Goal: Task Accomplishment & Management: Complete application form

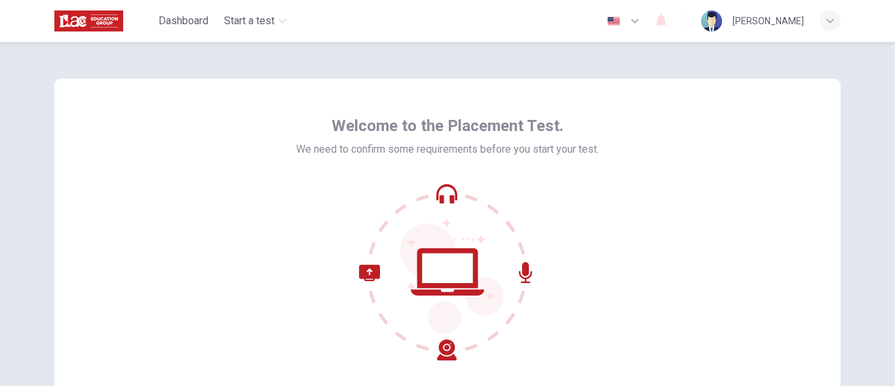
scroll to position [160, 0]
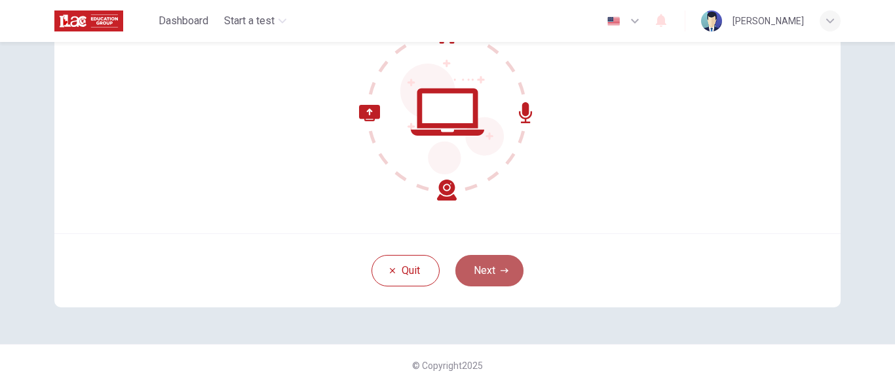
click at [496, 266] on button "Next" at bounding box center [489, 270] width 68 height 31
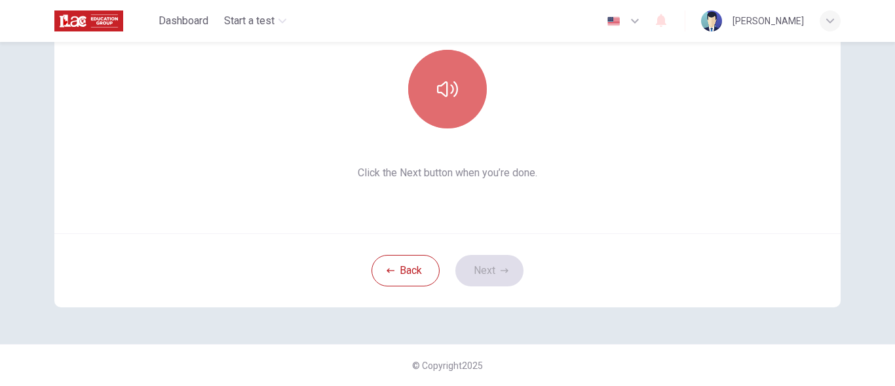
click at [450, 101] on button "button" at bounding box center [447, 89] width 79 height 79
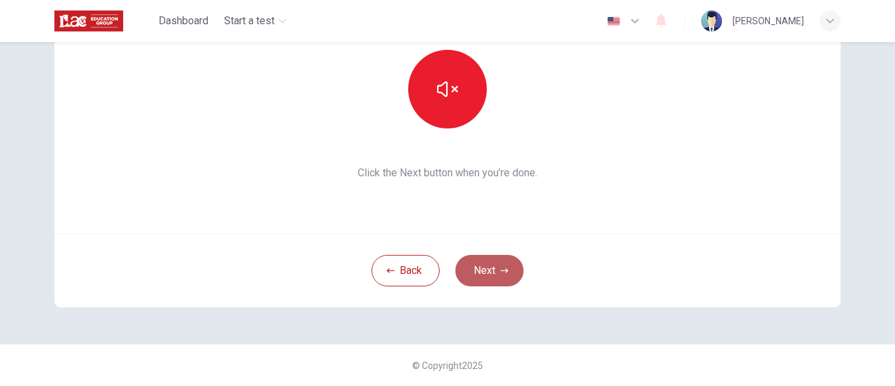
click at [487, 274] on button "Next" at bounding box center [489, 270] width 68 height 31
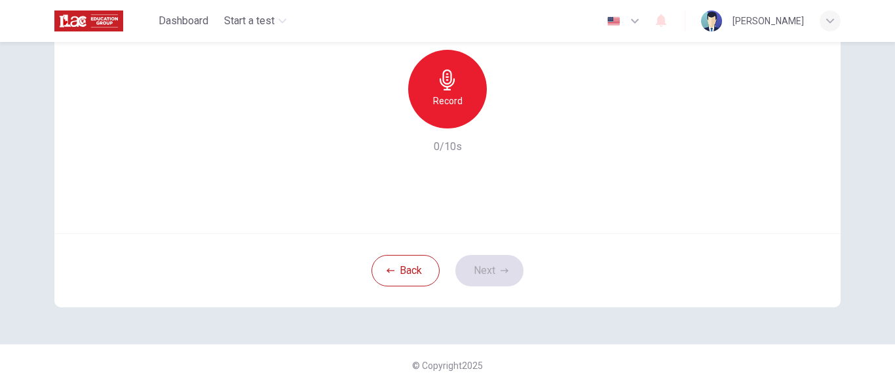
click at [461, 105] on div "Record" at bounding box center [447, 89] width 79 height 79
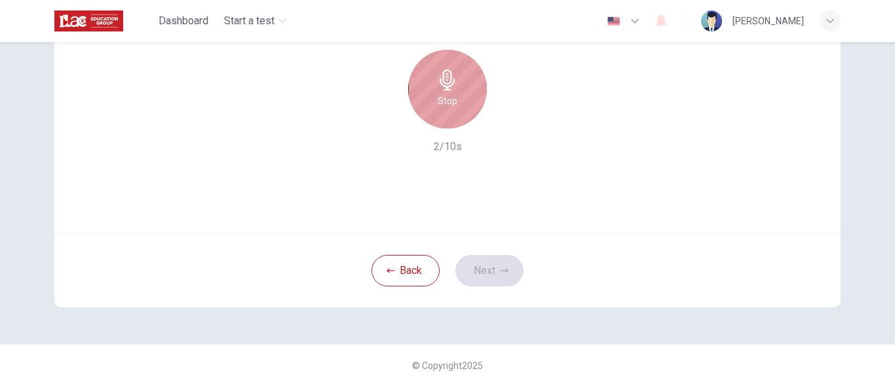
click at [461, 105] on div "Stop" at bounding box center [447, 89] width 79 height 79
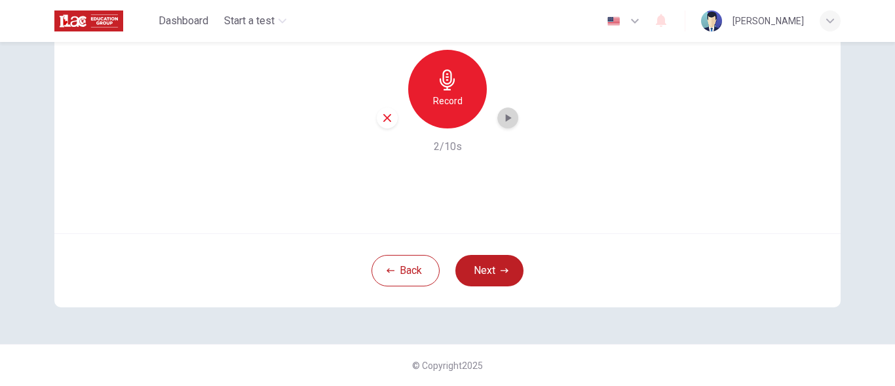
click at [502, 113] on div "button" at bounding box center [507, 117] width 21 height 21
click at [492, 258] on button "Next" at bounding box center [489, 270] width 68 height 31
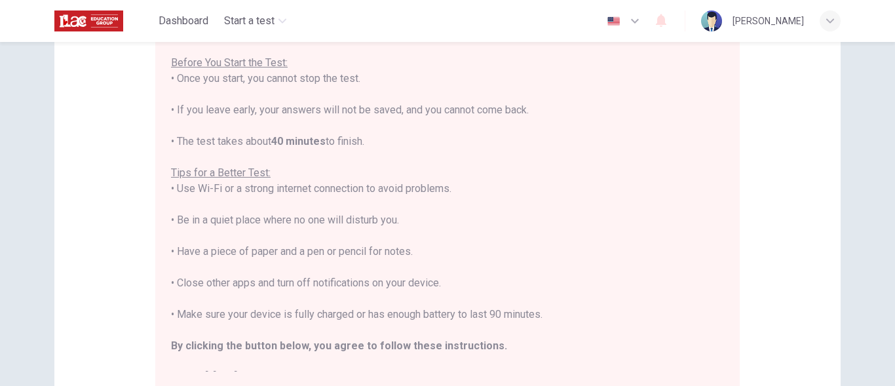
click at [886, 314] on div "Disclaimer: You are about to start a Placement Test . Before You Start the Test…" at bounding box center [447, 214] width 895 height 344
click at [885, 314] on div "Disclaimer: You are about to start a Placement Test . Before You Start the Test…" at bounding box center [447, 214] width 895 height 344
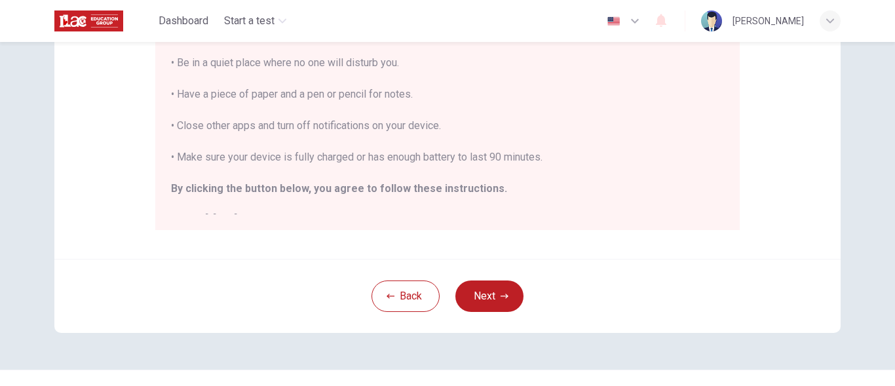
scroll to position [342, 0]
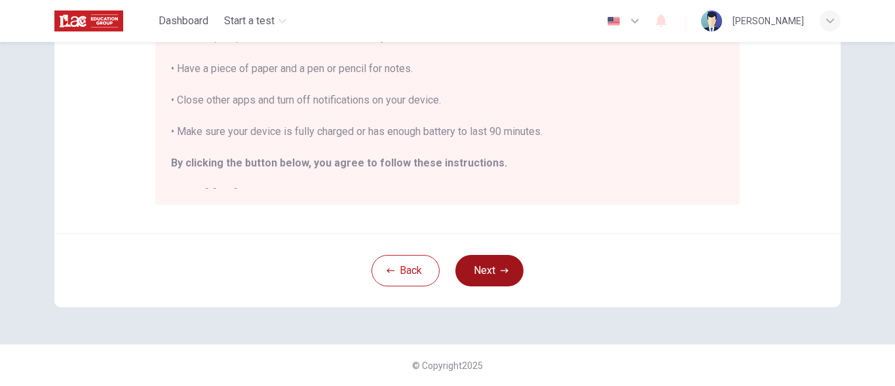
click at [477, 277] on button "Next" at bounding box center [489, 270] width 68 height 31
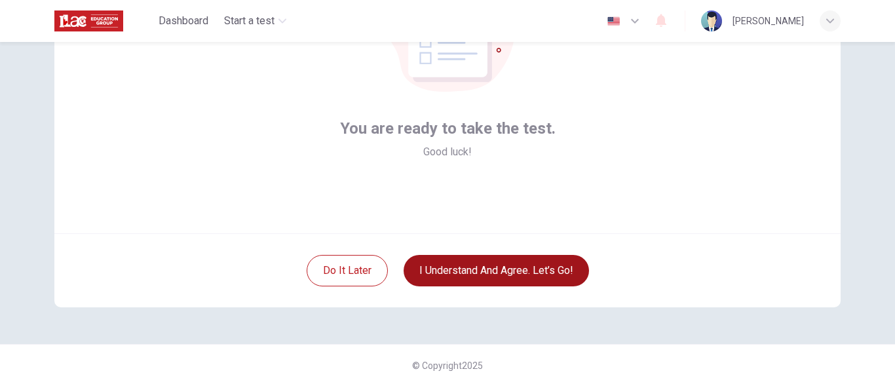
scroll to position [160, 0]
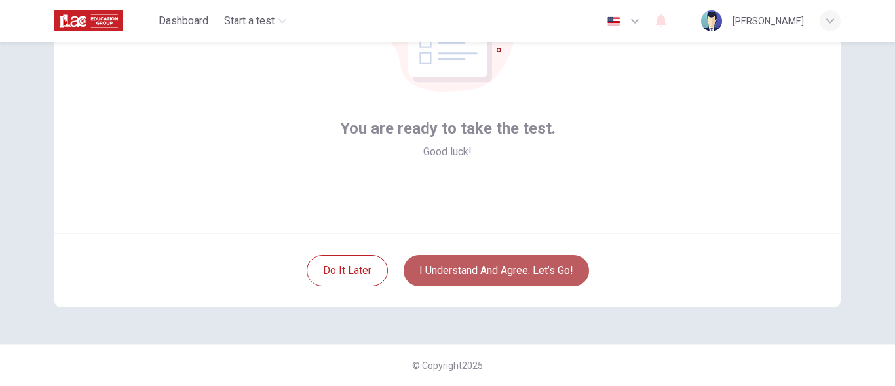
click at [483, 273] on button "I understand and agree. Let’s go!" at bounding box center [495, 270] width 185 height 31
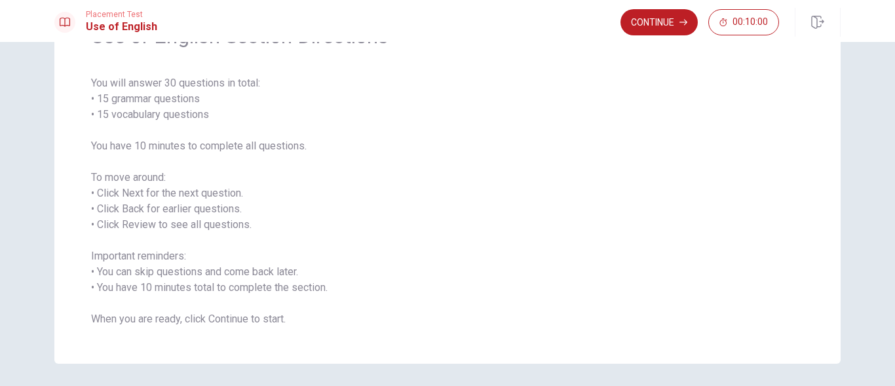
scroll to position [128, 0]
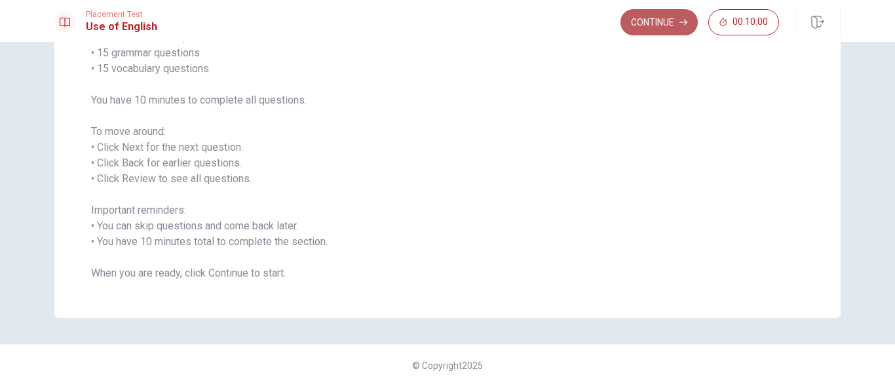
click at [666, 25] on button "Continue" at bounding box center [658, 22] width 77 height 26
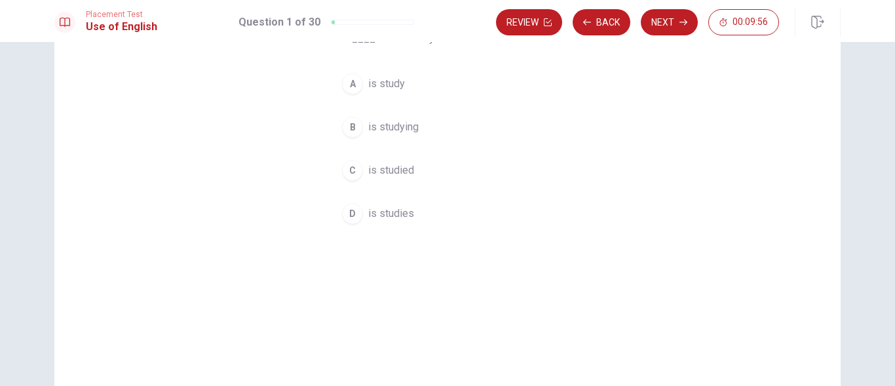
scroll to position [0, 0]
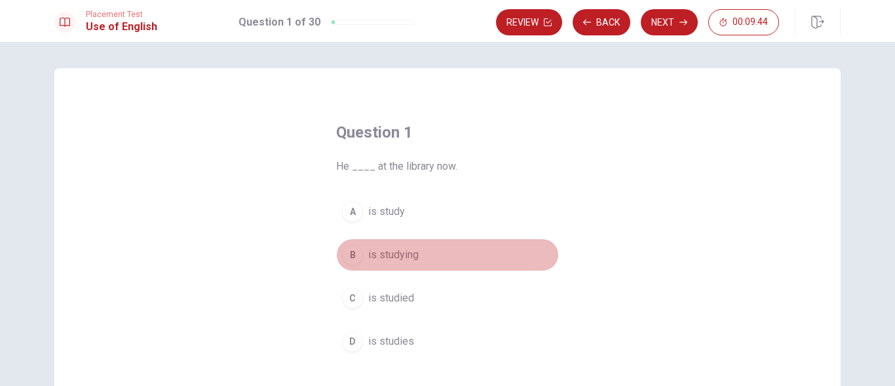
click at [372, 252] on span "is studying" at bounding box center [393, 255] width 50 height 16
click at [373, 253] on span "is studying" at bounding box center [393, 255] width 50 height 16
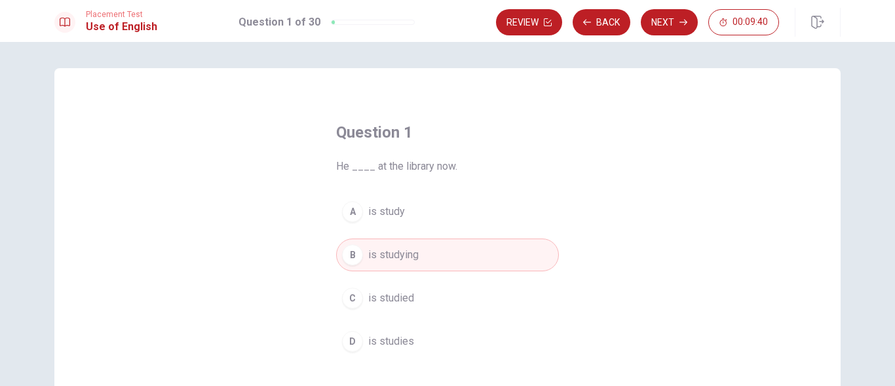
click at [373, 253] on span "is studying" at bounding box center [393, 255] width 50 height 16
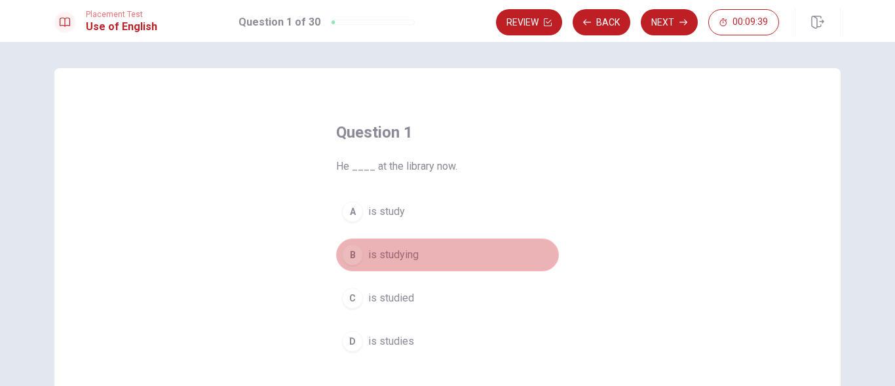
click at [373, 253] on span "is studying" at bounding box center [393, 255] width 50 height 16
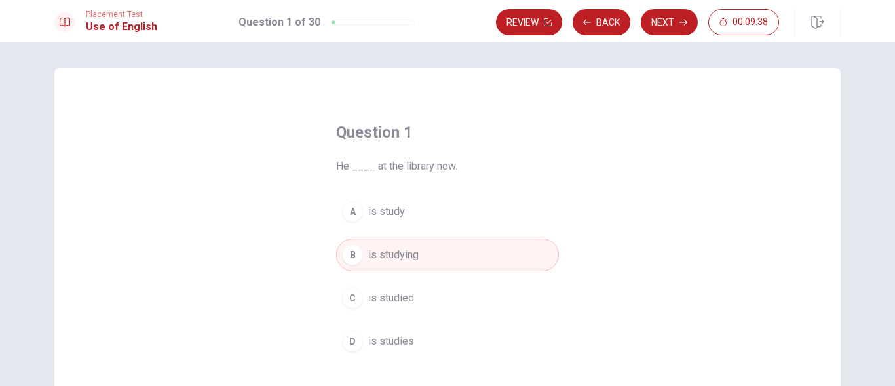
click at [373, 253] on span "is studying" at bounding box center [393, 255] width 50 height 16
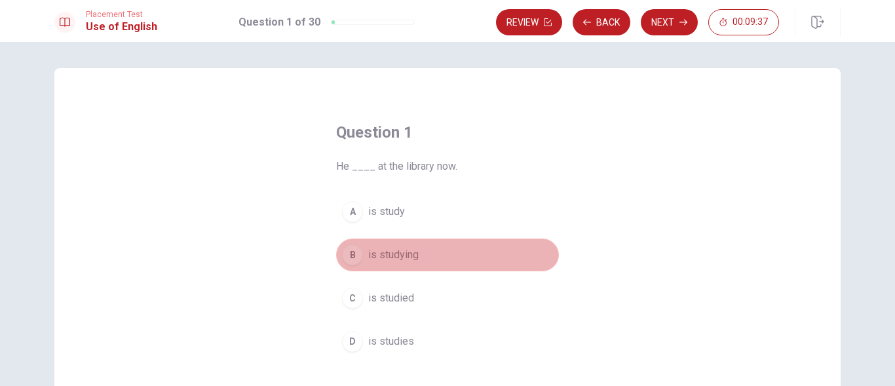
click at [373, 253] on span "is studying" at bounding box center [393, 255] width 50 height 16
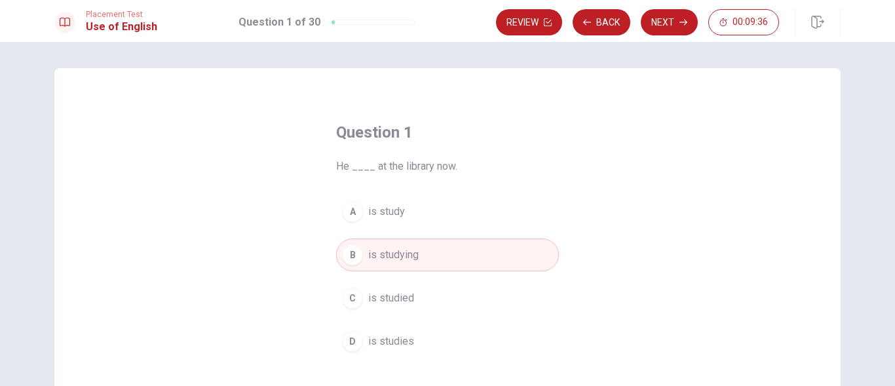
click at [353, 168] on span "He ____ at the library now." at bounding box center [447, 166] width 223 height 16
click at [360, 172] on span "He ____ at the library now." at bounding box center [447, 166] width 223 height 16
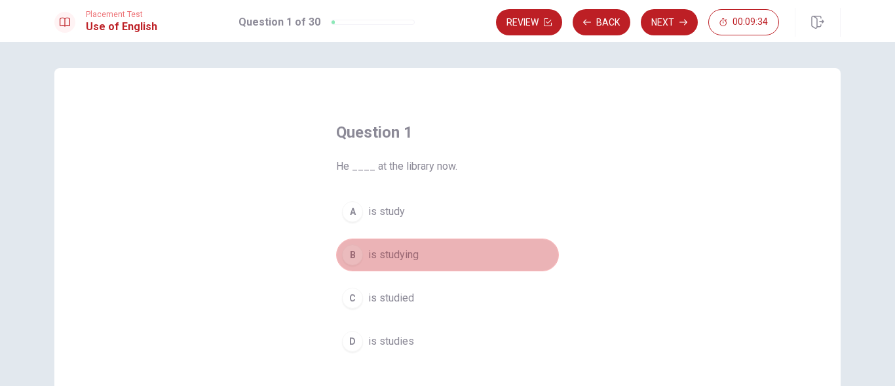
click at [384, 258] on span "is studying" at bounding box center [393, 255] width 50 height 16
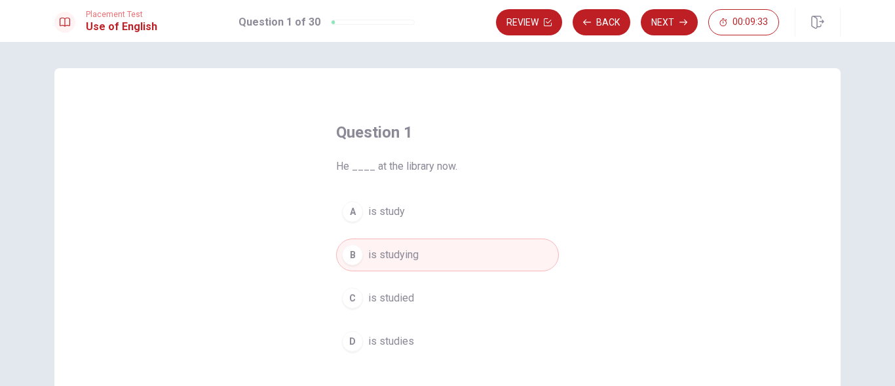
click at [385, 255] on span "is studying" at bounding box center [393, 255] width 50 height 16
click at [667, 23] on button "Next" at bounding box center [668, 22] width 57 height 26
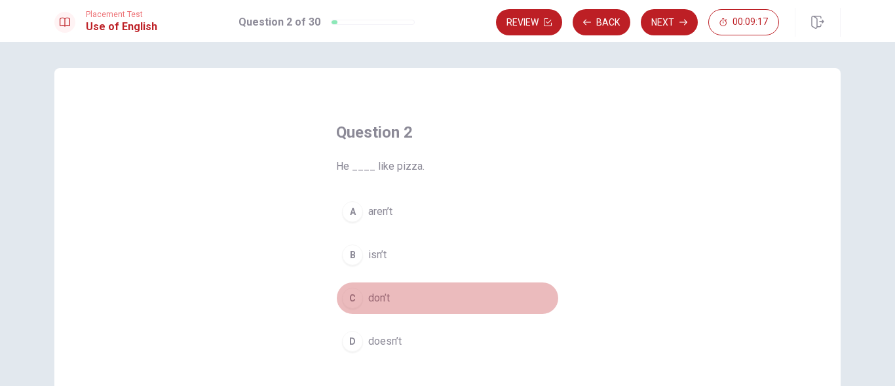
click at [375, 296] on span "don’t" at bounding box center [379, 298] width 22 height 16
click at [420, 291] on button "C don’t" at bounding box center [447, 298] width 223 height 33
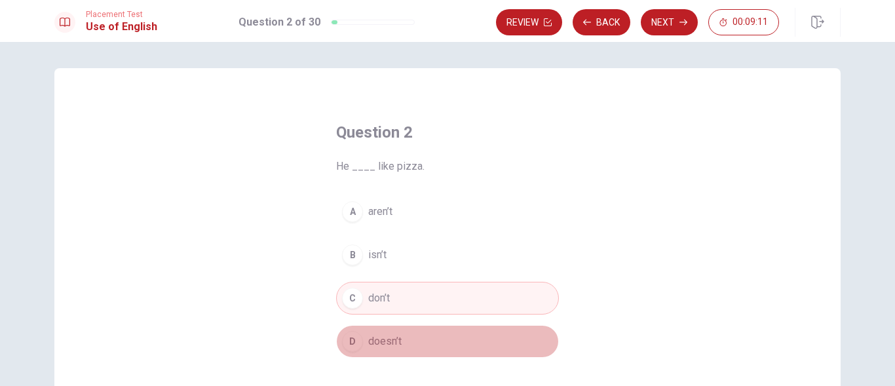
click at [392, 342] on span "doesn’t" at bounding box center [384, 341] width 33 height 16
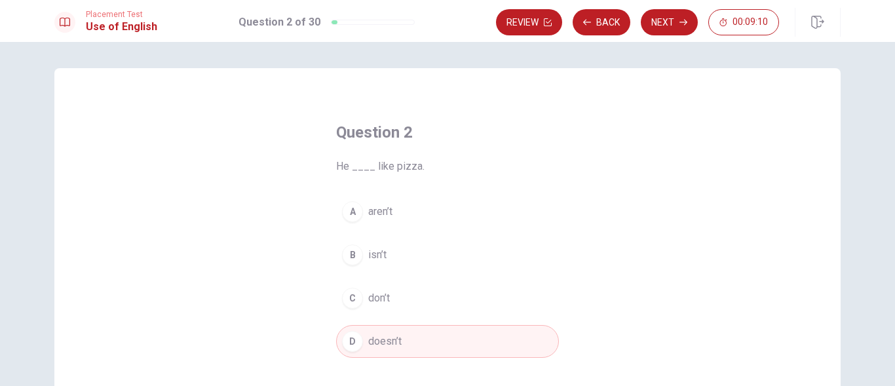
click at [393, 342] on span "doesn’t" at bounding box center [384, 341] width 33 height 16
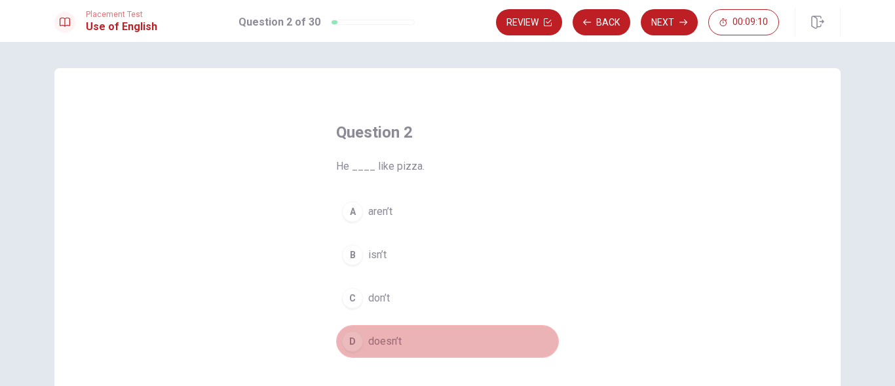
click at [393, 342] on span "doesn’t" at bounding box center [384, 341] width 33 height 16
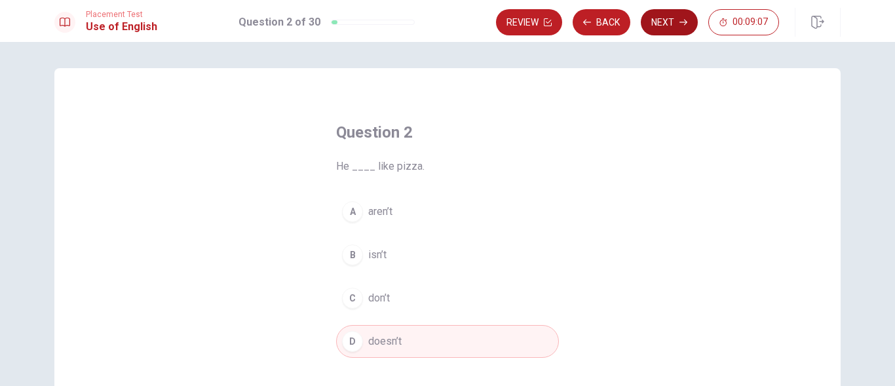
click at [661, 16] on button "Next" at bounding box center [668, 22] width 57 height 26
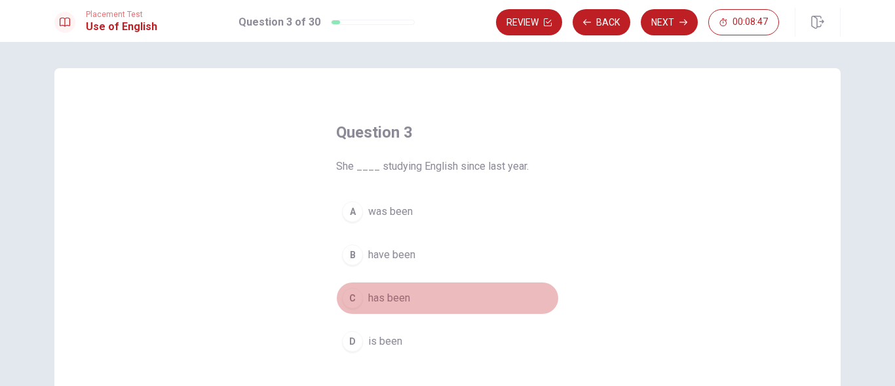
click at [398, 299] on span "has been" at bounding box center [389, 298] width 42 height 16
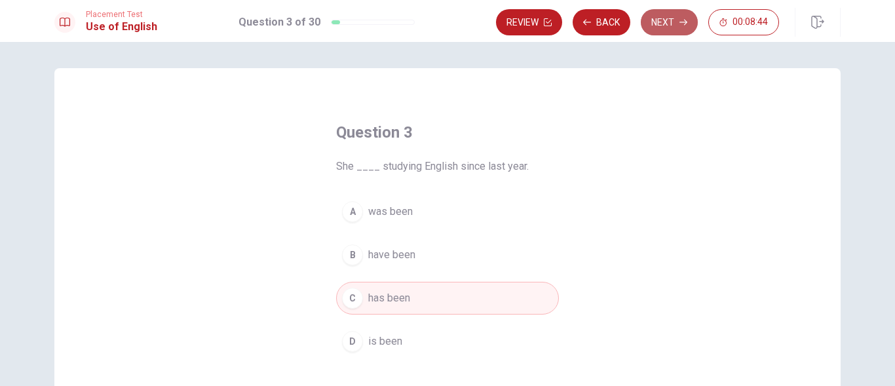
click at [663, 18] on button "Next" at bounding box center [668, 22] width 57 height 26
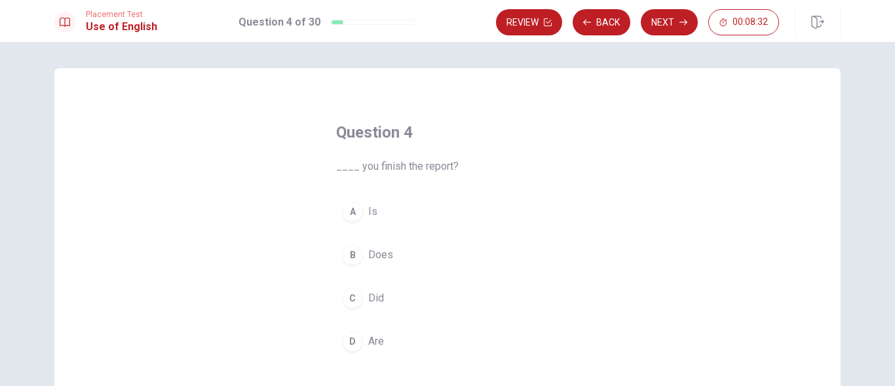
click at [372, 298] on span "Did" at bounding box center [376, 298] width 16 height 16
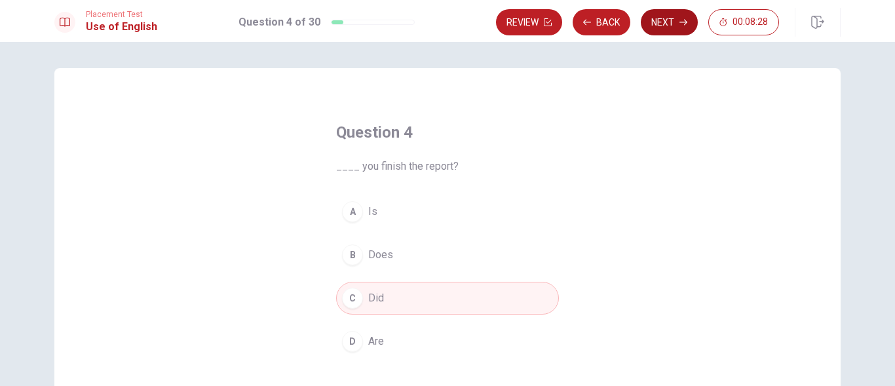
click at [671, 27] on button "Next" at bounding box center [668, 22] width 57 height 26
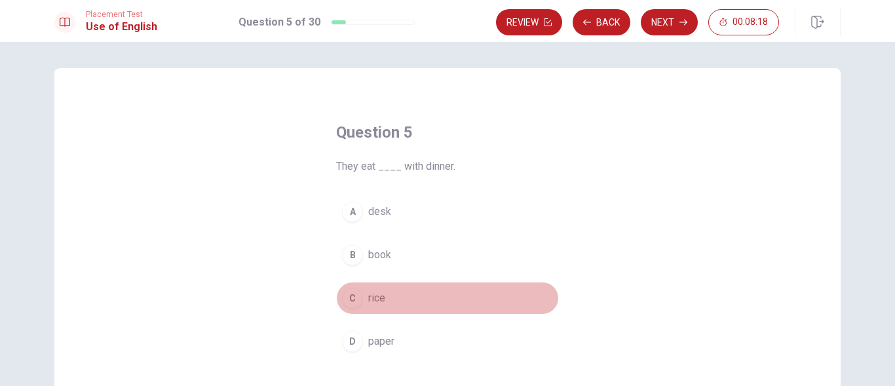
click at [376, 300] on span "rice" at bounding box center [376, 298] width 17 height 16
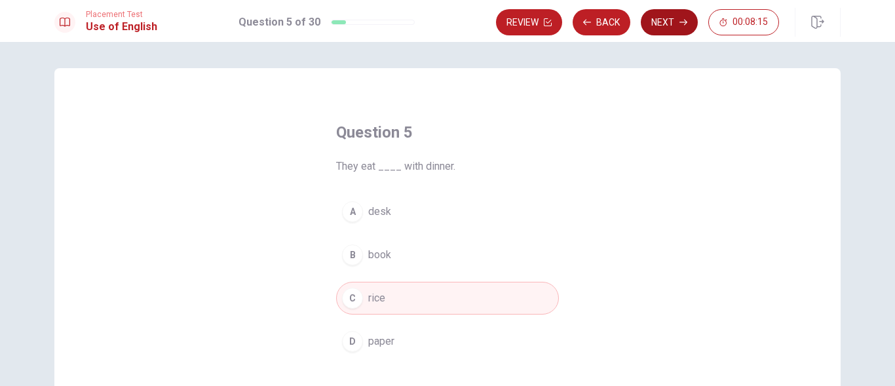
click at [667, 20] on button "Next" at bounding box center [668, 22] width 57 height 26
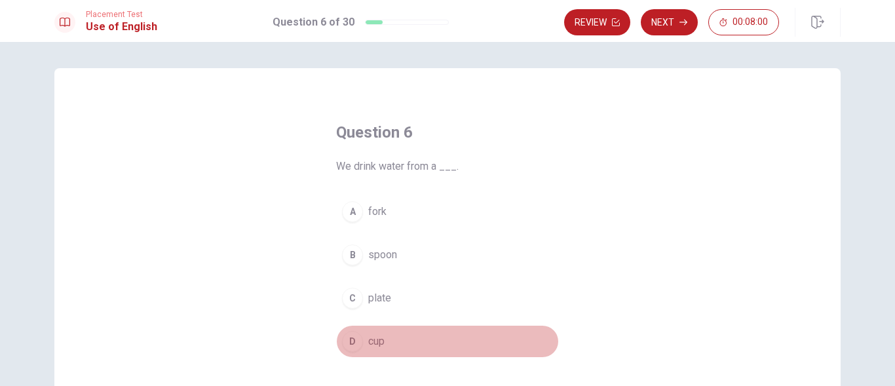
click at [378, 337] on span "cup" at bounding box center [376, 341] width 16 height 16
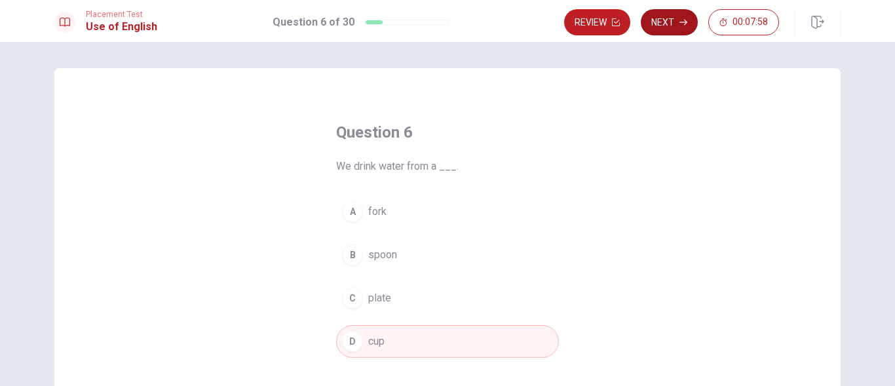
click at [654, 24] on button "Next" at bounding box center [668, 22] width 57 height 26
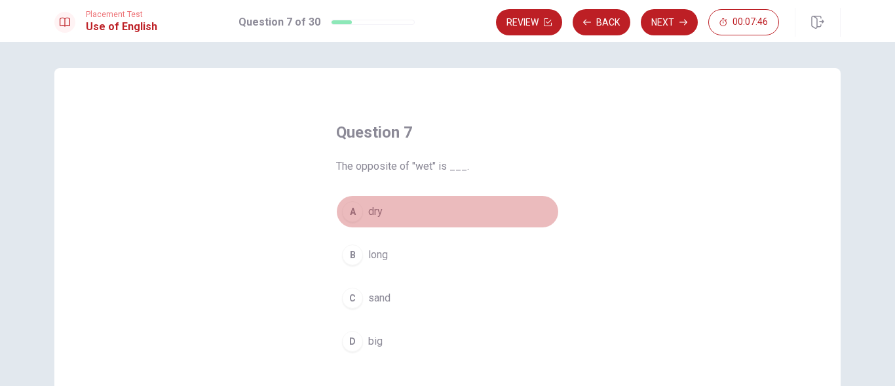
click at [361, 208] on button "A dry" at bounding box center [447, 211] width 223 height 33
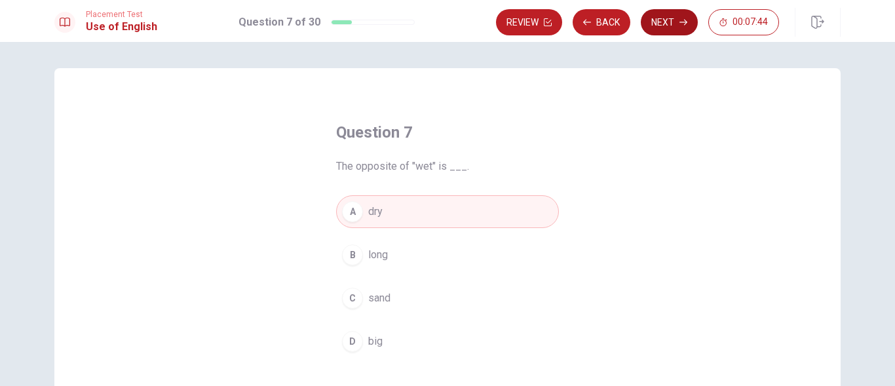
click at [671, 14] on button "Next" at bounding box center [668, 22] width 57 height 26
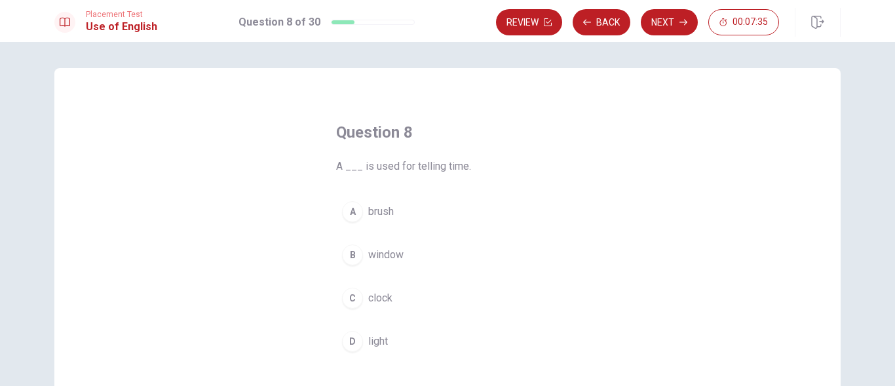
click at [371, 292] on span "clock" at bounding box center [380, 298] width 24 height 16
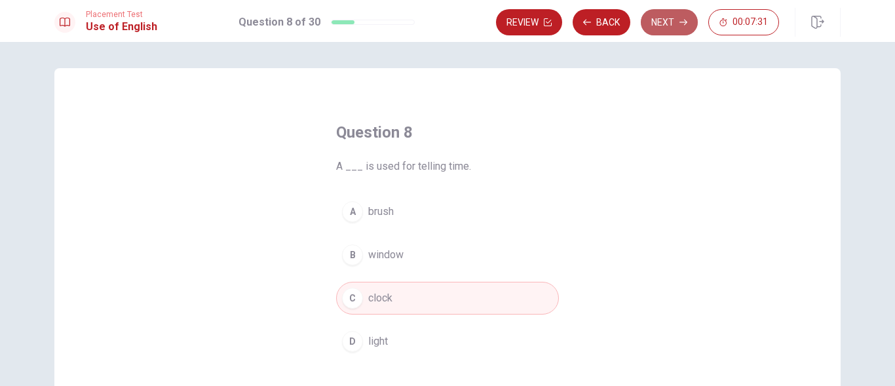
click at [676, 23] on button "Next" at bounding box center [668, 22] width 57 height 26
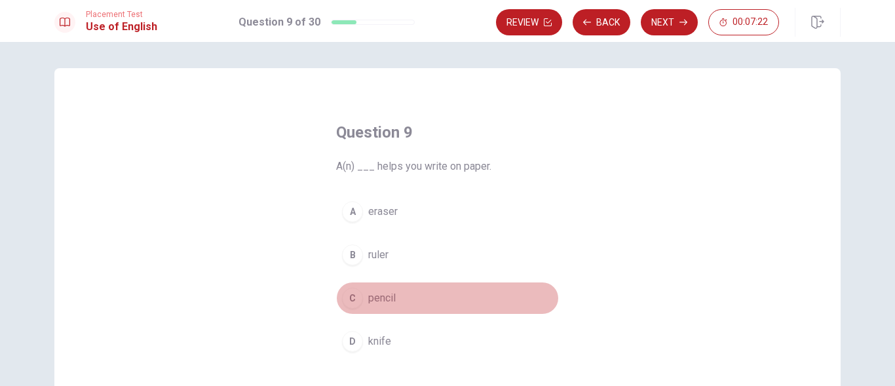
click at [382, 298] on span "pencil" at bounding box center [382, 298] width 28 height 16
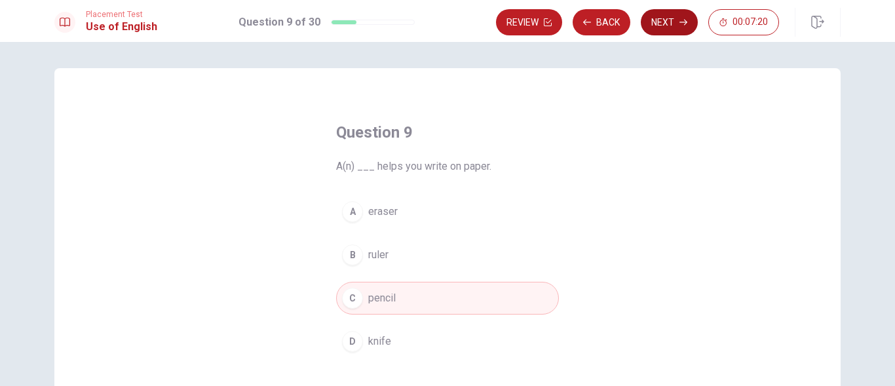
click at [672, 15] on button "Next" at bounding box center [668, 22] width 57 height 26
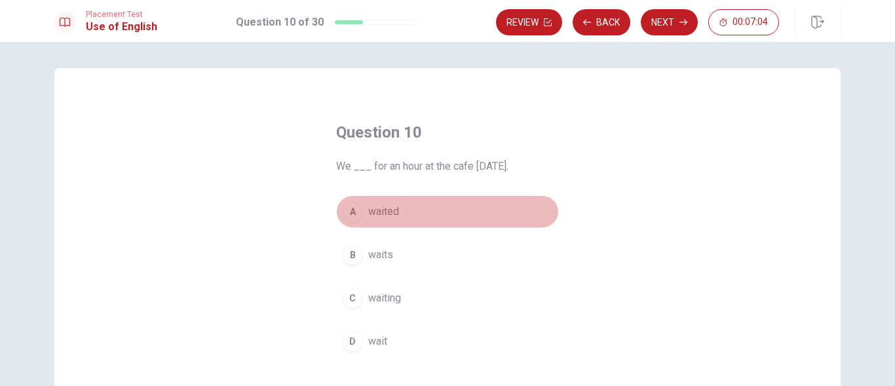
click at [394, 210] on span "waited" at bounding box center [383, 212] width 31 height 16
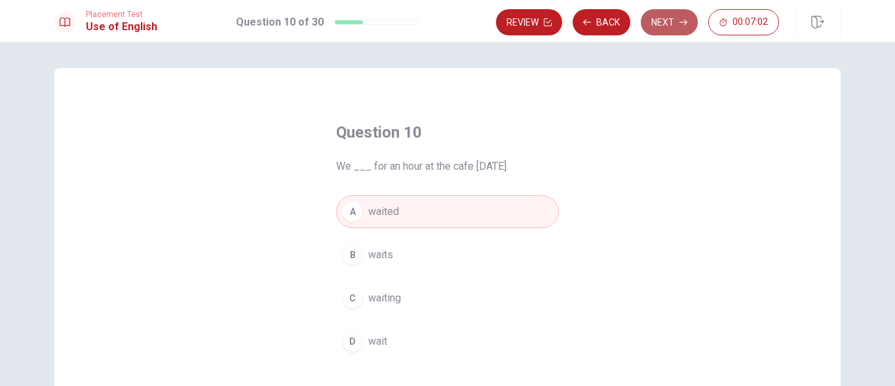
click at [675, 25] on button "Next" at bounding box center [668, 22] width 57 height 26
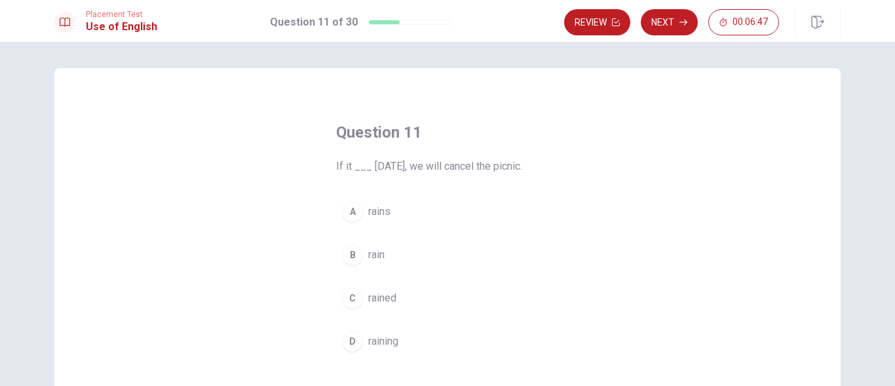
click at [378, 215] on span "rains" at bounding box center [379, 212] width 22 height 16
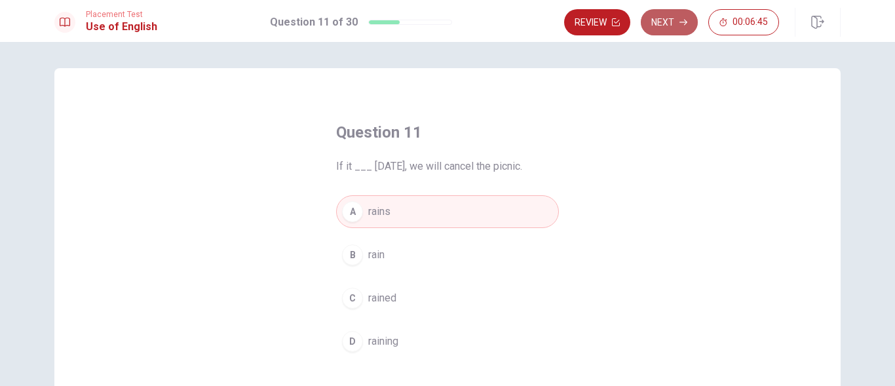
click at [678, 16] on button "Next" at bounding box center [668, 22] width 57 height 26
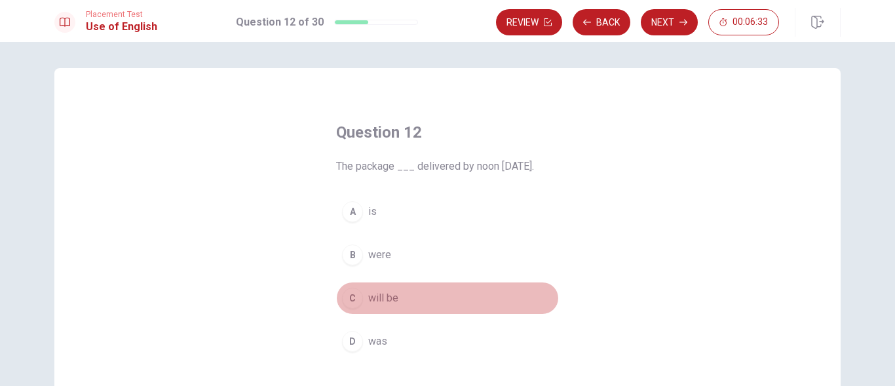
click at [369, 292] on span "will be" at bounding box center [383, 298] width 30 height 16
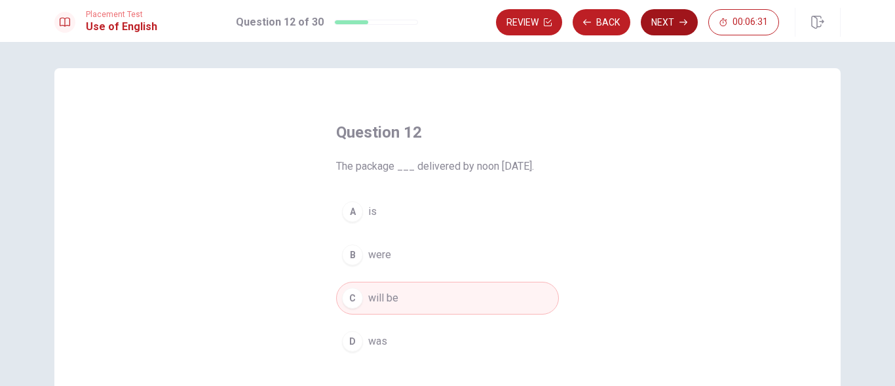
click at [666, 22] on button "Next" at bounding box center [668, 22] width 57 height 26
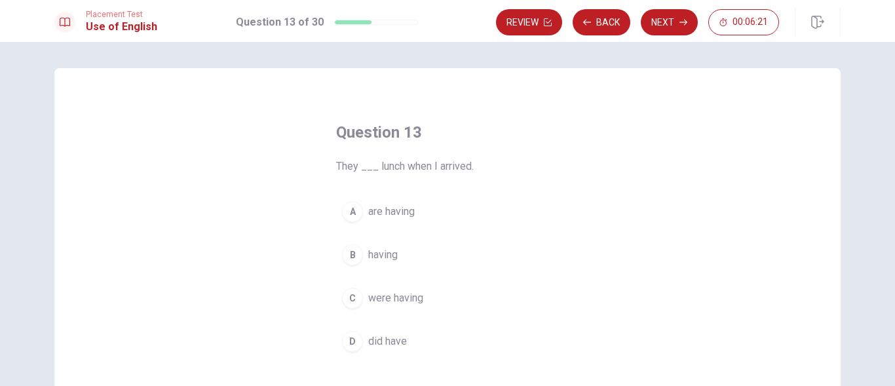
click at [384, 295] on span "were having" at bounding box center [395, 298] width 55 height 16
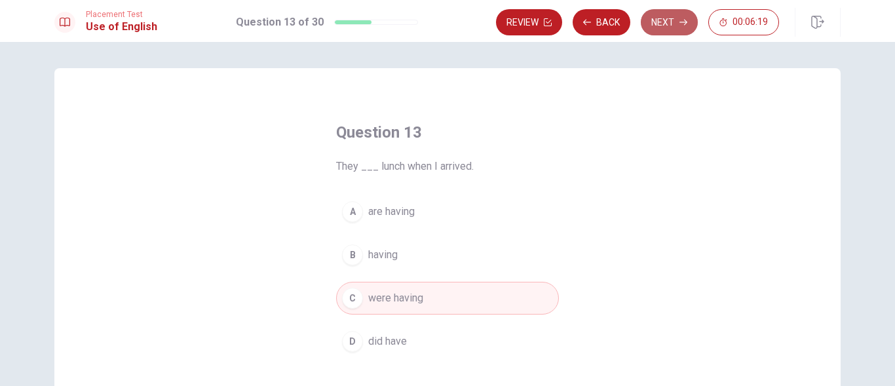
click at [654, 15] on button "Next" at bounding box center [668, 22] width 57 height 26
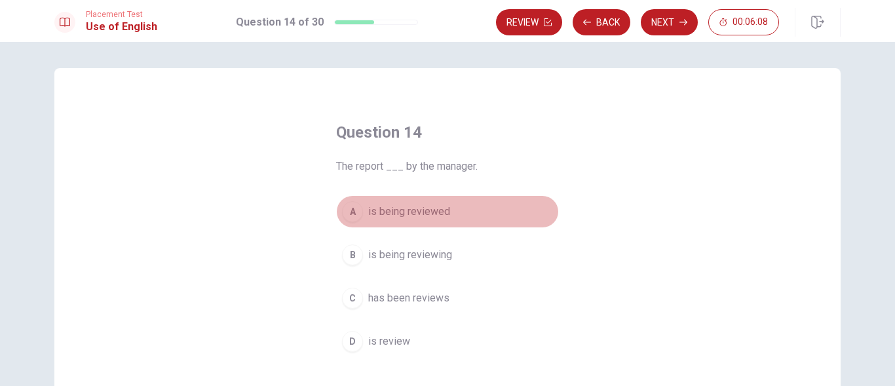
click at [396, 210] on span "is being reviewed" at bounding box center [409, 212] width 82 height 16
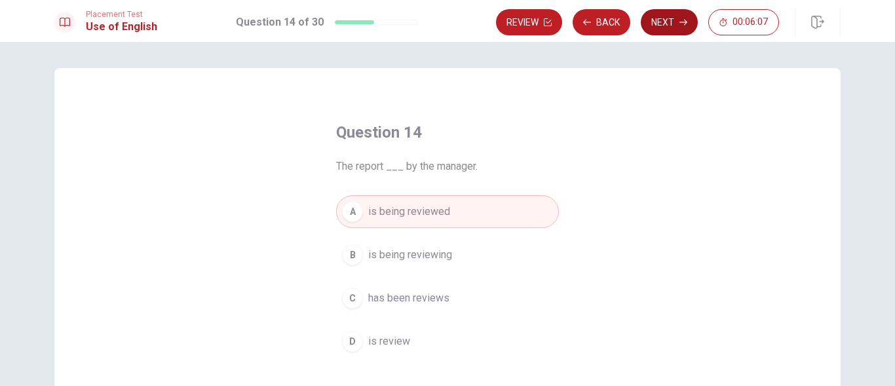
click at [668, 12] on button "Next" at bounding box center [668, 22] width 57 height 26
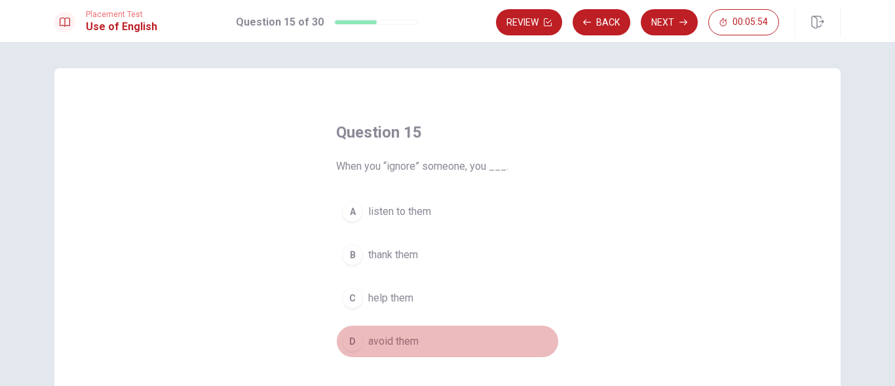
click at [383, 341] on span "avoid them" at bounding box center [393, 341] width 50 height 16
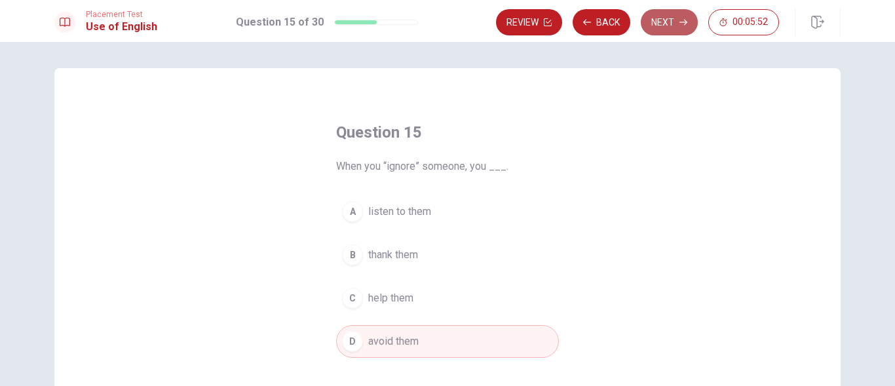
click at [674, 22] on button "Next" at bounding box center [668, 22] width 57 height 26
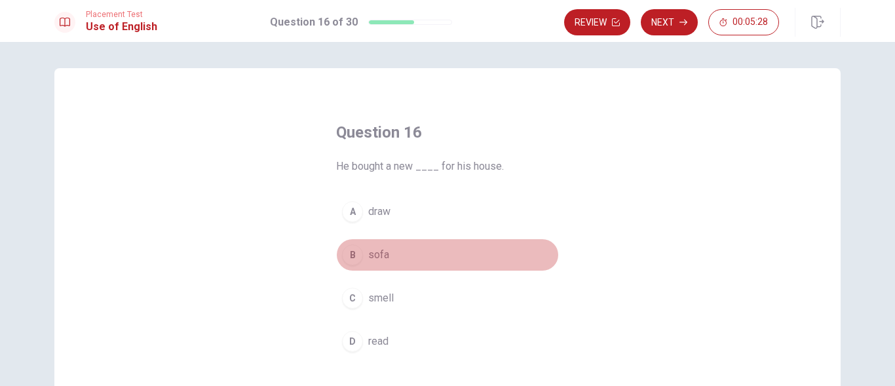
click at [382, 259] on span "sofa" at bounding box center [378, 255] width 21 height 16
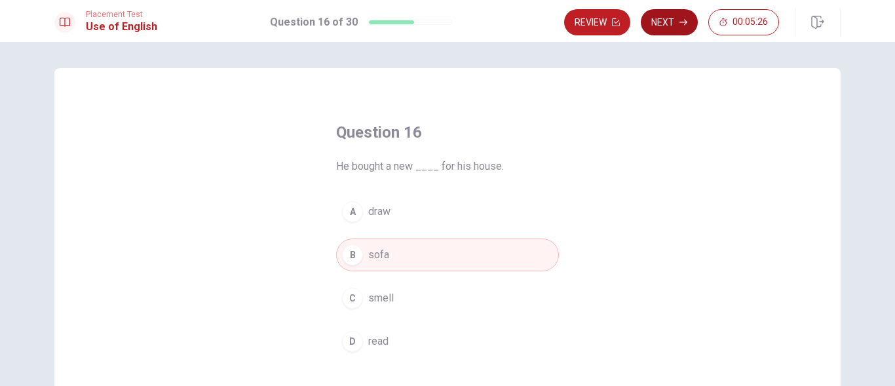
click at [663, 23] on button "Next" at bounding box center [668, 22] width 57 height 26
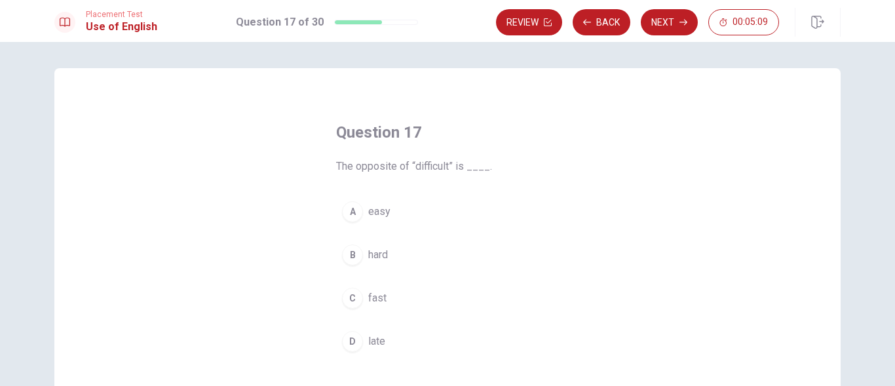
click at [377, 216] on span "easy" at bounding box center [379, 212] width 22 height 16
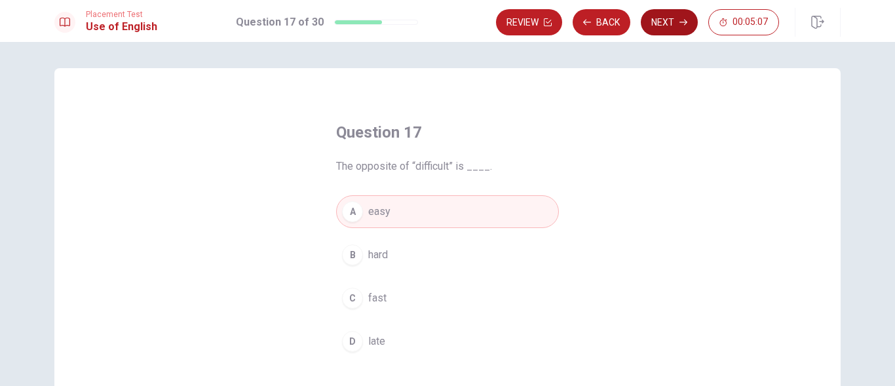
click at [683, 27] on button "Next" at bounding box center [668, 22] width 57 height 26
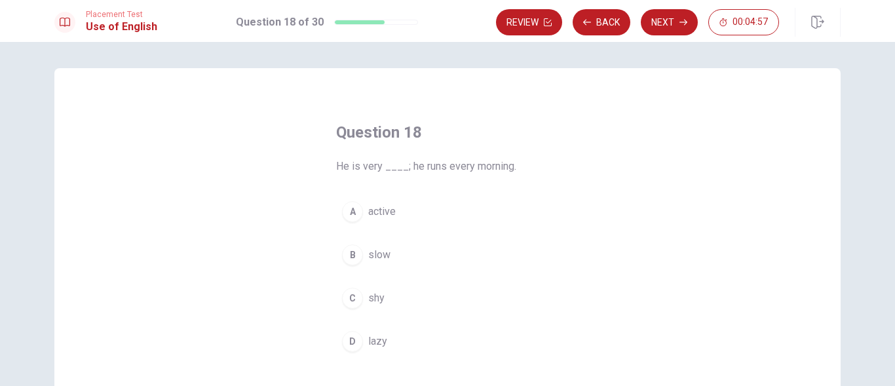
click at [391, 212] on span "active" at bounding box center [382, 212] width 28 height 16
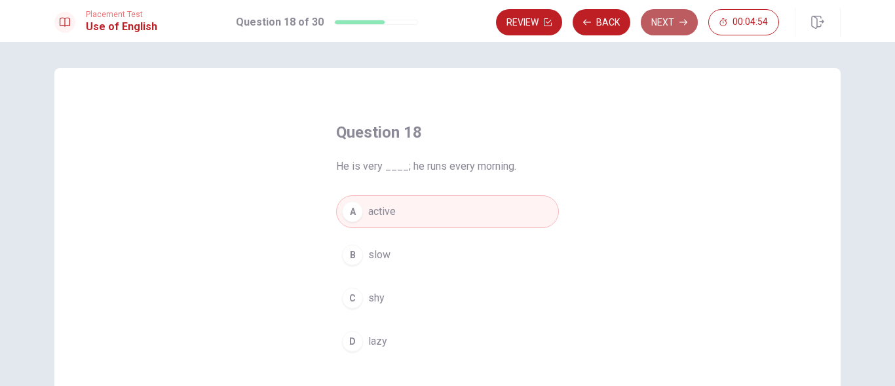
click at [680, 21] on icon "button" at bounding box center [683, 22] width 8 height 8
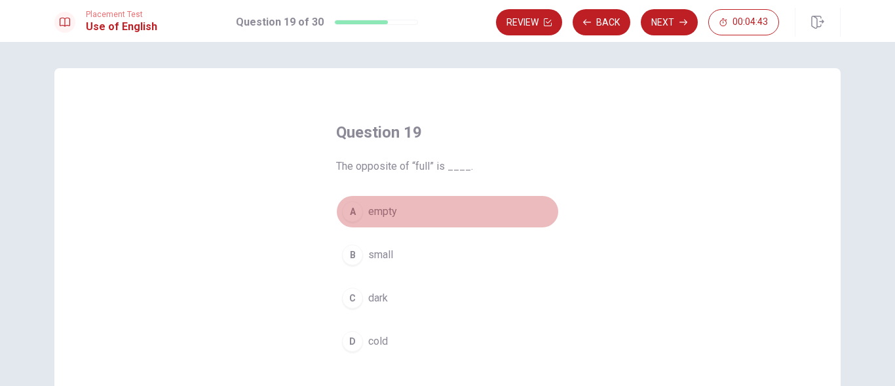
click at [380, 216] on span "empty" at bounding box center [382, 212] width 29 height 16
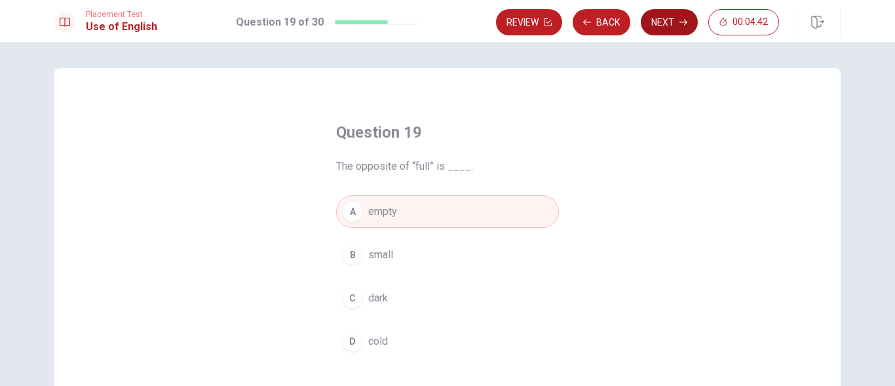
click at [670, 24] on button "Next" at bounding box center [668, 22] width 57 height 26
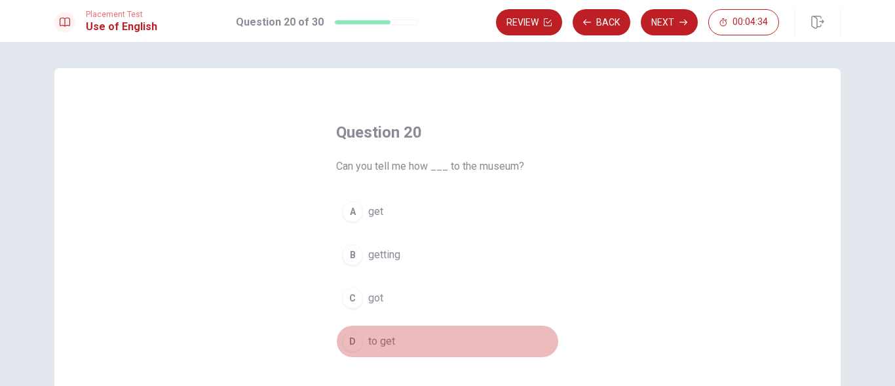
click at [371, 344] on span "to get" at bounding box center [381, 341] width 27 height 16
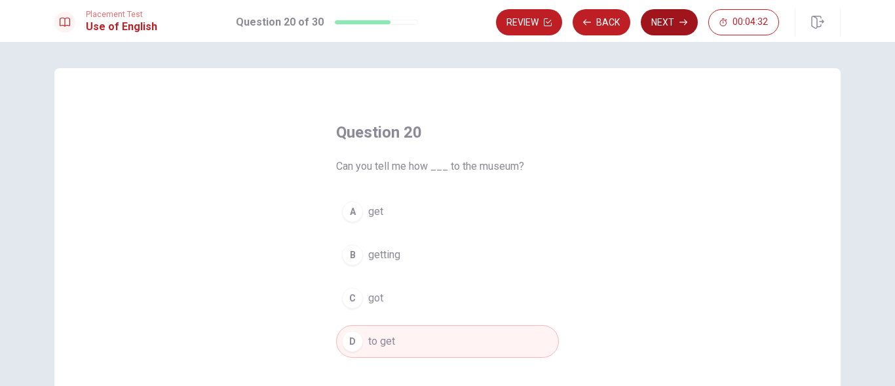
click at [661, 24] on button "Next" at bounding box center [668, 22] width 57 height 26
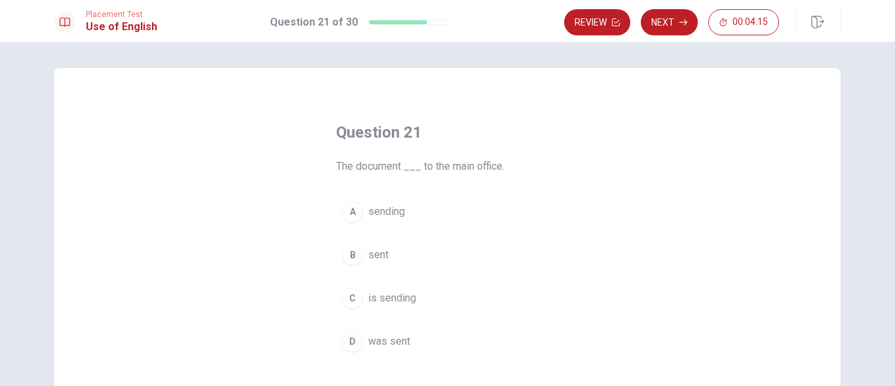
click at [368, 342] on span "was sent" at bounding box center [389, 341] width 42 height 16
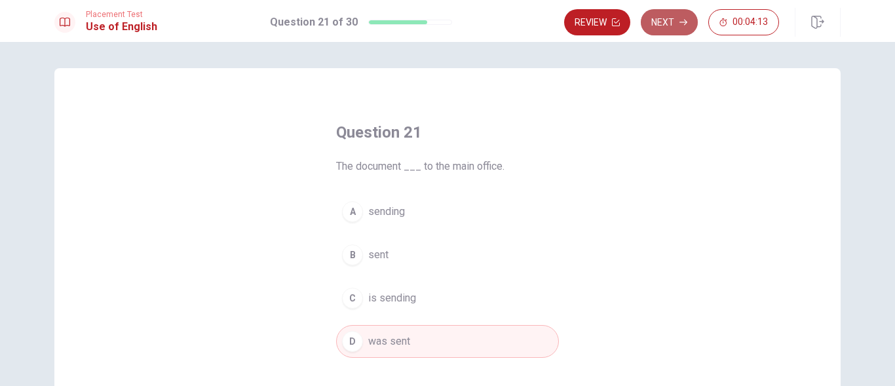
click at [669, 17] on button "Next" at bounding box center [668, 22] width 57 height 26
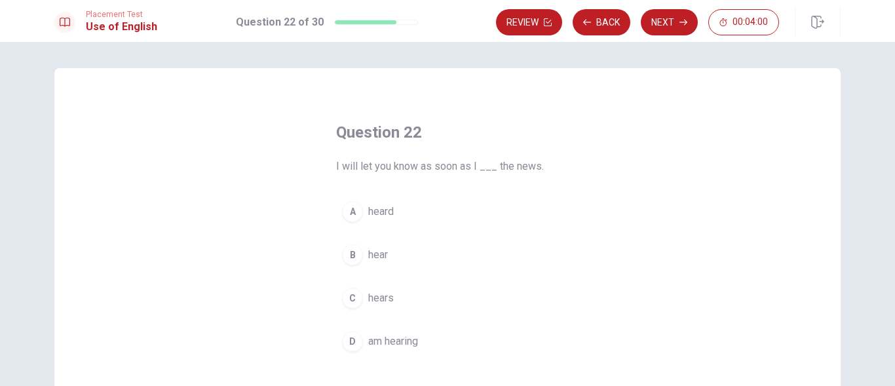
click at [380, 255] on span "hear" at bounding box center [378, 255] width 20 height 16
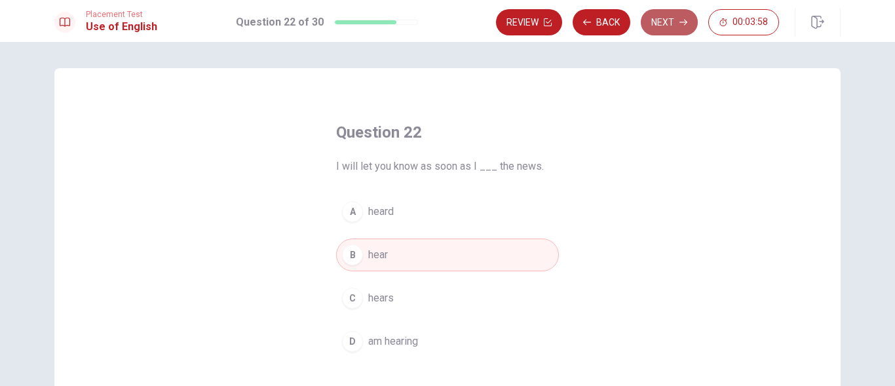
click at [659, 30] on button "Next" at bounding box center [668, 22] width 57 height 26
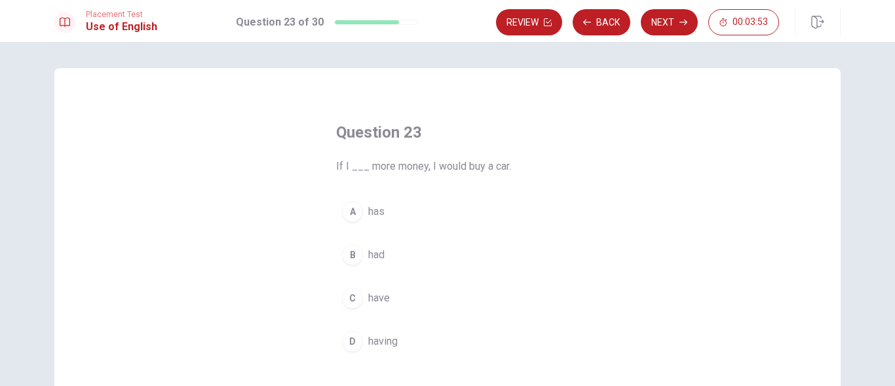
click at [387, 299] on button "C have" at bounding box center [447, 298] width 223 height 33
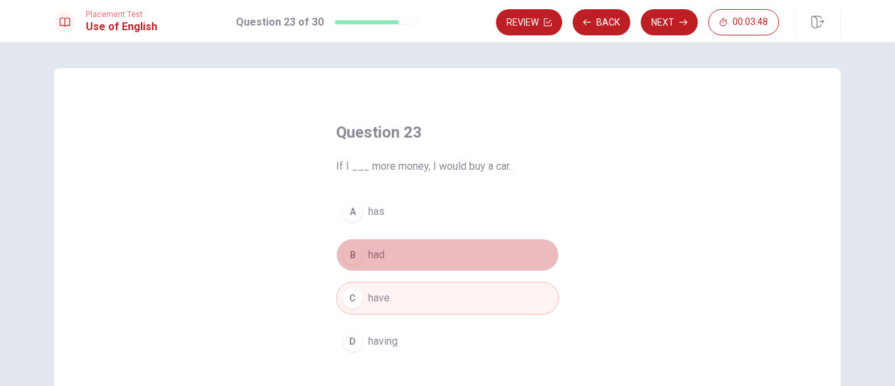
click at [378, 255] on span "had" at bounding box center [376, 255] width 16 height 16
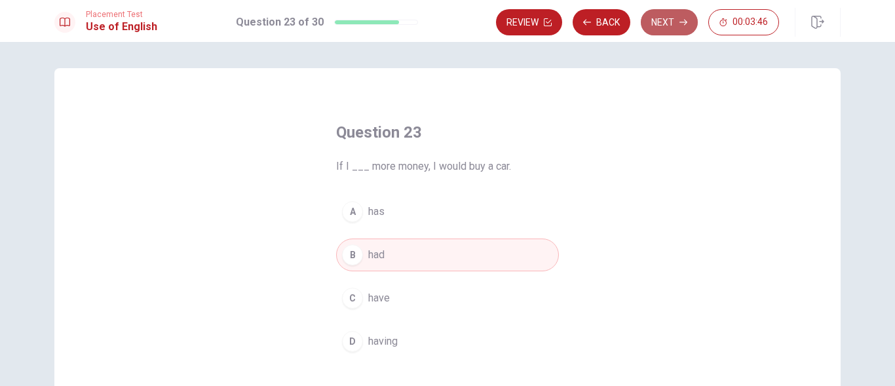
click at [671, 20] on button "Next" at bounding box center [668, 22] width 57 height 26
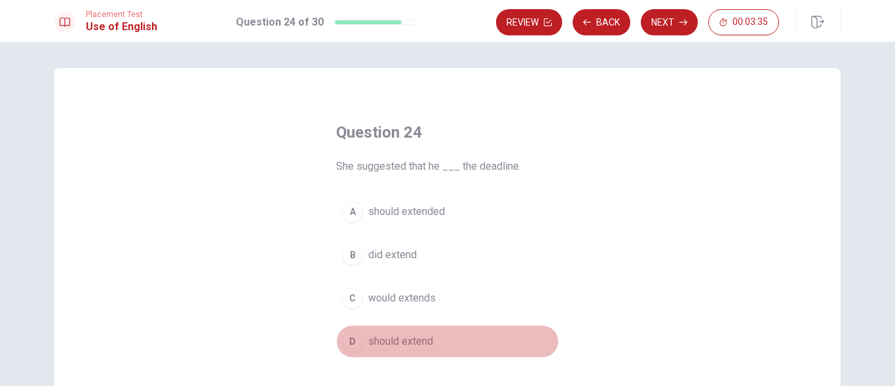
click at [391, 335] on span "should extend" at bounding box center [400, 341] width 65 height 16
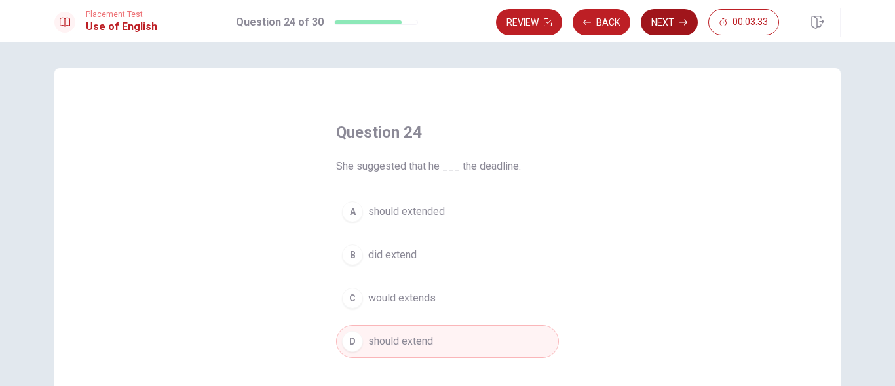
click at [675, 23] on button "Next" at bounding box center [668, 22] width 57 height 26
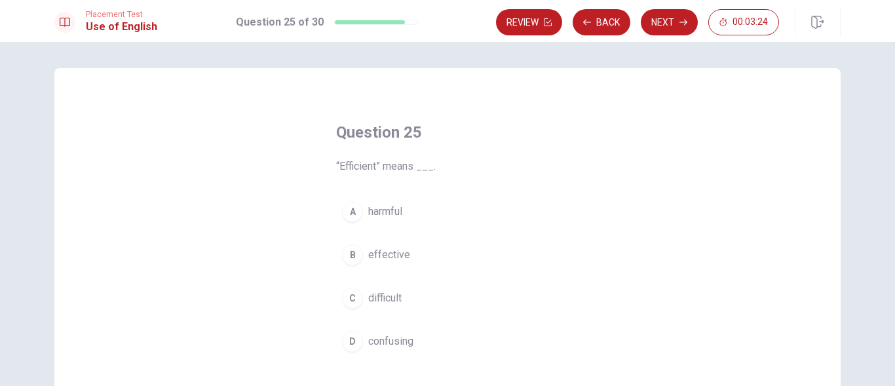
click at [384, 252] on span "effective" at bounding box center [389, 255] width 42 height 16
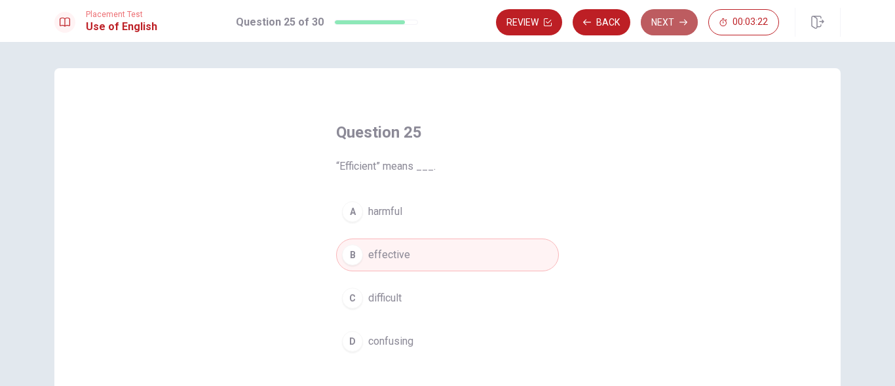
click at [676, 17] on button "Next" at bounding box center [668, 22] width 57 height 26
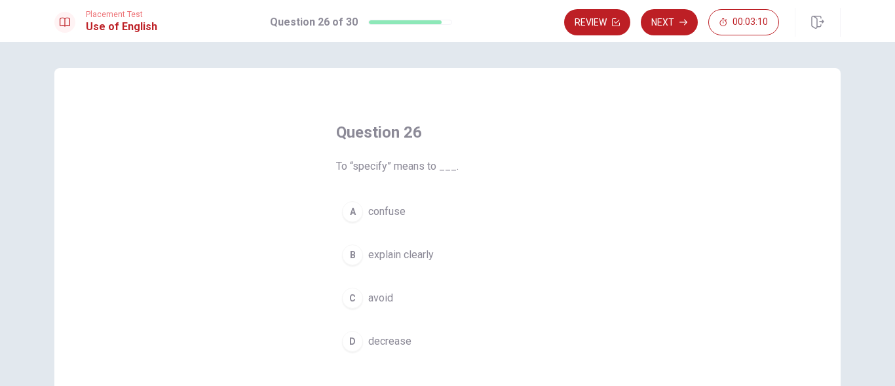
click at [386, 251] on span "explain clearly" at bounding box center [400, 255] width 65 height 16
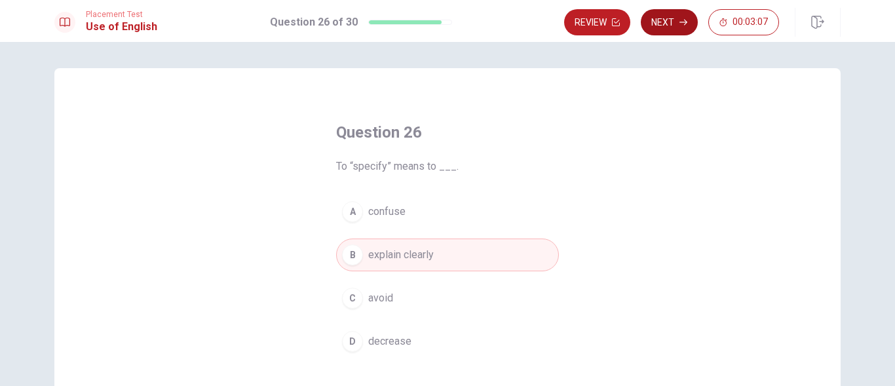
click at [667, 19] on button "Next" at bounding box center [668, 22] width 57 height 26
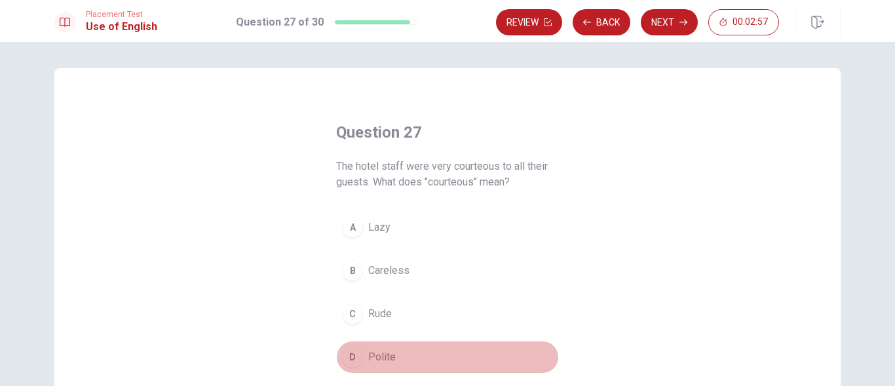
click at [378, 348] on button "D Polite" at bounding box center [447, 357] width 223 height 33
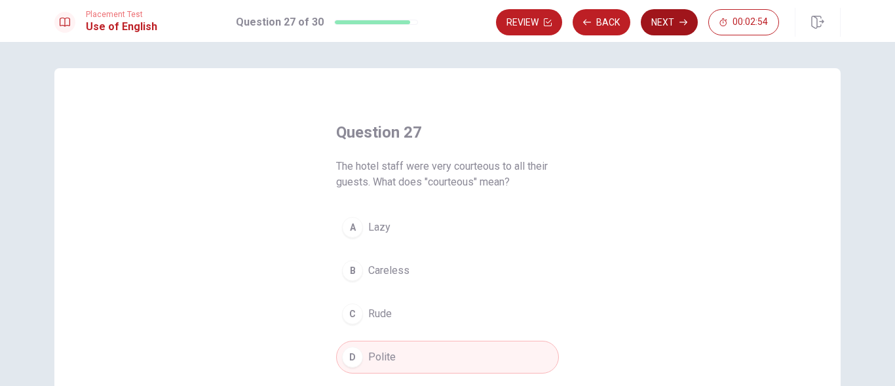
click at [659, 20] on button "Next" at bounding box center [668, 22] width 57 height 26
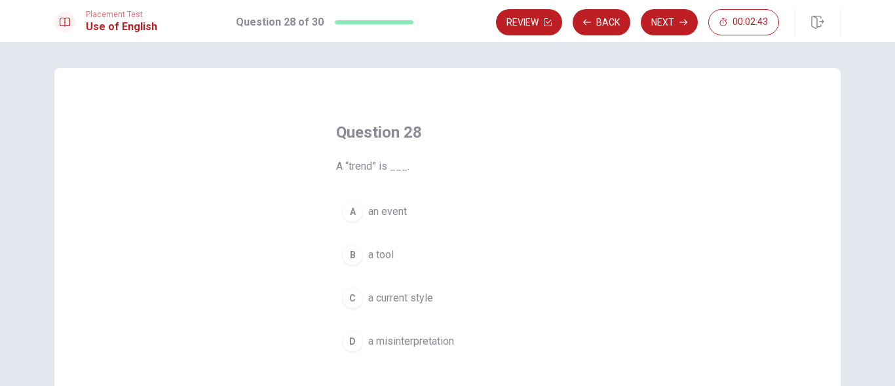
click at [353, 297] on div "C" at bounding box center [352, 297] width 21 height 21
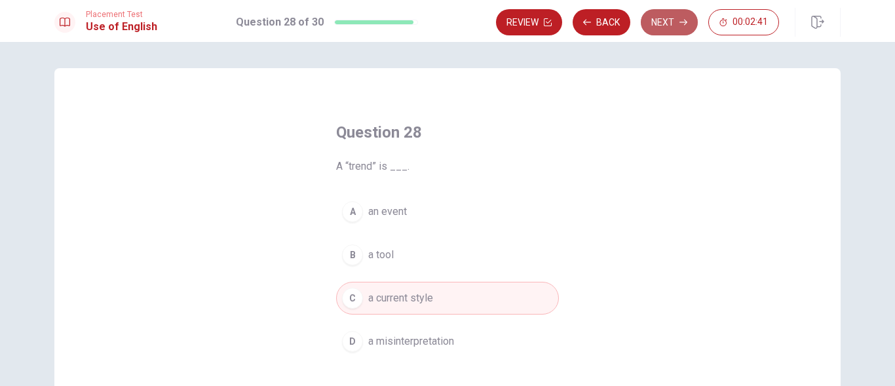
click at [652, 16] on button "Next" at bounding box center [668, 22] width 57 height 26
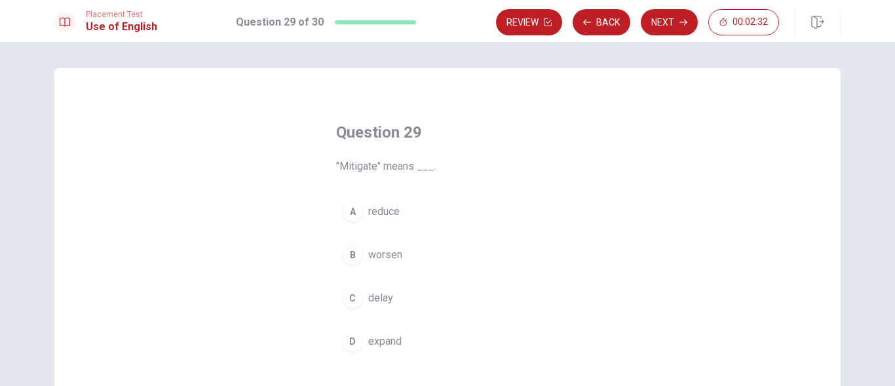
click at [383, 213] on span "reduce" at bounding box center [383, 212] width 31 height 16
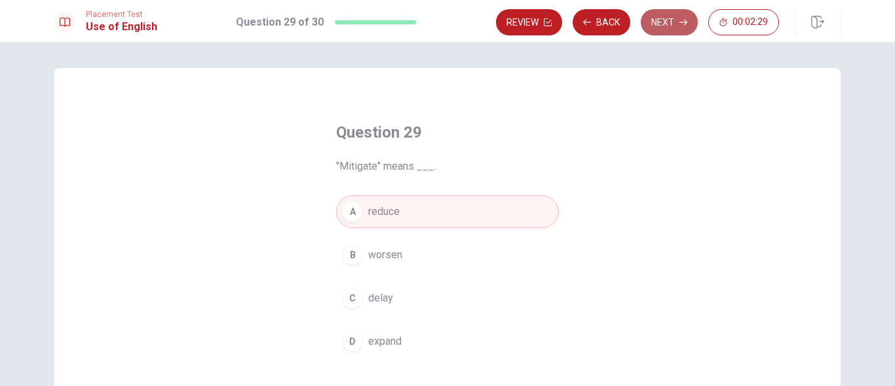
click at [679, 22] on icon "button" at bounding box center [683, 22] width 8 height 8
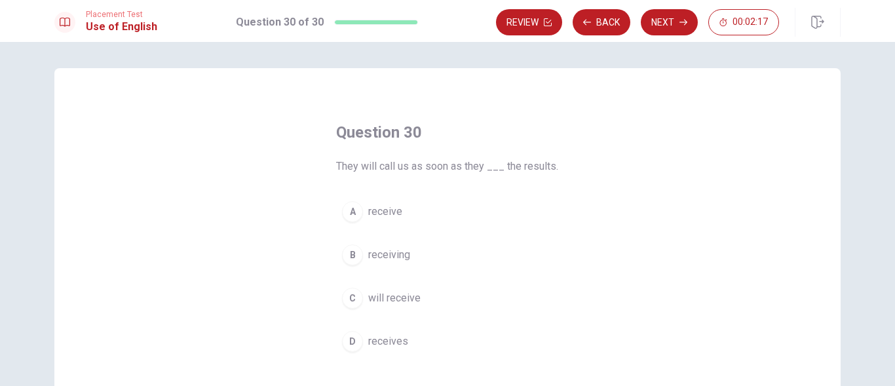
click at [379, 306] on button "C will receive" at bounding box center [447, 298] width 223 height 33
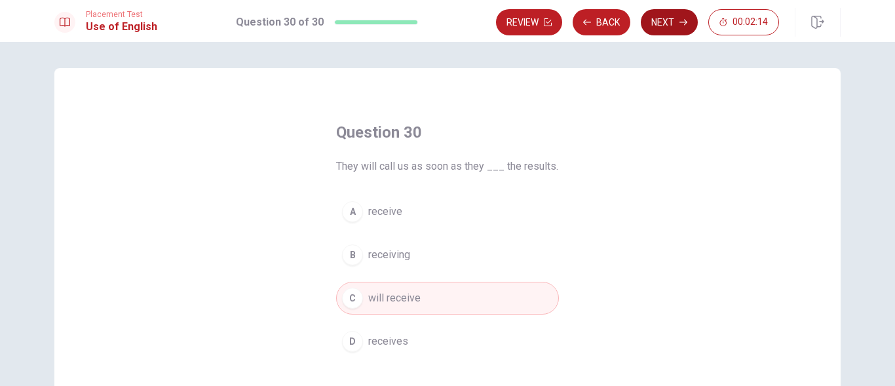
click at [664, 26] on button "Next" at bounding box center [668, 22] width 57 height 26
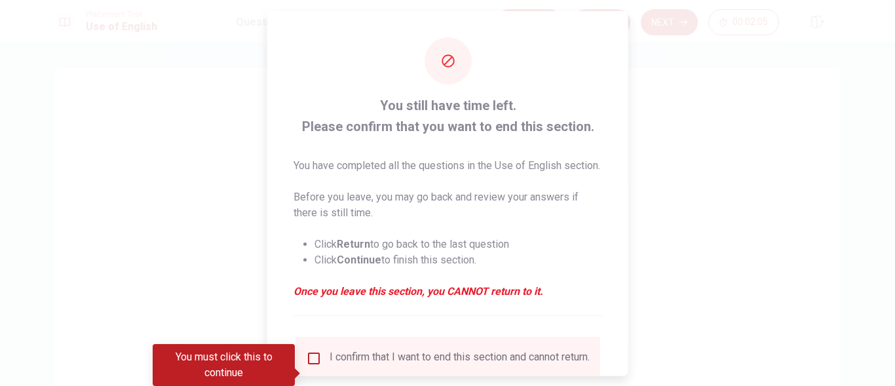
click at [313, 365] on input "You must click this to continue" at bounding box center [314, 358] width 16 height 16
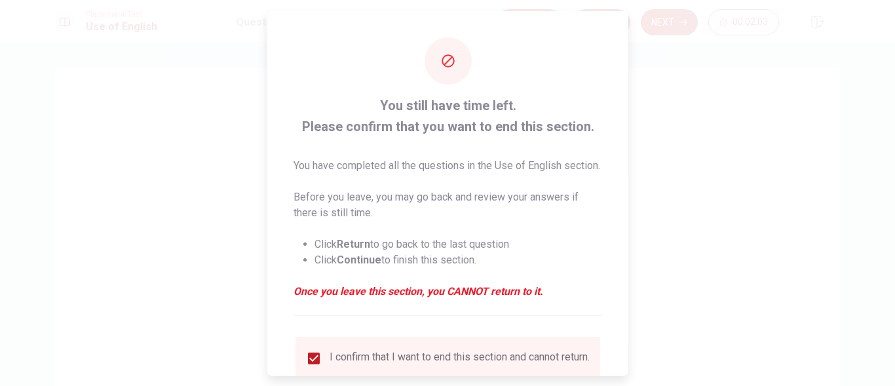
scroll to position [119, 0]
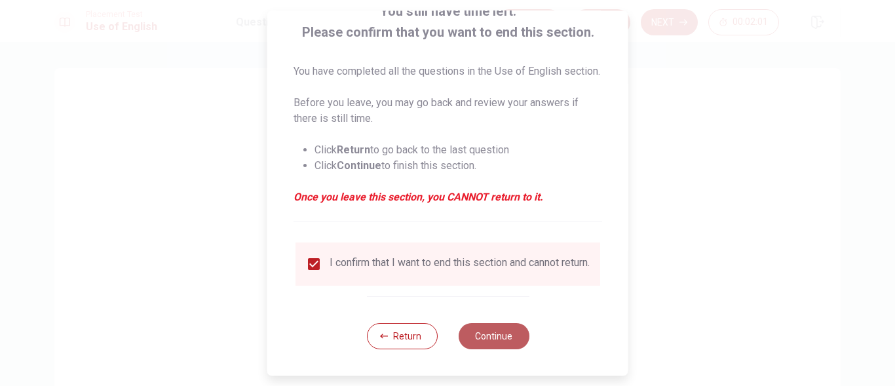
click at [490, 335] on button "Continue" at bounding box center [493, 336] width 71 height 26
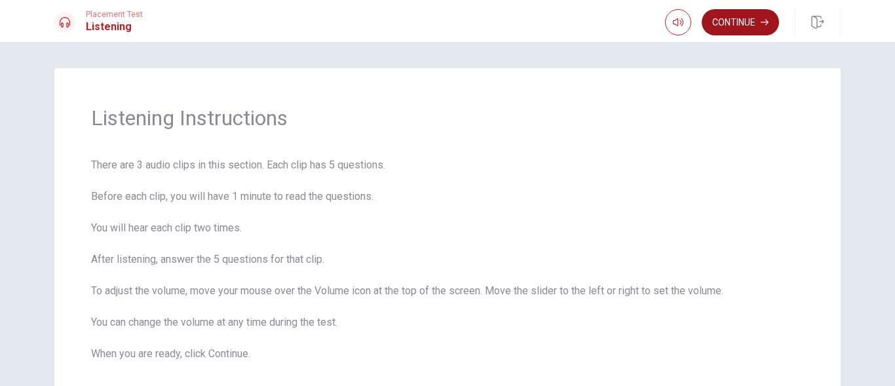
click at [752, 13] on button "Continue" at bounding box center [739, 22] width 77 height 26
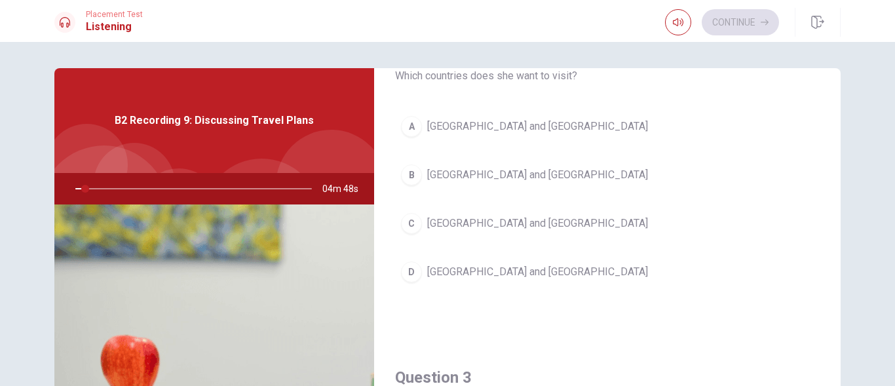
scroll to position [0, 0]
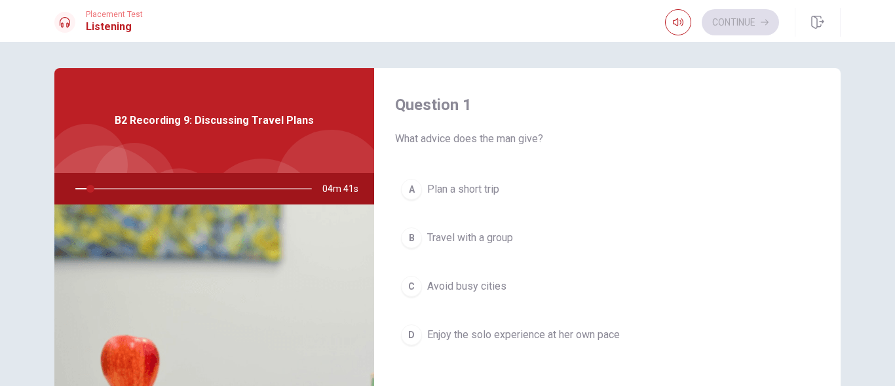
click at [830, 290] on div "Question 1 What advice does the man give? A Plan a short trip B Travel with a g…" at bounding box center [607, 235] width 466 height 335
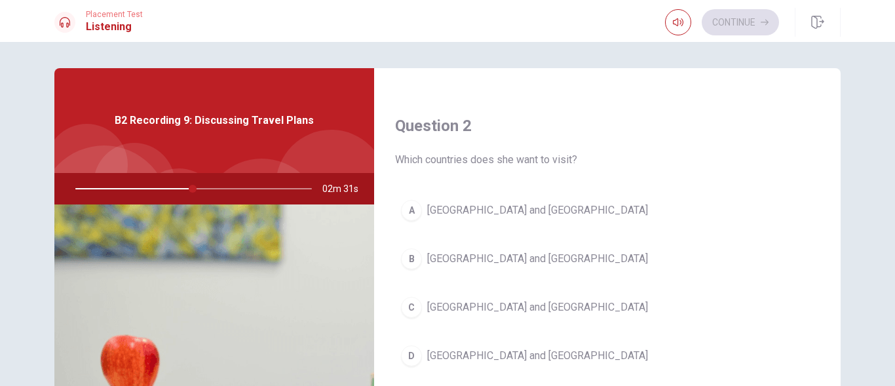
scroll to position [341, 0]
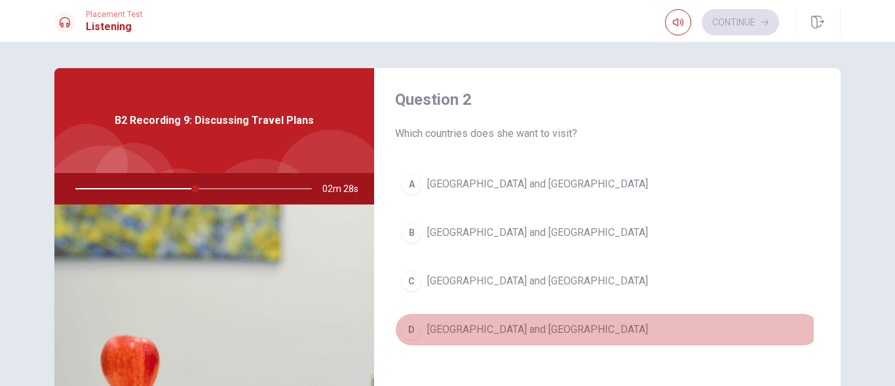
click at [479, 331] on span "[GEOGRAPHIC_DATA] and [GEOGRAPHIC_DATA]" at bounding box center [537, 330] width 221 height 16
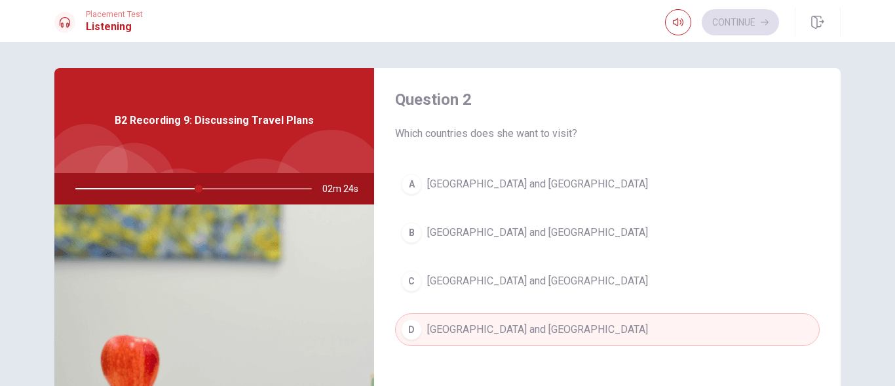
scroll to position [739, 0]
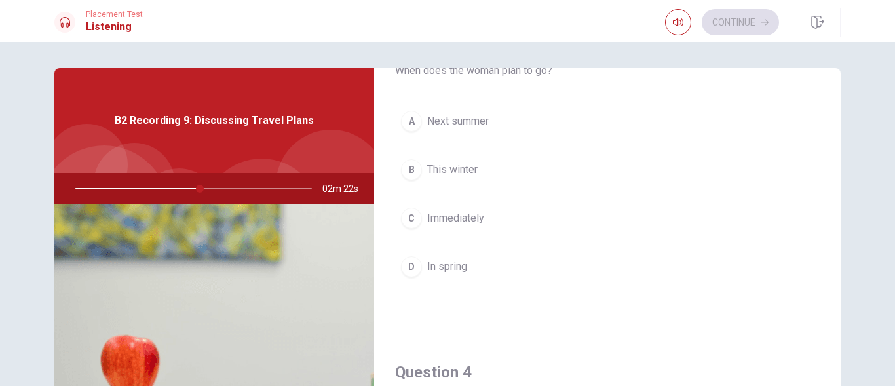
type input "53"
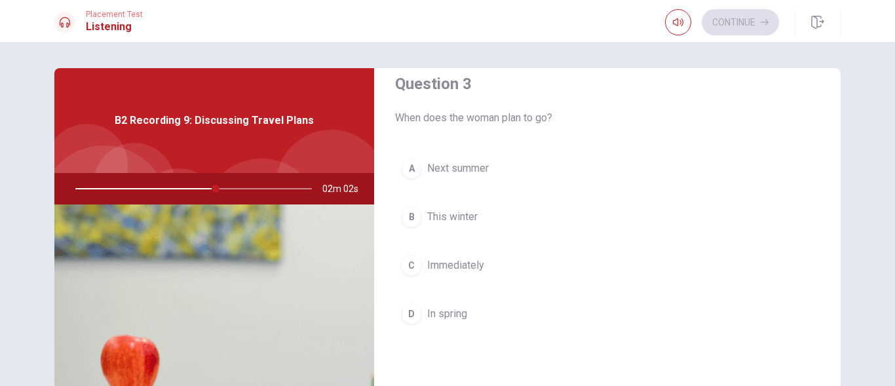
scroll to position [686, 0]
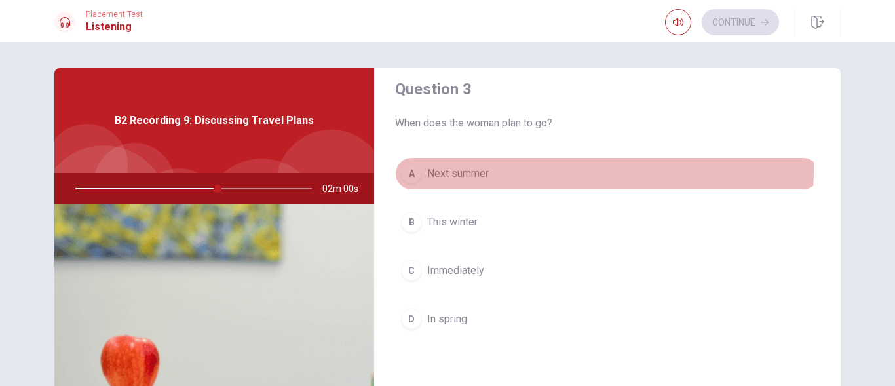
click at [534, 168] on button "A Next summer" at bounding box center [607, 173] width 424 height 33
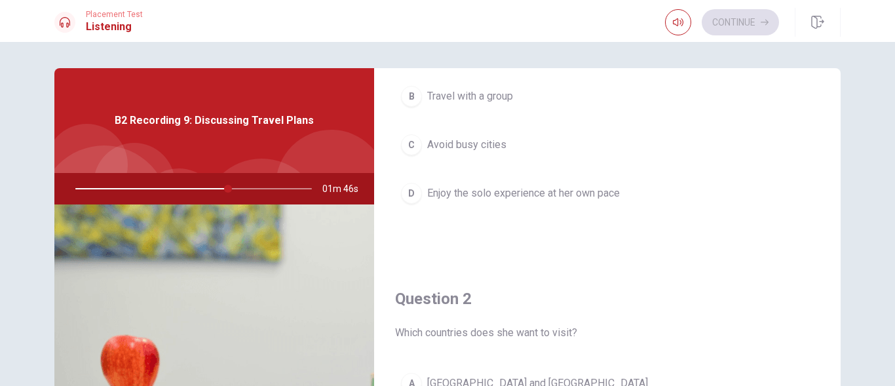
scroll to position [81, 0]
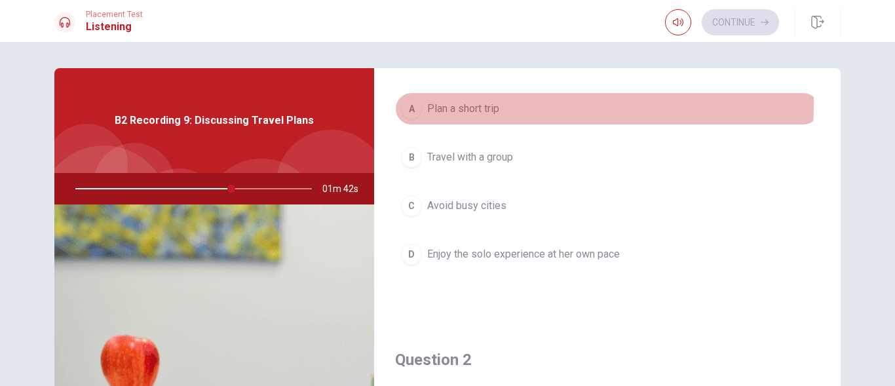
click at [427, 104] on span "Plan a short trip" at bounding box center [463, 109] width 72 height 16
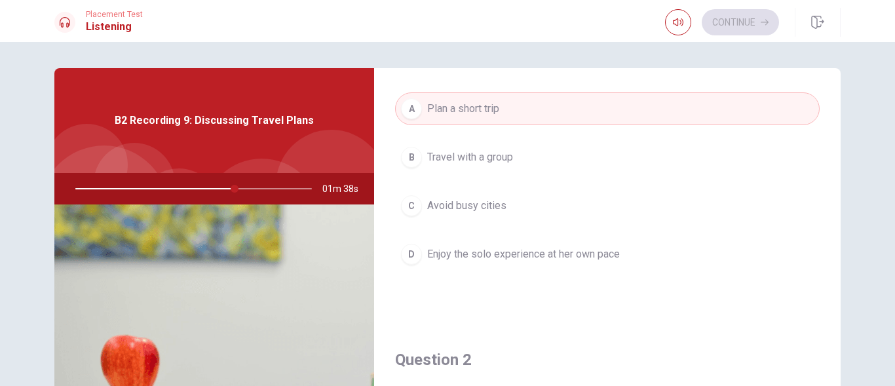
scroll to position [479, 0]
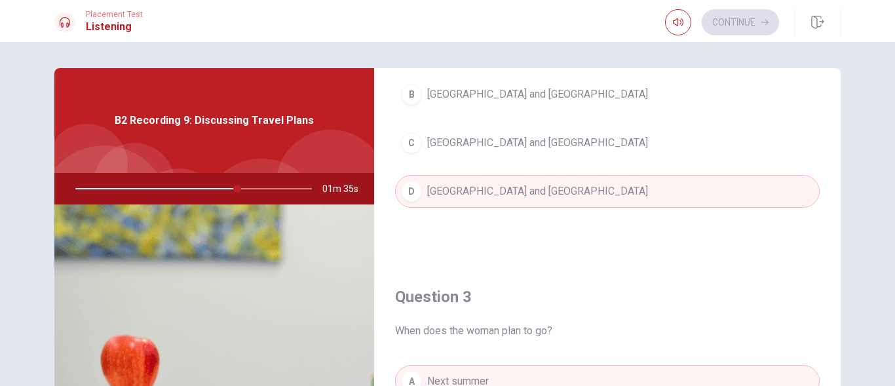
click at [837, 342] on div "Question 1 What advice does the man give? A Plan a short trip B Travel with a g…" at bounding box center [447, 295] width 828 height 455
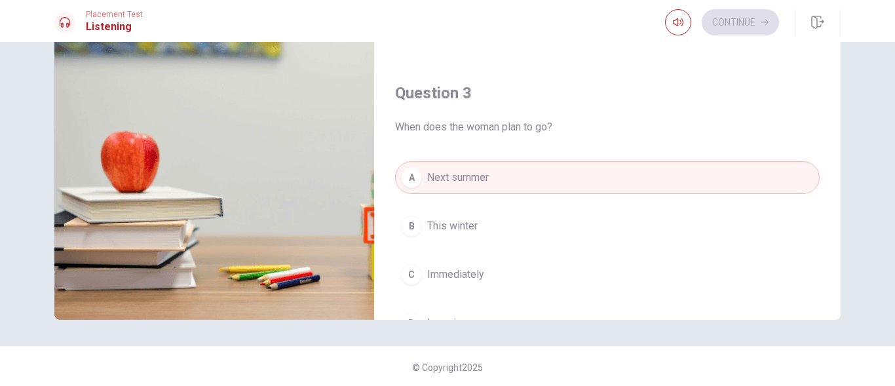
scroll to position [206, 0]
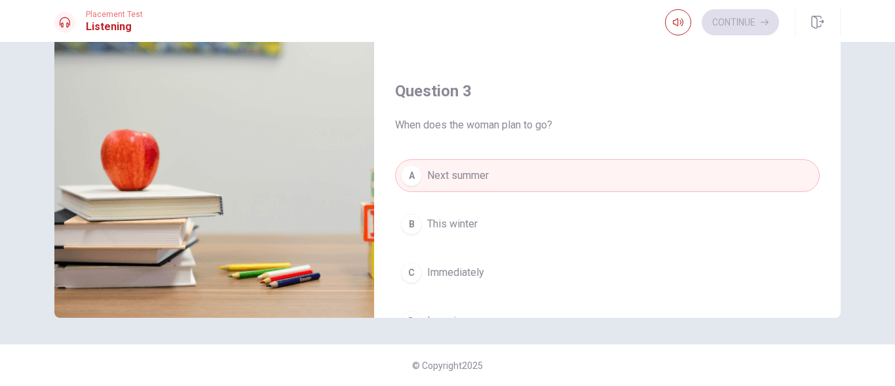
click at [836, 314] on div "Question 1 What advice does the man give? A Plan a short trip B Travel with a g…" at bounding box center [447, 89] width 828 height 455
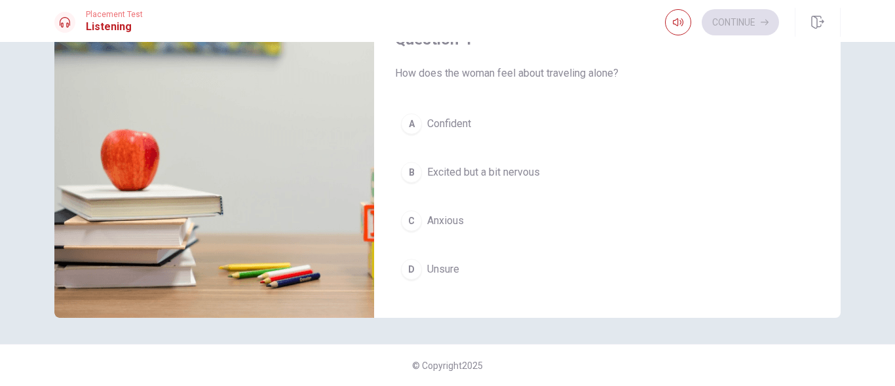
scroll to position [872, 0]
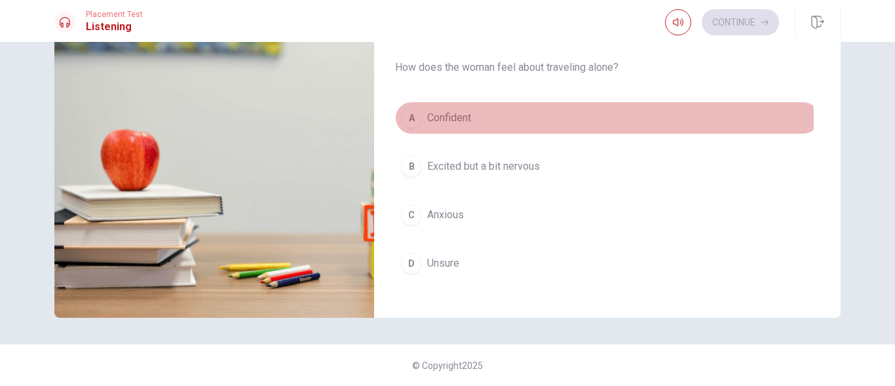
click at [481, 119] on button "A Confident" at bounding box center [607, 117] width 424 height 33
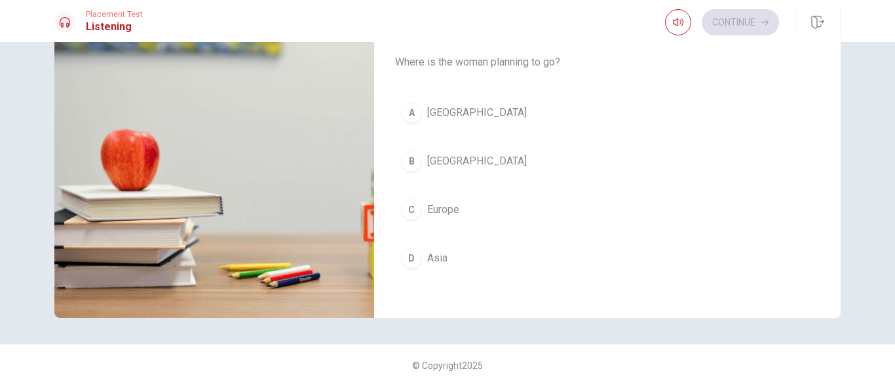
scroll to position [1221, 0]
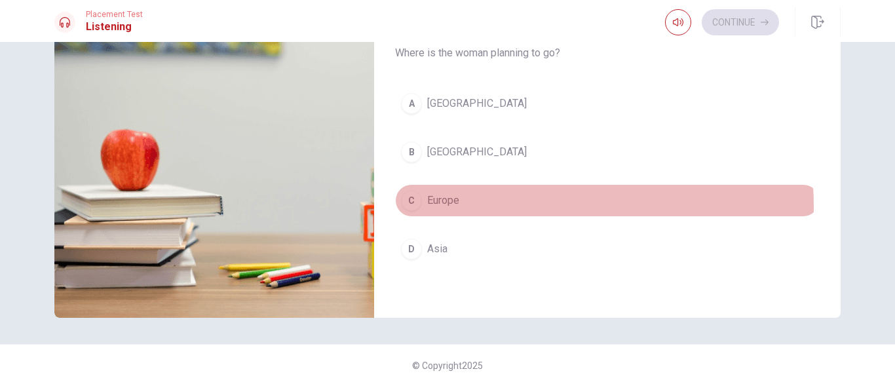
click at [460, 207] on button "C Europe" at bounding box center [607, 200] width 424 height 33
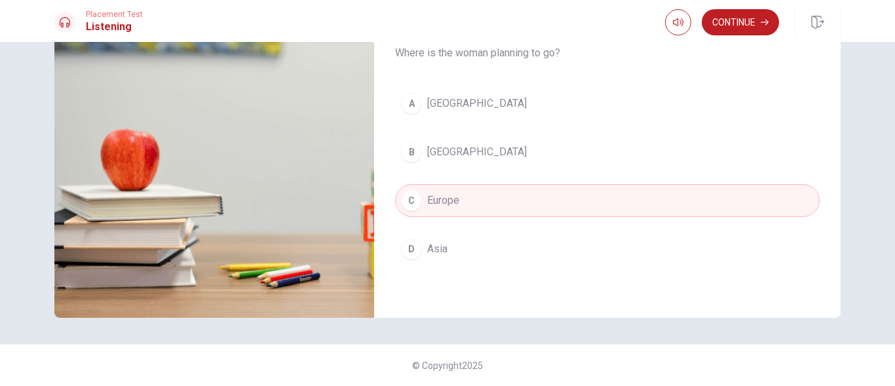
click at [837, 240] on div "Question 1 What advice does the man give? A Plan a short trip B Travel with a g…" at bounding box center [447, 89] width 828 height 455
click at [725, 20] on button "Continue" at bounding box center [739, 22] width 77 height 26
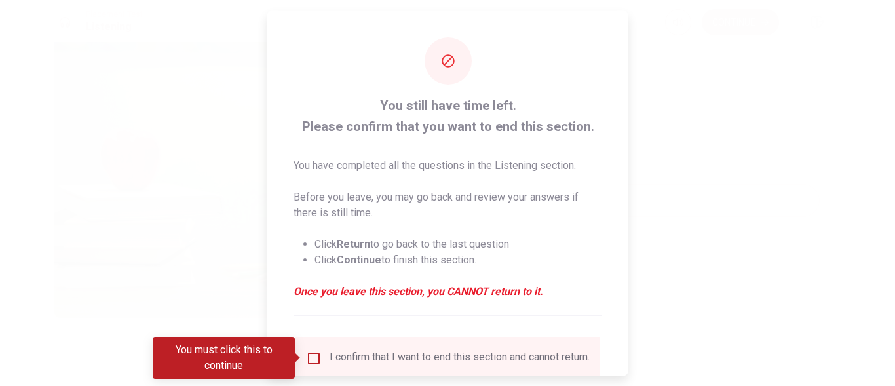
type input "0"
click at [307, 355] on input "You must click this to continue" at bounding box center [314, 358] width 16 height 16
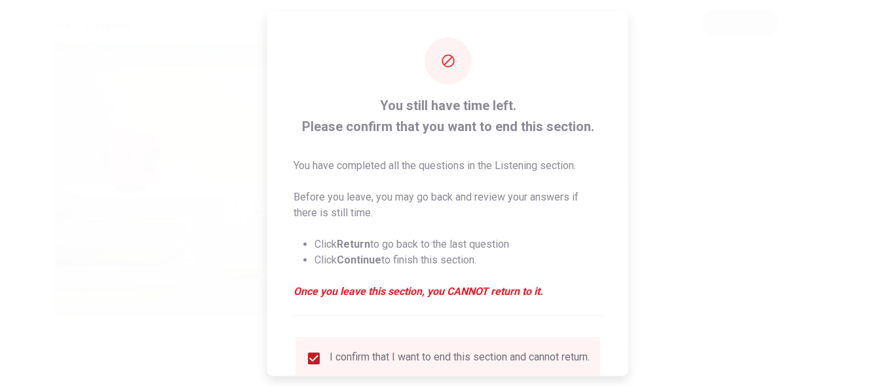
scroll to position [103, 0]
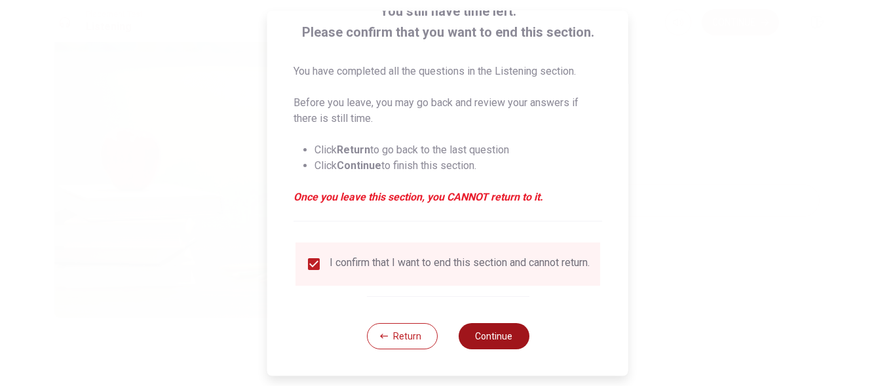
click at [501, 327] on button "Continue" at bounding box center [493, 336] width 71 height 26
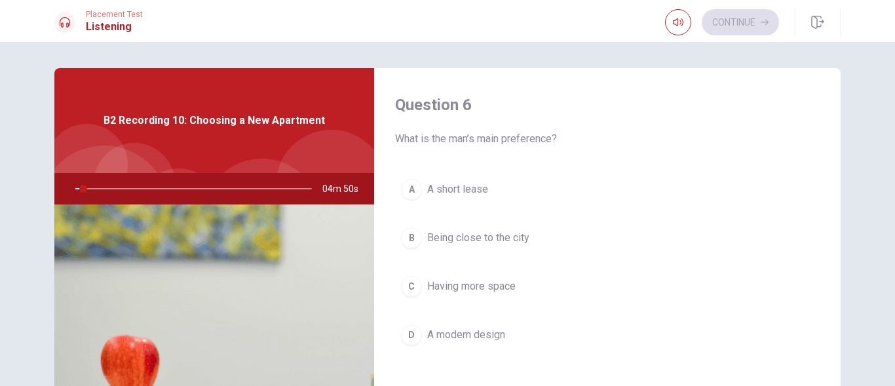
scroll to position [398, 0]
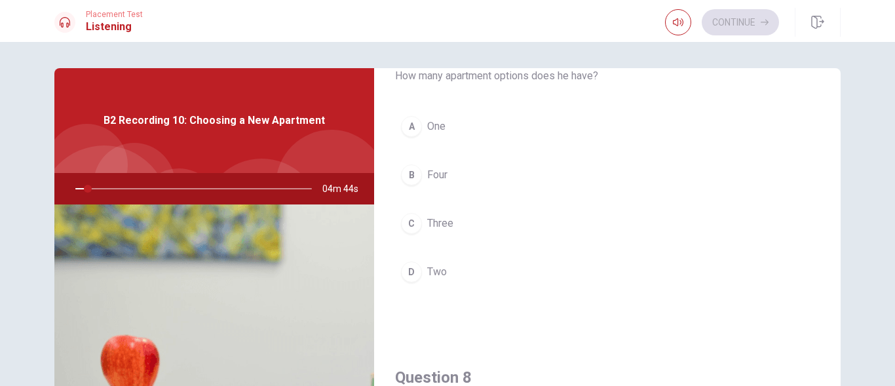
click at [838, 319] on div "Question 6 What is the man’s main preference? A A short lease B Being close to …" at bounding box center [447, 295] width 828 height 455
click at [827, 334] on div "Question 7 How many apartment options does he have? A One B Four C Three D Two" at bounding box center [607, 172] width 466 height 335
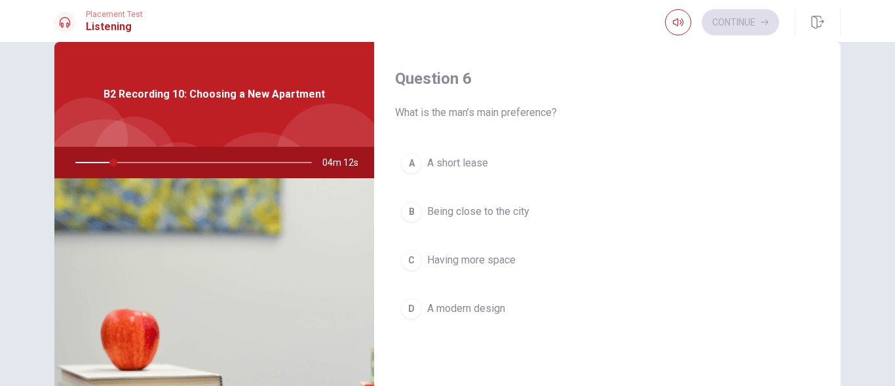
scroll to position [0, 0]
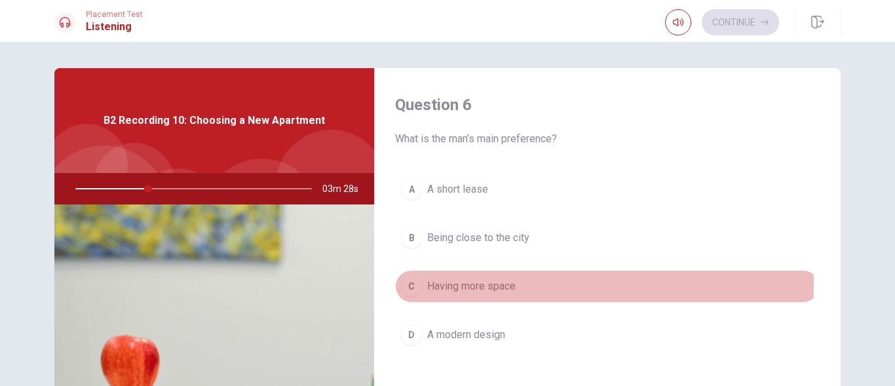
click at [477, 284] on span "Having more space" at bounding box center [471, 286] width 88 height 16
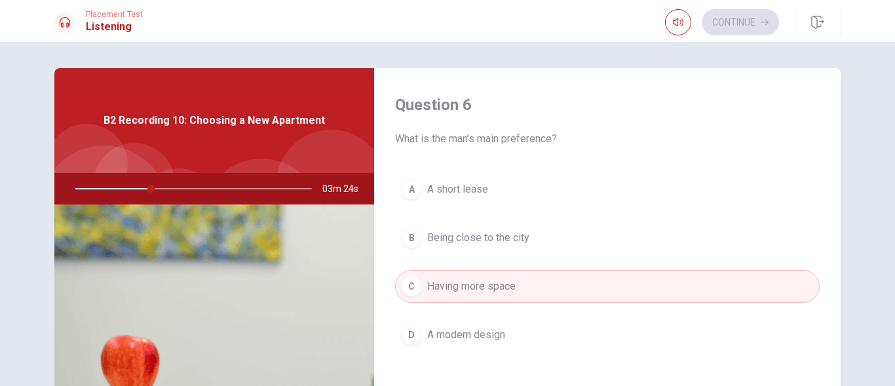
scroll to position [398, 0]
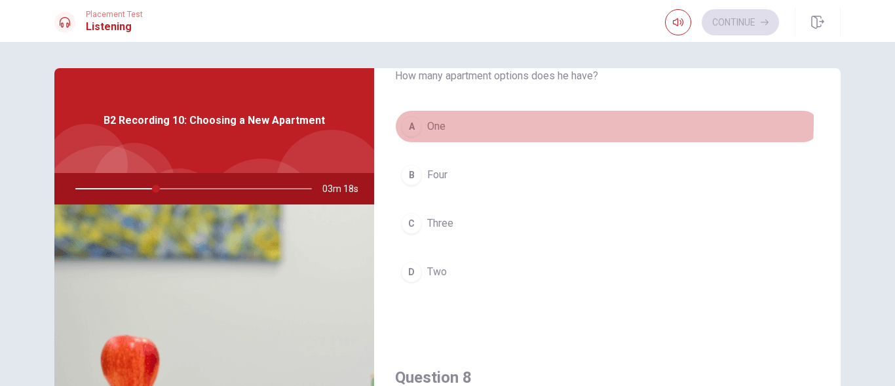
click at [468, 120] on button "A One" at bounding box center [607, 126] width 424 height 33
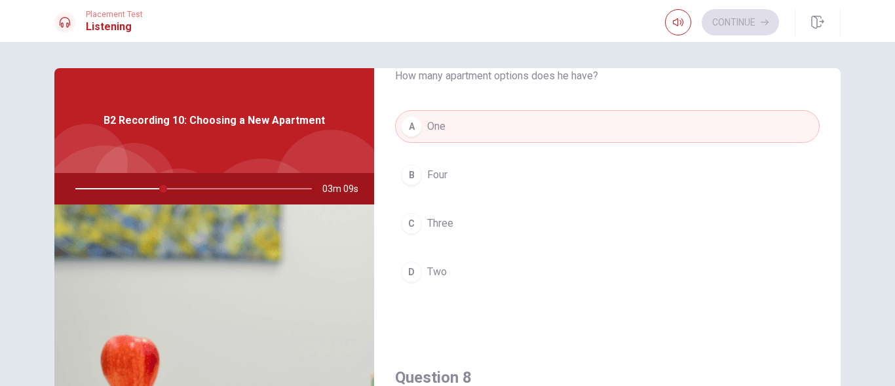
type input "37"
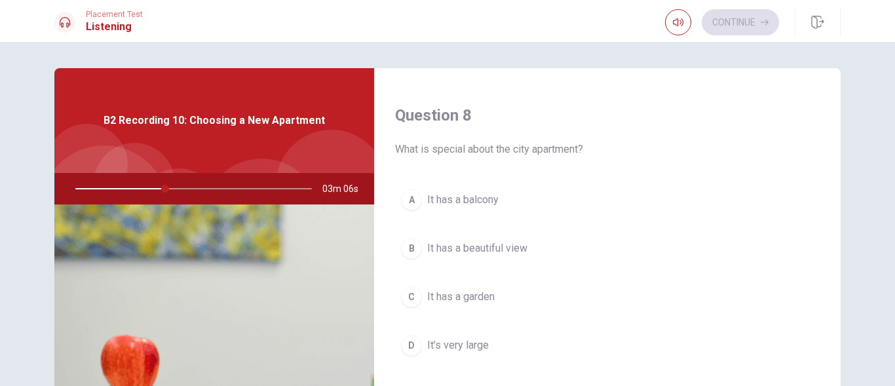
scroll to position [686, 0]
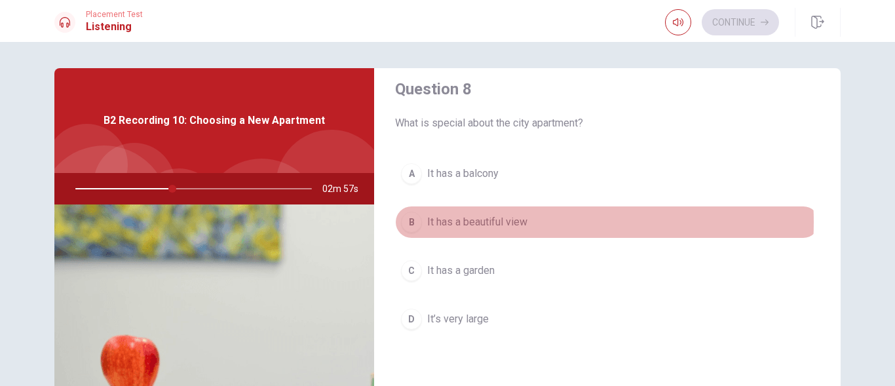
click at [498, 222] on span "It has a beautiful view" at bounding box center [477, 222] width 100 height 16
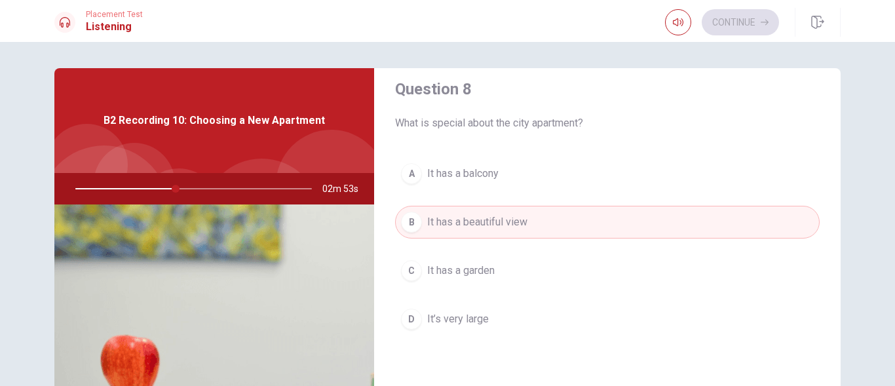
type input "42"
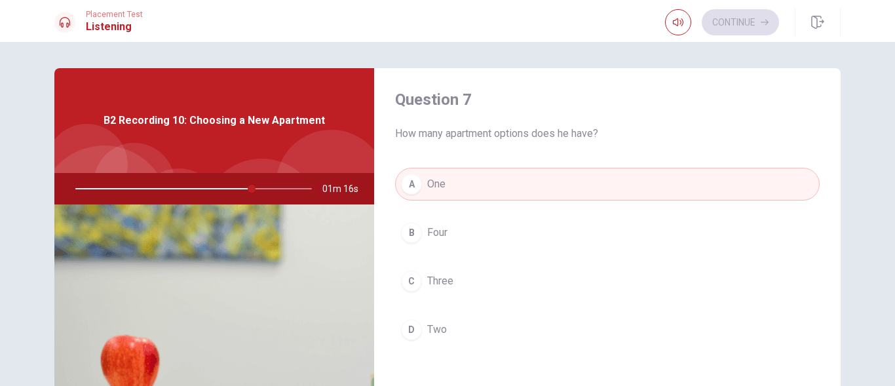
scroll to position [367, 0]
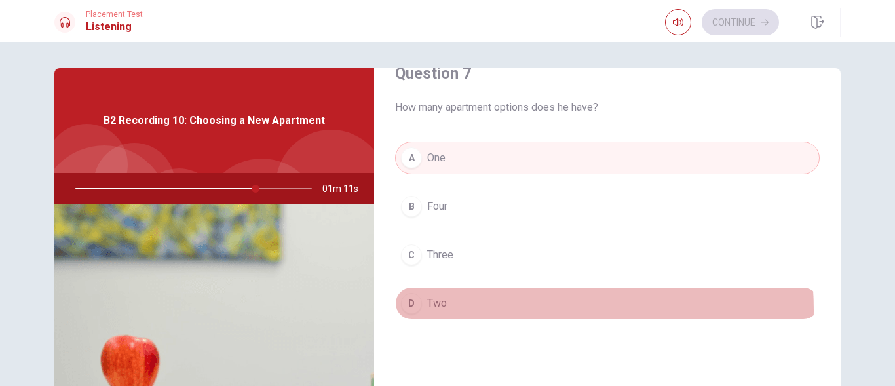
click at [497, 310] on button "D Two" at bounding box center [607, 303] width 424 height 33
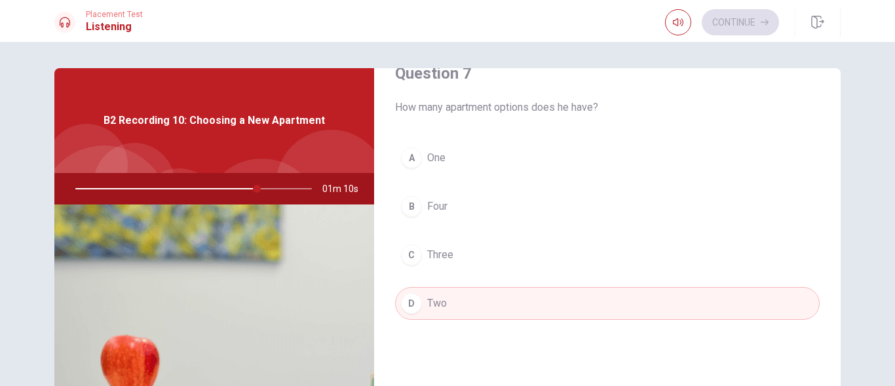
type input "77"
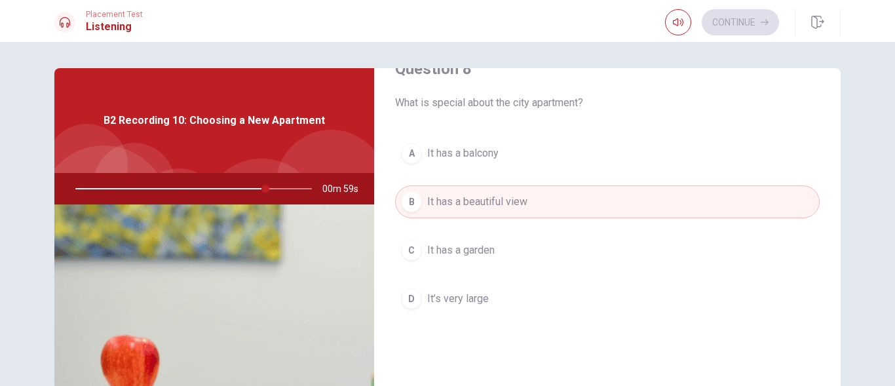
scroll to position [707, 0]
click at [491, 297] on button "D It’s very large" at bounding box center [607, 298] width 424 height 33
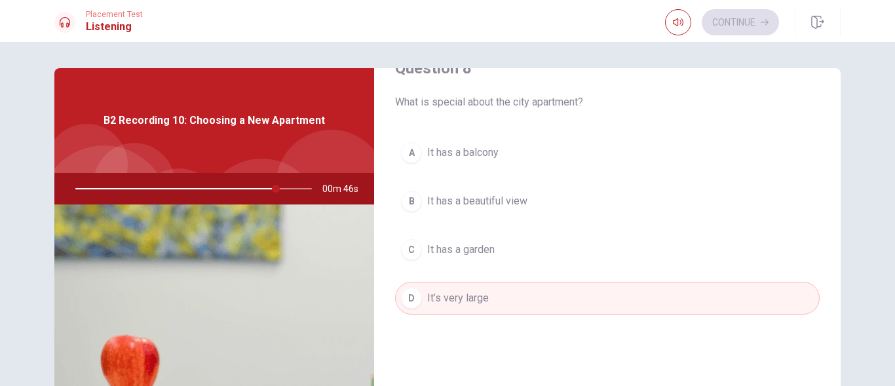
type input "85"
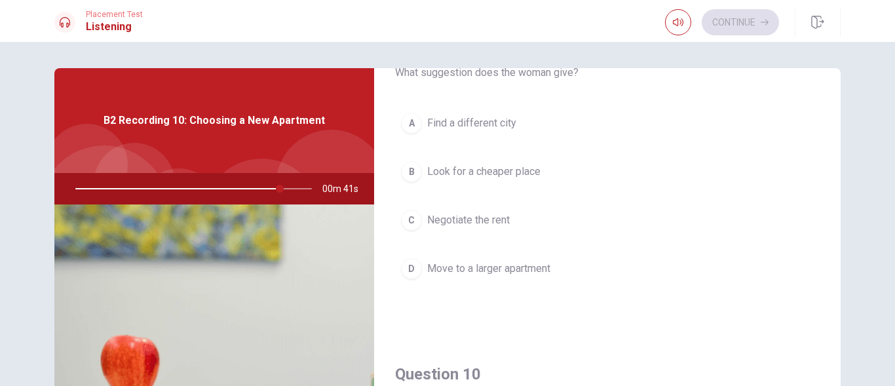
scroll to position [1074, 0]
click at [481, 219] on span "Negotiate the rent" at bounding box center [468, 218] width 83 height 16
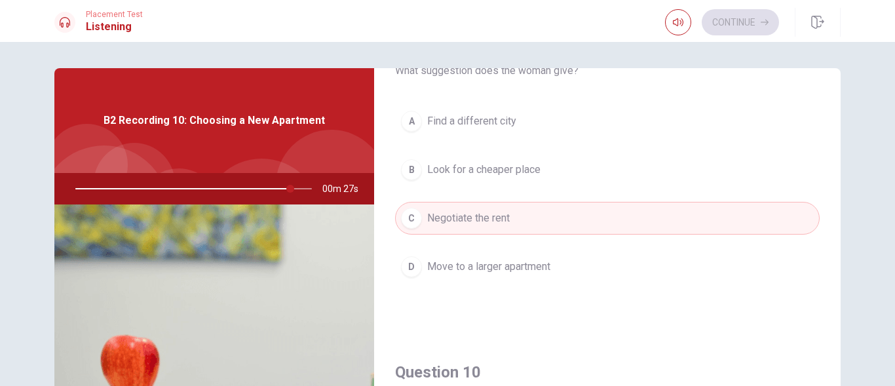
type input "91"
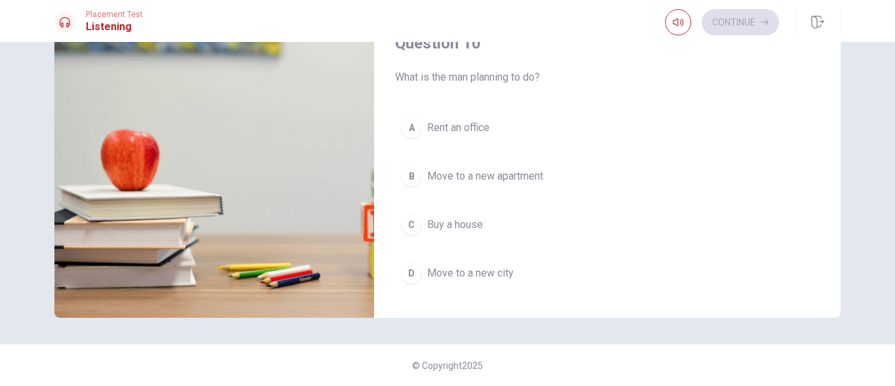
scroll to position [1195, 0]
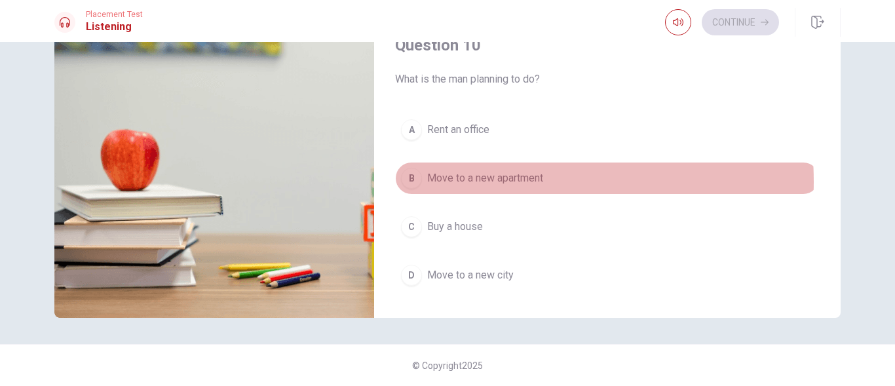
click at [494, 181] on span "Move to a new apartment" at bounding box center [485, 178] width 116 height 16
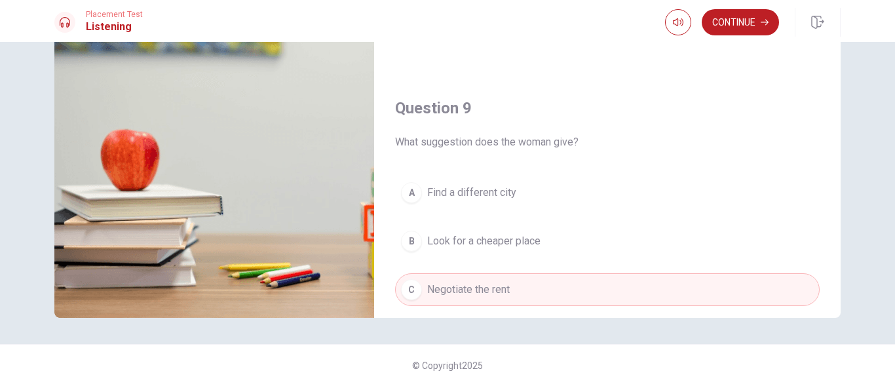
scroll to position [775, 0]
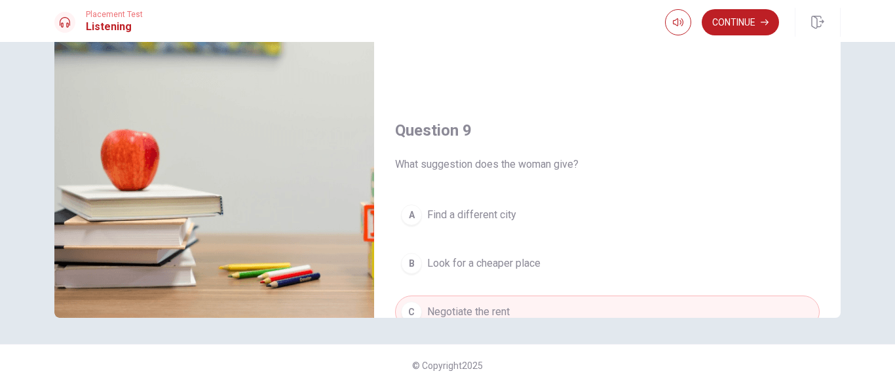
click at [834, 60] on div "Question 6 What is the man’s main preference? A A short lease B Being close to …" at bounding box center [607, 89] width 466 height 455
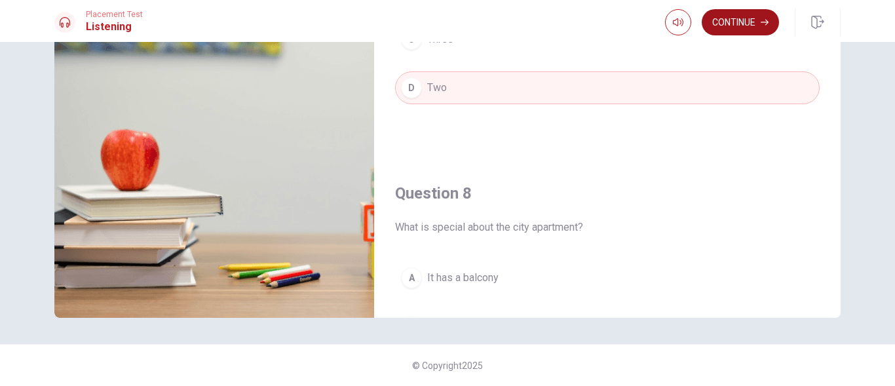
type input "0"
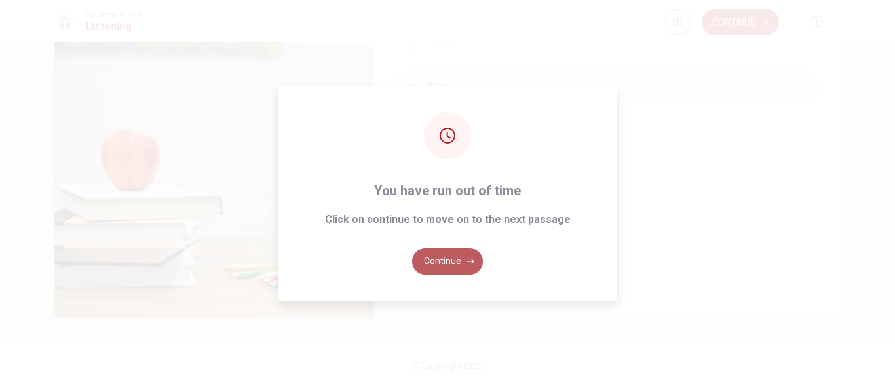
click at [458, 262] on button "Continue" at bounding box center [447, 261] width 71 height 26
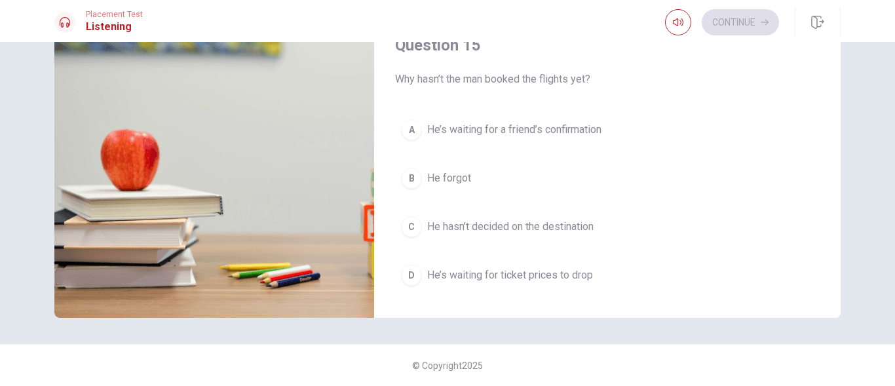
scroll to position [1221, 0]
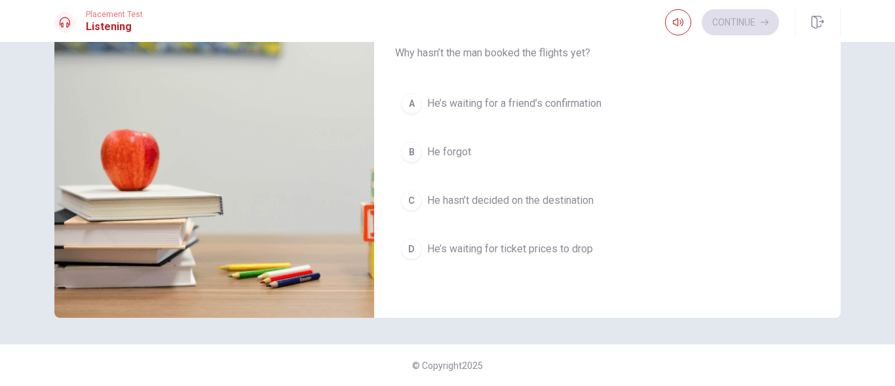
click at [520, 250] on span "He’s waiting for ticket prices to drop" at bounding box center [510, 249] width 166 height 16
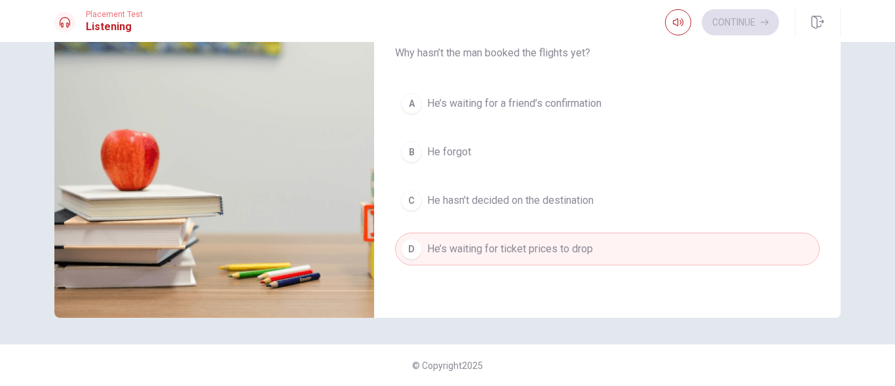
type input "58"
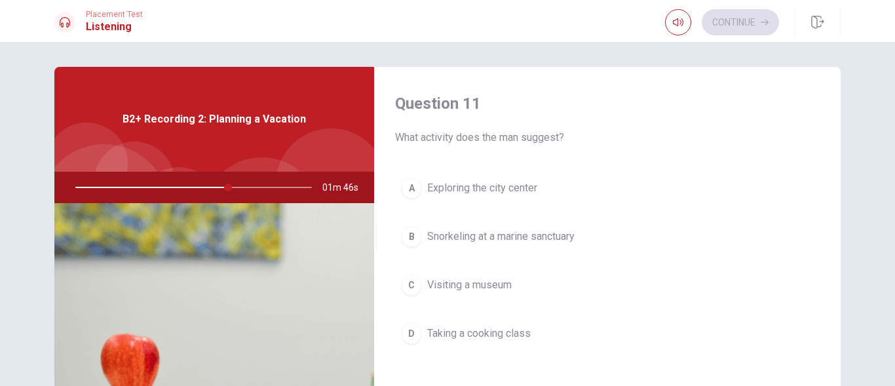
scroll to position [0, 0]
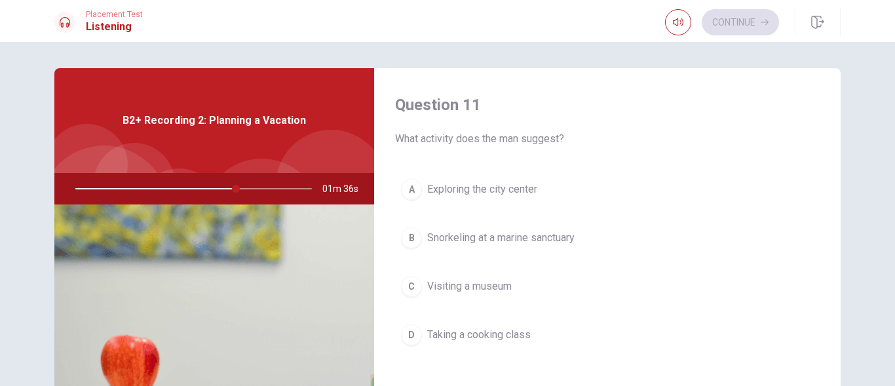
click at [464, 238] on span "Snorkeling at a marine sanctuary" at bounding box center [500, 238] width 147 height 16
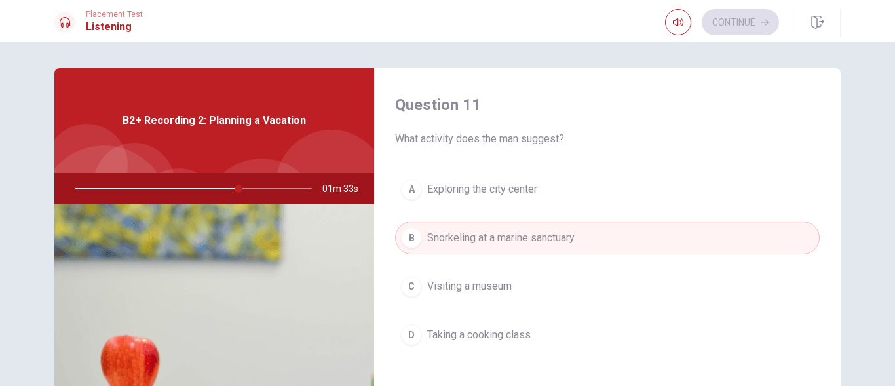
scroll to position [398, 0]
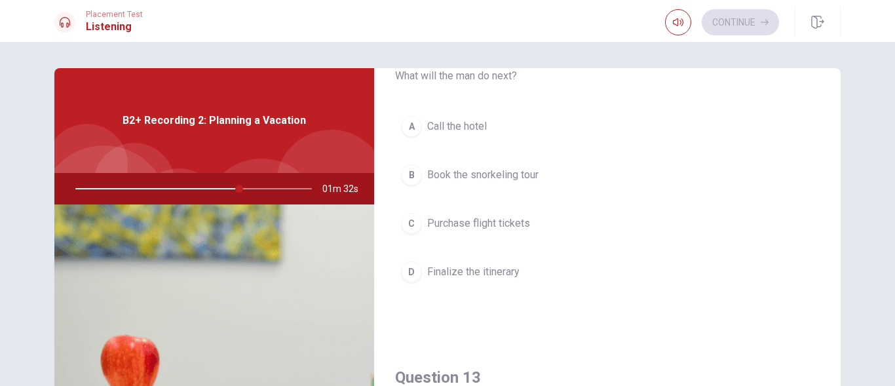
type input "70"
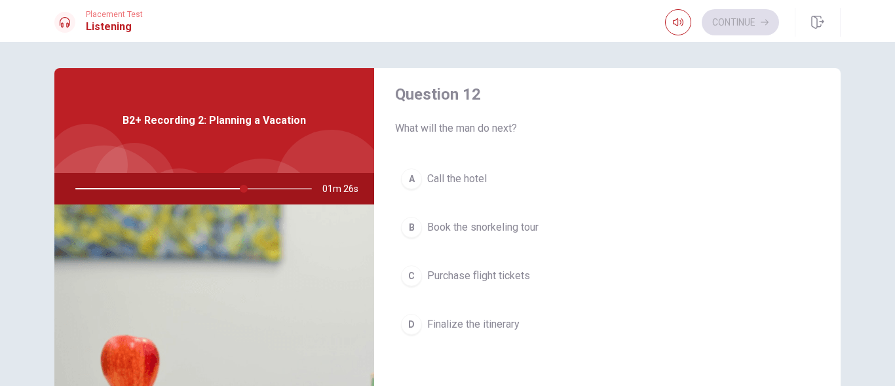
scroll to position [320, 0]
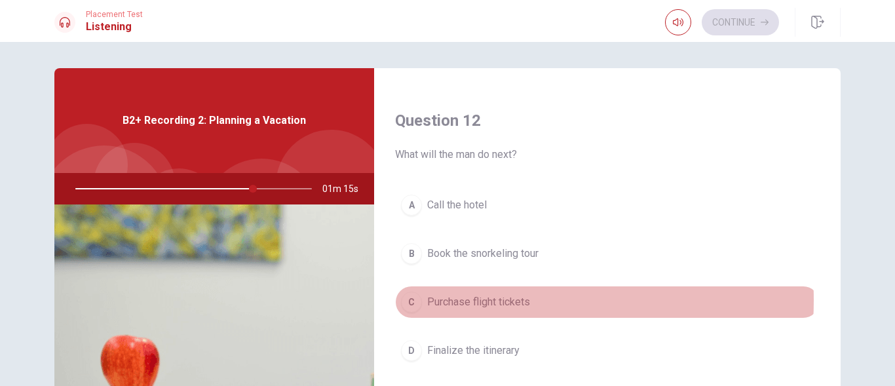
click at [449, 300] on span "Purchase flight tickets" at bounding box center [478, 302] width 103 height 16
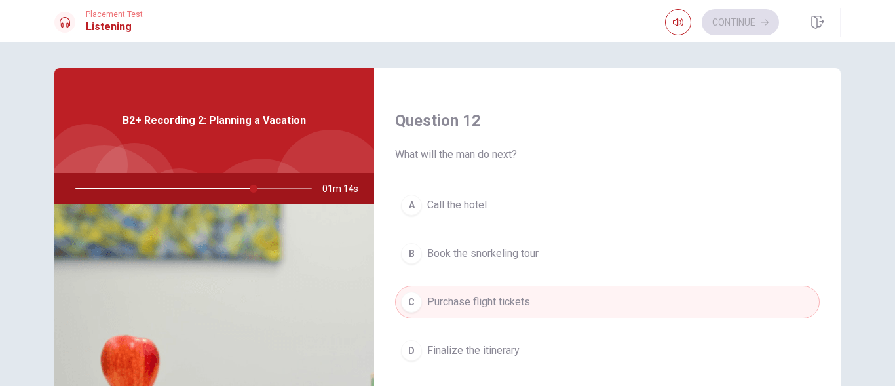
type input "76"
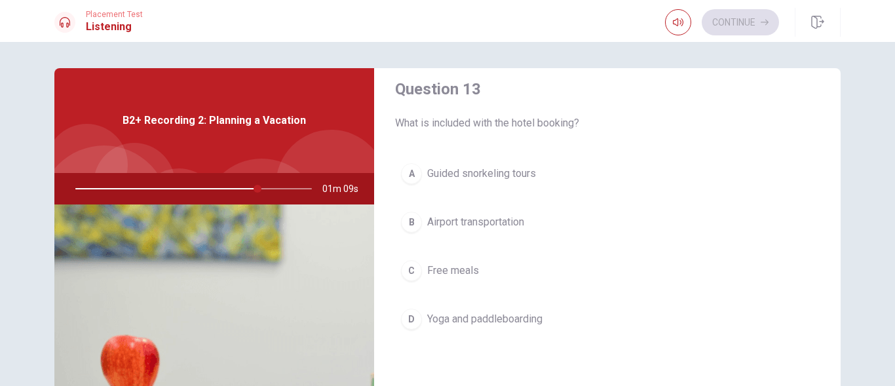
scroll to position [712, 0]
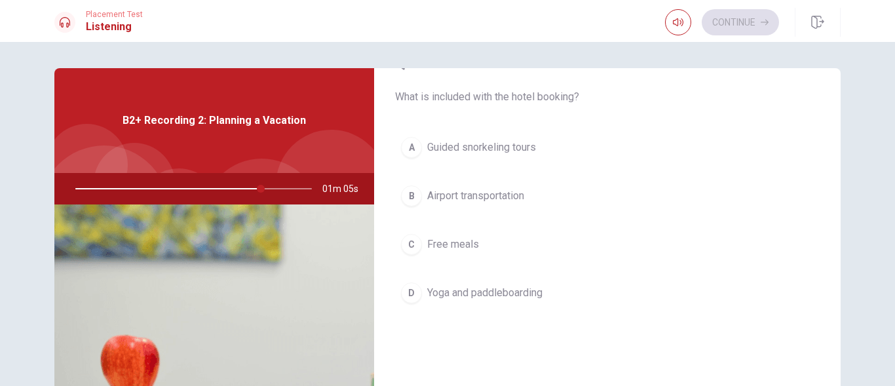
click at [424, 293] on button "D Yoga and paddleboarding" at bounding box center [607, 292] width 424 height 33
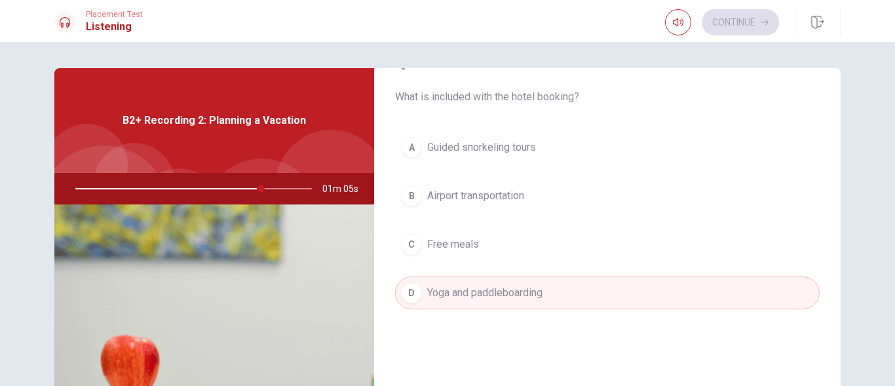
type input "79"
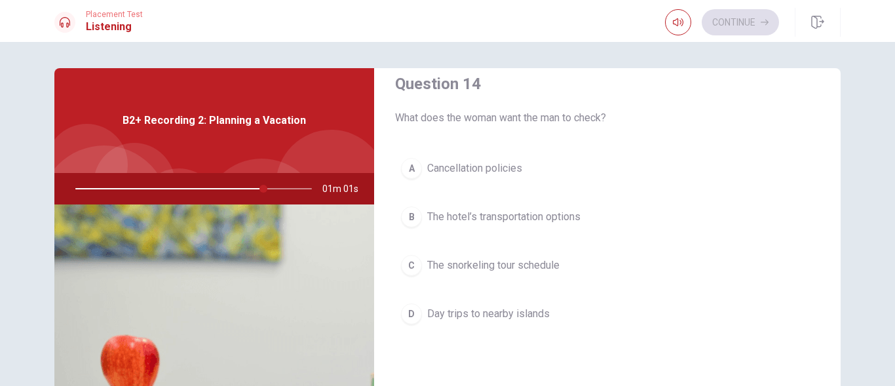
scroll to position [1053, 0]
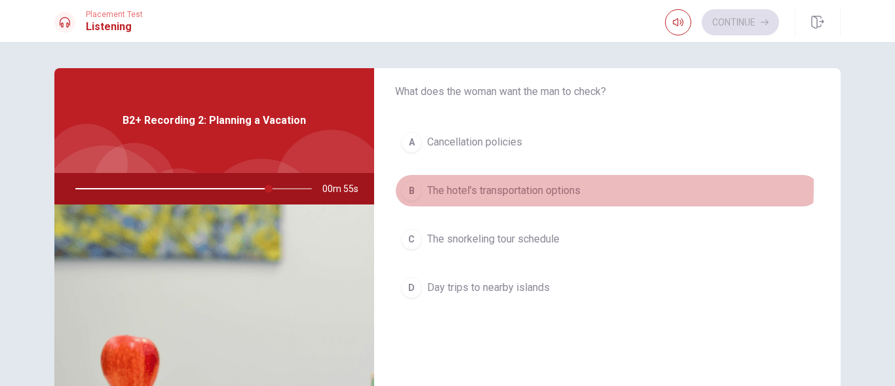
click at [436, 185] on span "The hotel’s transportation options" at bounding box center [503, 191] width 153 height 16
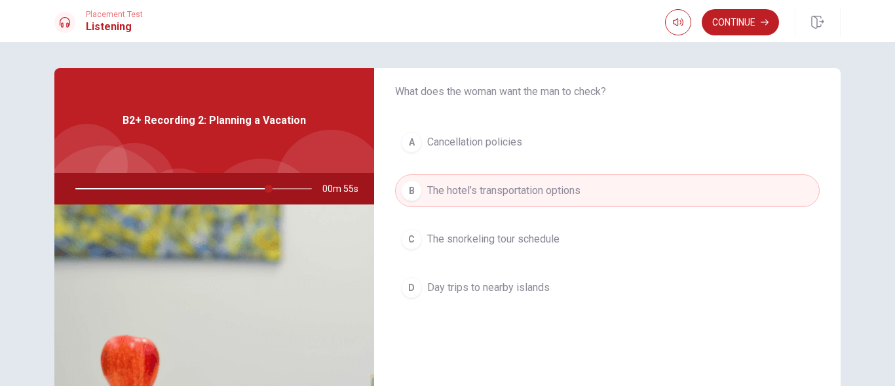
type input "82"
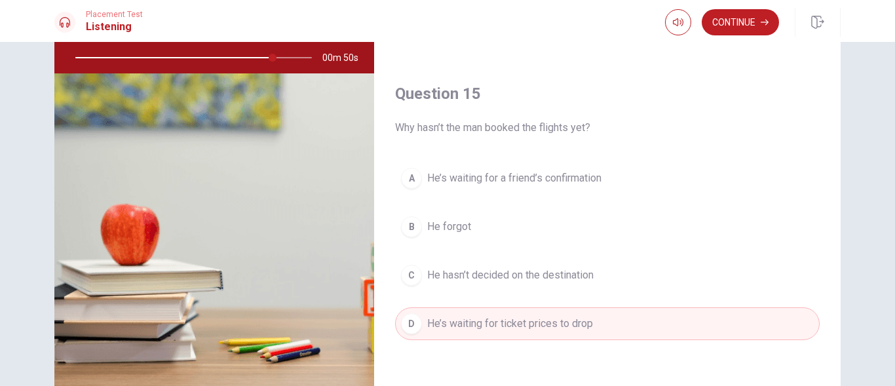
scroll to position [157, 0]
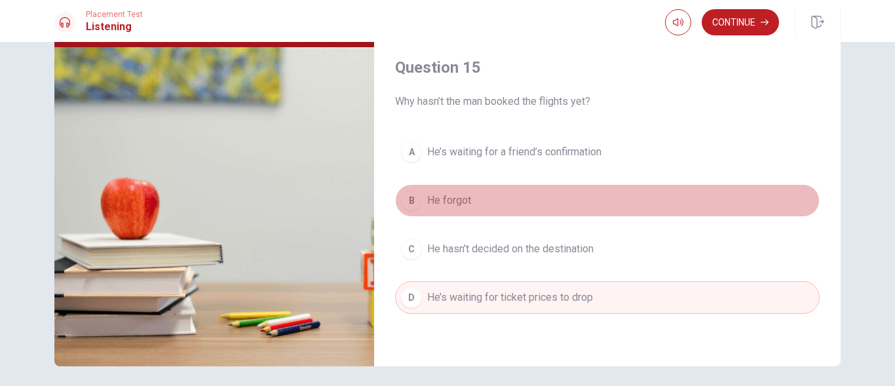
click at [797, 215] on button "B He forgot" at bounding box center [607, 200] width 424 height 33
type input "87"
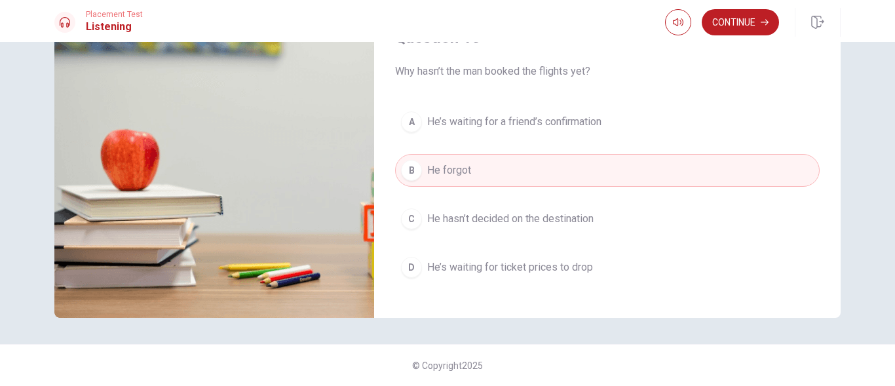
scroll to position [1221, 0]
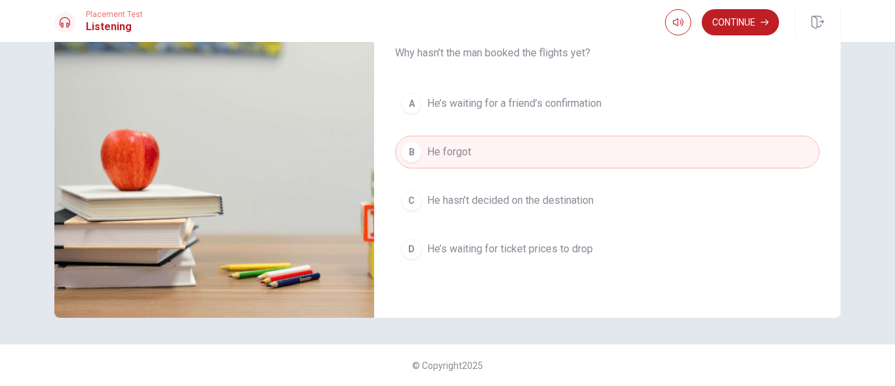
click at [651, 261] on button "D He’s waiting for ticket prices to drop" at bounding box center [607, 248] width 424 height 33
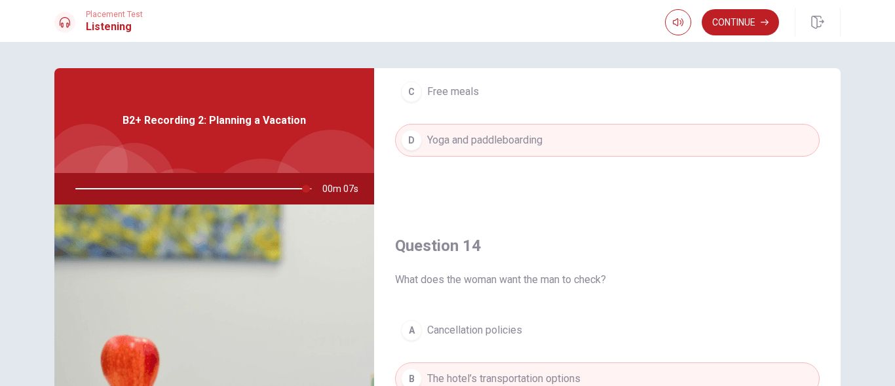
scroll to position [891, 0]
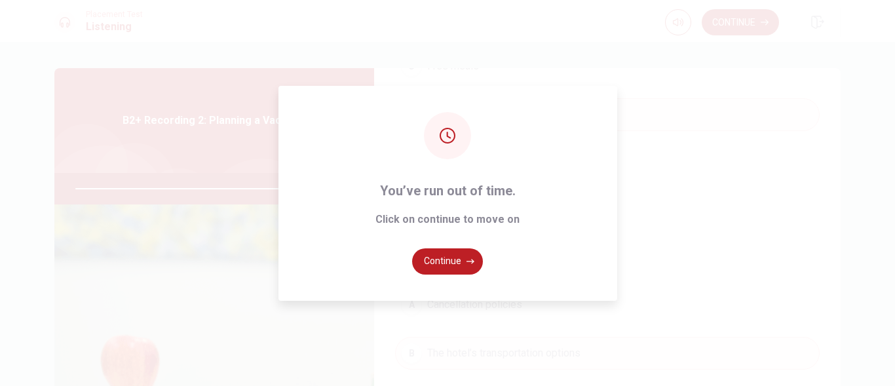
type input "0"
click at [449, 256] on button "Continue" at bounding box center [447, 261] width 71 height 26
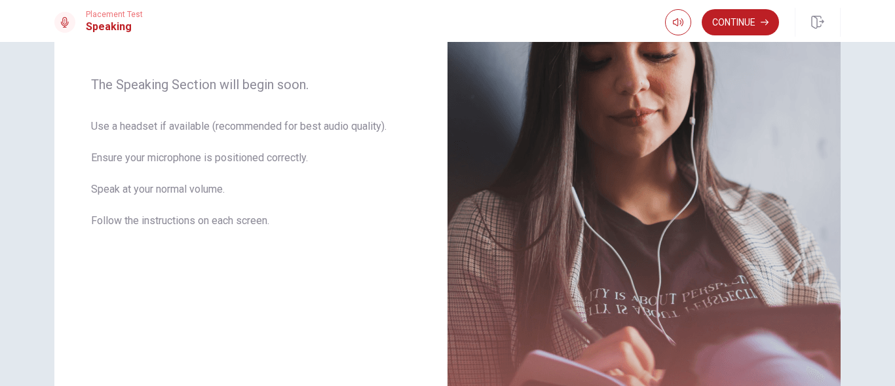
scroll to position [170, 0]
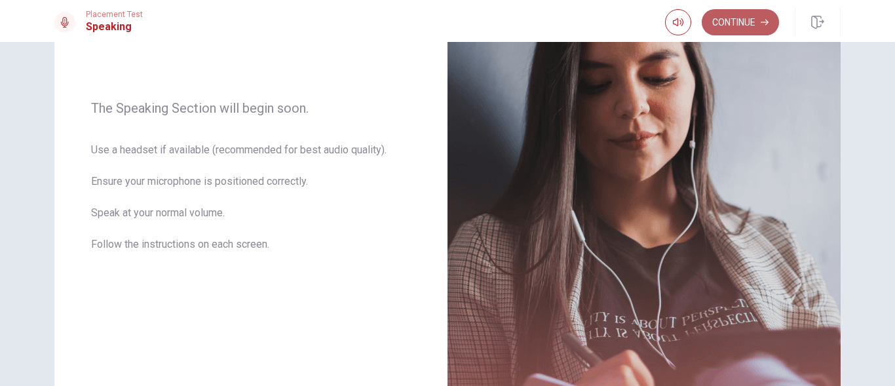
click at [747, 17] on button "Continue" at bounding box center [739, 22] width 77 height 26
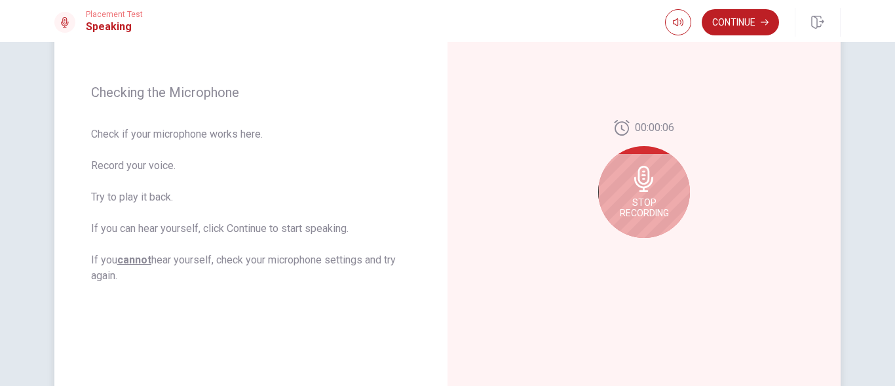
click at [652, 157] on div "Stop Recording" at bounding box center [644, 192] width 92 height 92
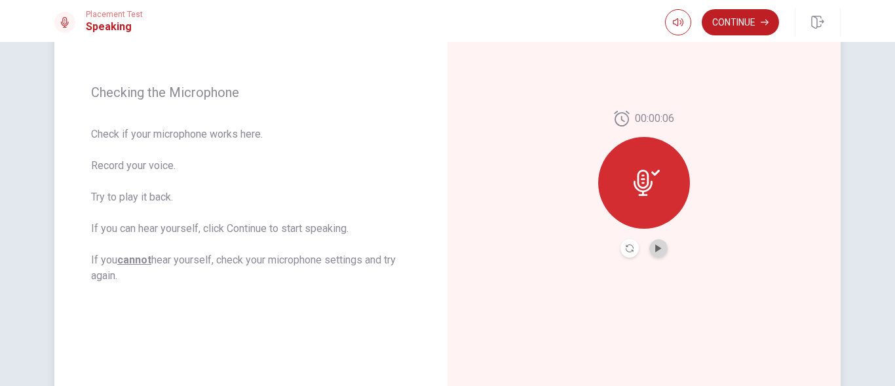
click at [655, 238] on div "00:00:06" at bounding box center [644, 184] width 92 height 147
click at [654, 245] on icon "Play Audio" at bounding box center [658, 248] width 8 height 8
click at [650, 193] on icon at bounding box center [646, 183] width 26 height 26
click at [734, 15] on button "Continue" at bounding box center [739, 22] width 77 height 26
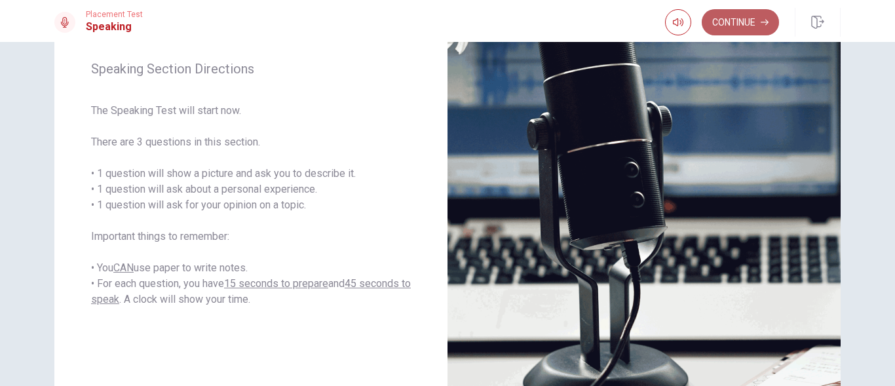
click at [720, 12] on button "Continue" at bounding box center [739, 22] width 77 height 26
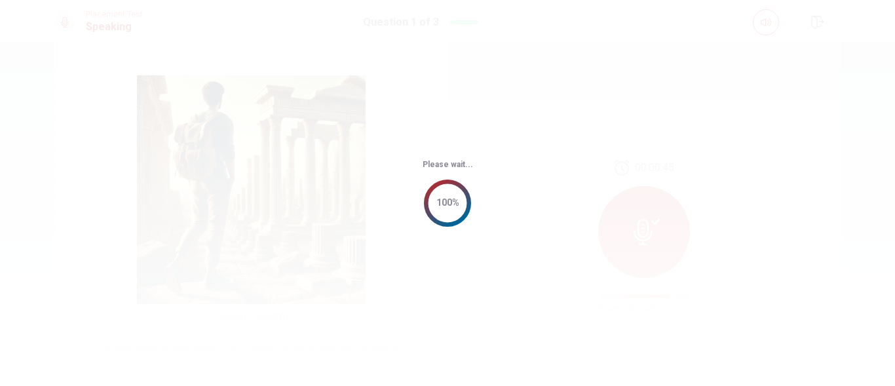
scroll to position [0, 0]
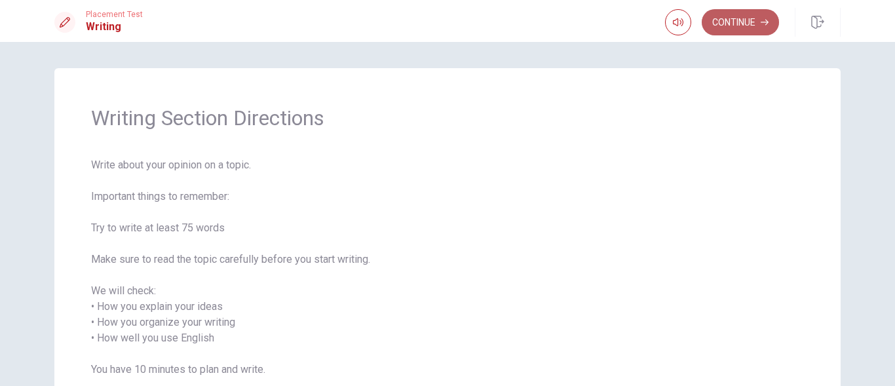
click at [748, 24] on button "Continue" at bounding box center [739, 22] width 77 height 26
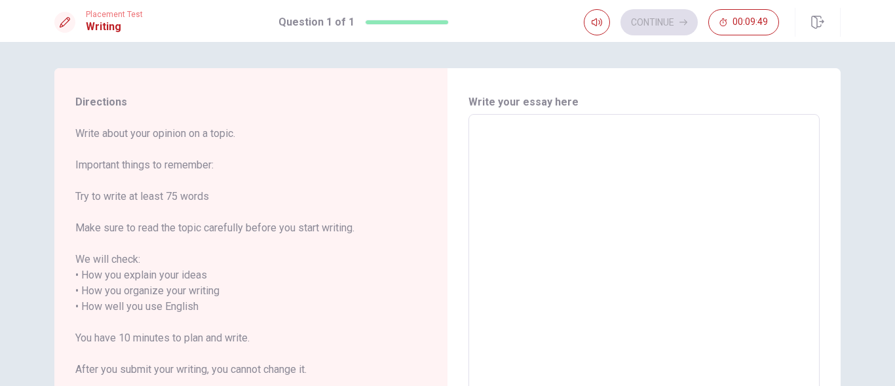
click at [593, 195] on textarea at bounding box center [643, 299] width 333 height 348
click at [502, 188] on textarea at bounding box center [643, 299] width 333 height 348
type textarea "i"
type textarea "x"
type textarea "i"
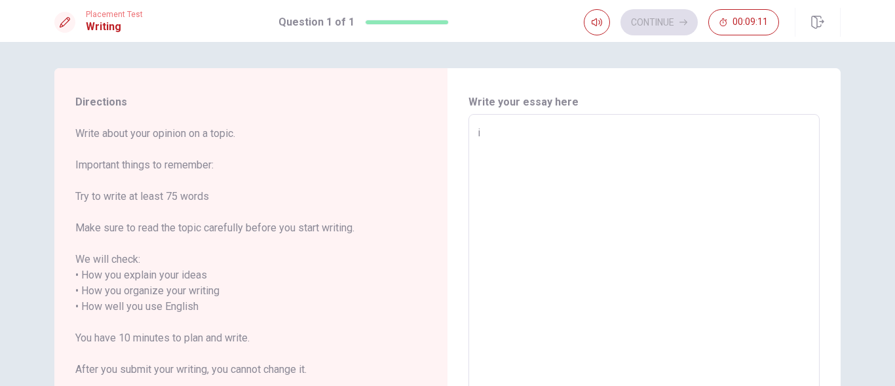
type textarea "x"
type textarea "i f"
type textarea "x"
type textarea "i fa"
type textarea "x"
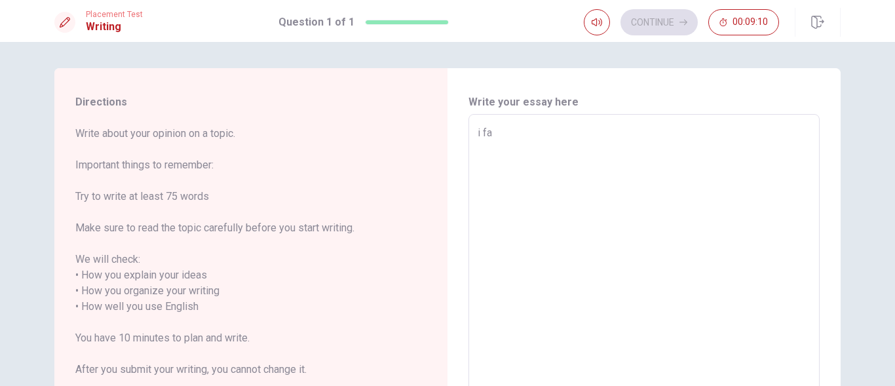
type textarea "i fac"
type textarea "x"
type textarea "i face"
type textarea "x"
type textarea "i faced"
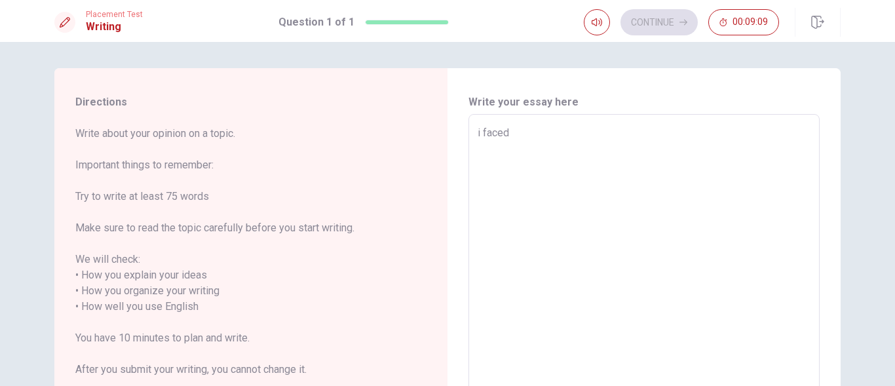
type textarea "x"
type textarea "i faced"
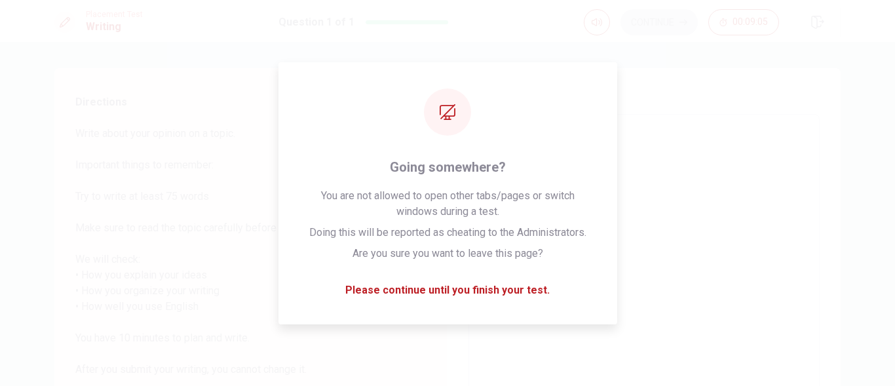
type textarea "x"
type textarea "i faced"
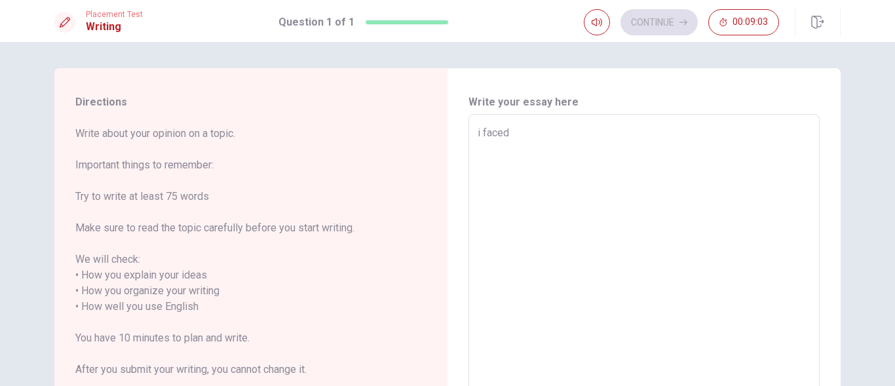
type textarea "x"
type textarea "i faced"
type textarea "x"
type textarea "i faced t"
type textarea "x"
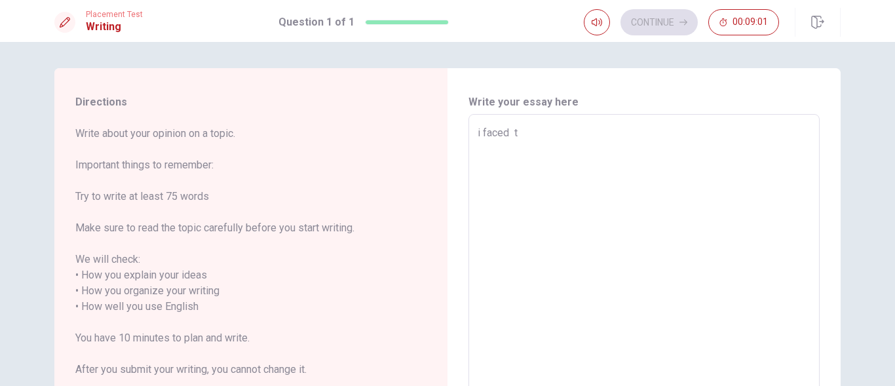
type textarea "i faced to"
type textarea "x"
type textarea "i faced to"
type textarea "x"
type textarea "i faced to m"
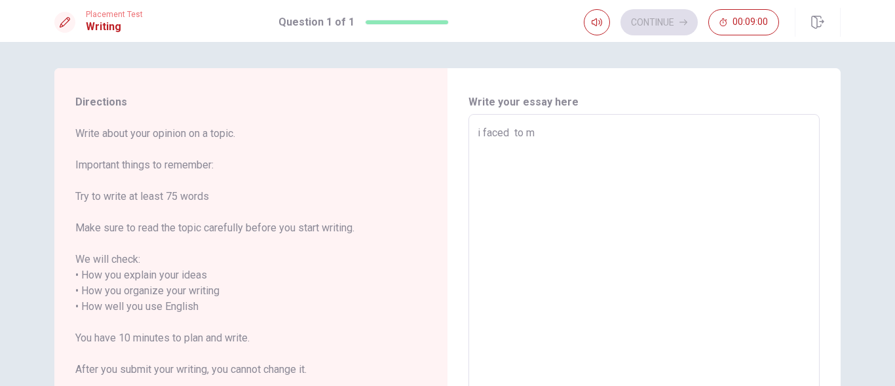
type textarea "x"
type textarea "i faced to ma"
type textarea "x"
type textarea "i faced to man"
type textarea "x"
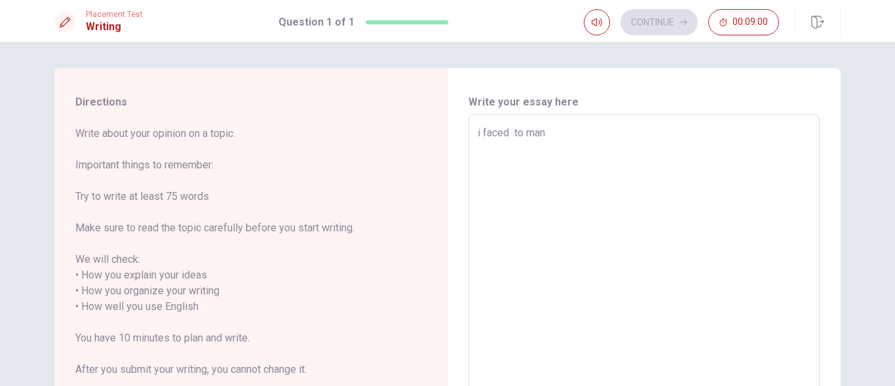
type textarea "i faced to mana"
type textarea "x"
type textarea "i faced to manaj"
type textarea "x"
type textarea "i faced to manaje"
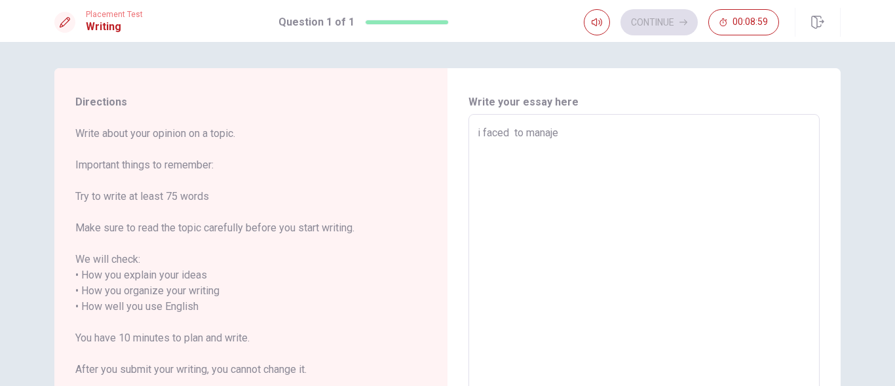
type textarea "x"
type textarea "i faced to manaje"
type textarea "x"
type textarea "i faced to manaje ]"
type textarea "x"
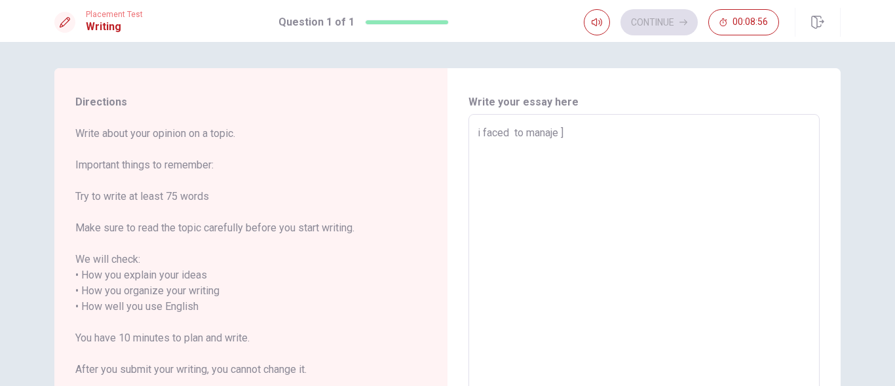
type textarea "i faced to [PERSON_NAME] ]]"
type textarea "x"
type textarea "i faced to manaje ]"
type textarea "x"
type textarea "i faced to manaje"
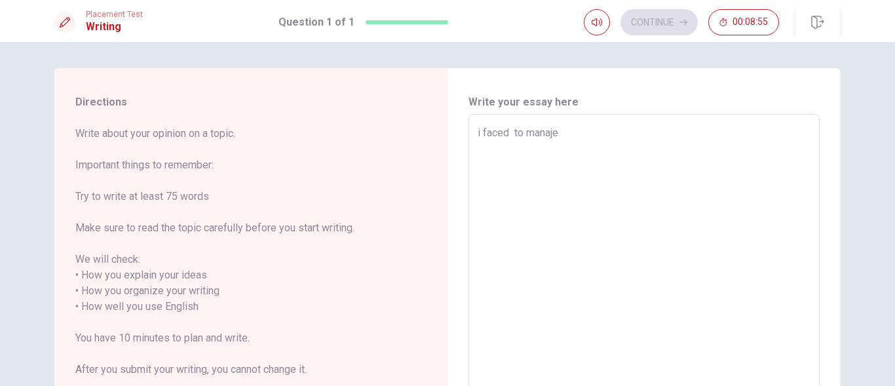
type textarea "x"
type textarea "i faced to manaje"
type textarea "x"
type textarea "i faced to manaj"
type textarea "x"
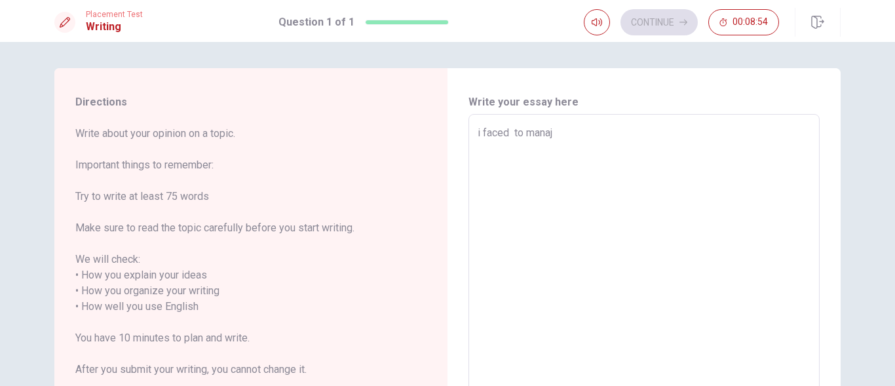
type textarea "i faced to mana"
type textarea "x"
type textarea "i faced to man"
type textarea "x"
type textarea "i faced to ma"
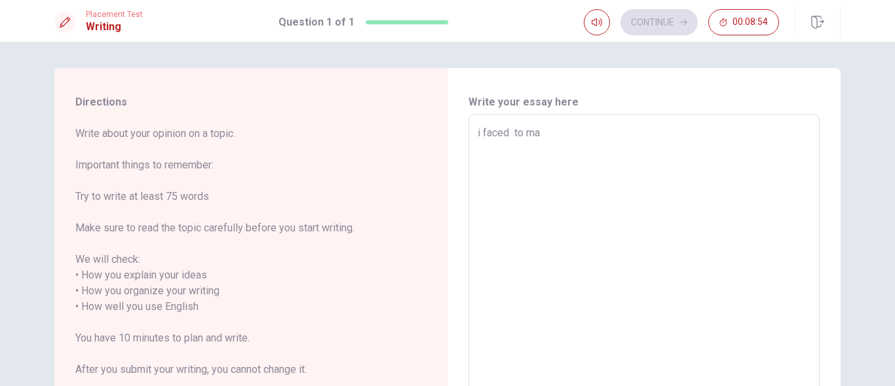
type textarea "x"
type textarea "i faced to maj"
type textarea "x"
type textarea "i faced to ma"
type textarea "x"
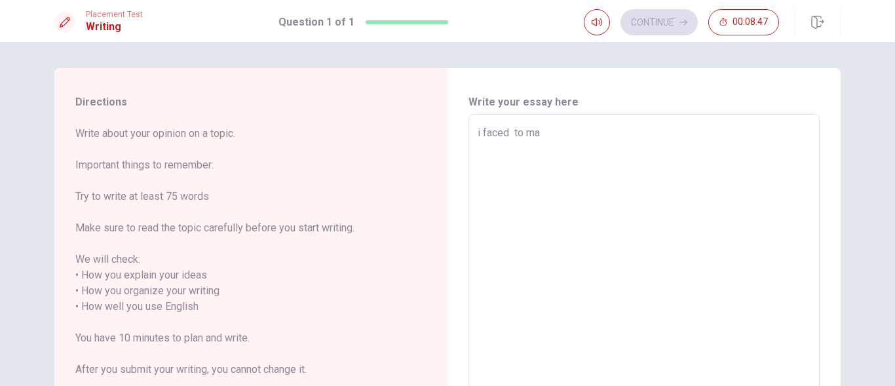
type textarea "i faced to man"
type textarea "x"
type textarea "i faced to mana"
type textarea "x"
type textarea "i faced to manaj"
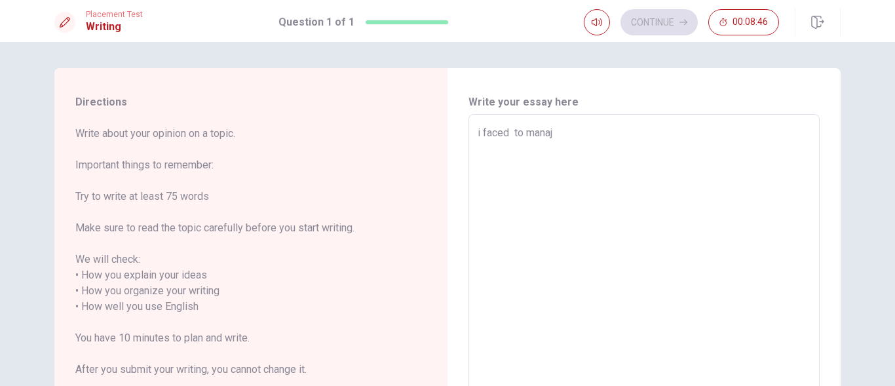
type textarea "x"
type textarea "i faced to manaje"
type textarea "x"
type textarea "i faced to manaje"
type textarea "x"
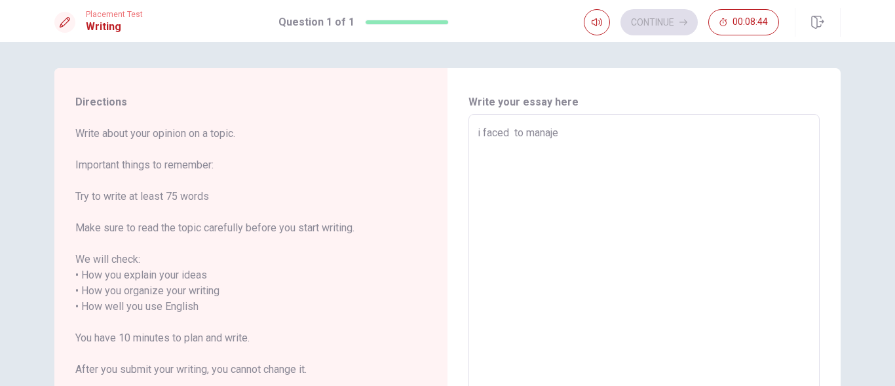
type textarea "i faced to [PERSON_NAME]"
type textarea "x"
type textarea "i faced to manaje my"
type textarea "x"
type textarea "i faced to manaje my"
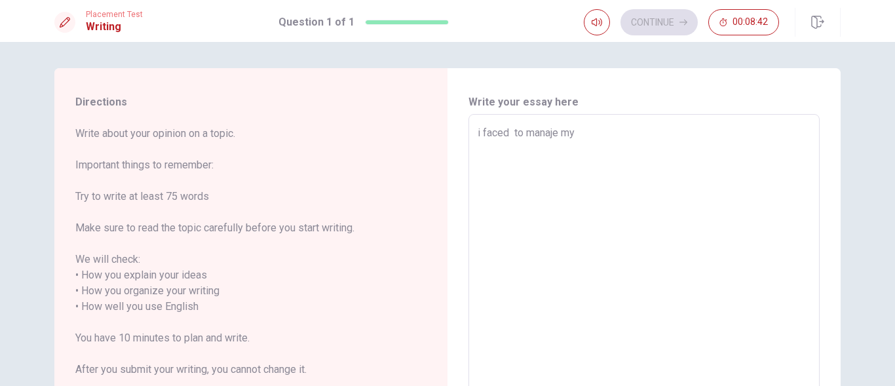
type textarea "x"
type textarea "i faced to manaje my t"
type textarea "x"
type textarea "i faced to manaje my ti"
type textarea "x"
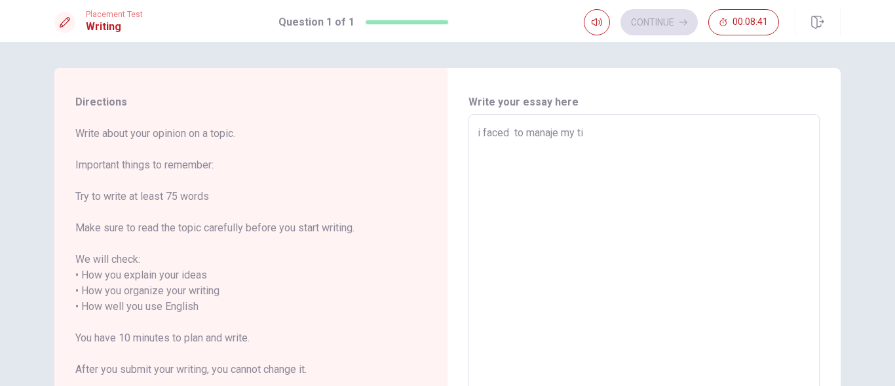
type textarea "i faced to manaje my [PERSON_NAME]"
type textarea "x"
type textarea "i faced to manaje my time"
type textarea "x"
type textarea "i faced to manaje my time"
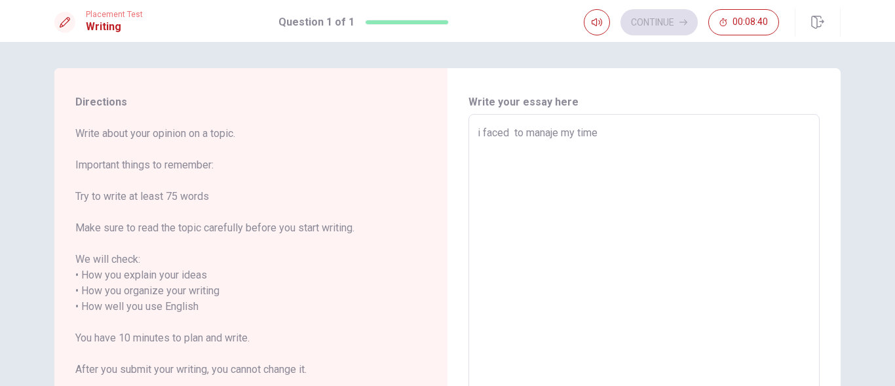
type textarea "x"
type textarea "i faced to manaje my time d"
type textarea "x"
type textarea "i faced to manaje my time du"
type textarea "x"
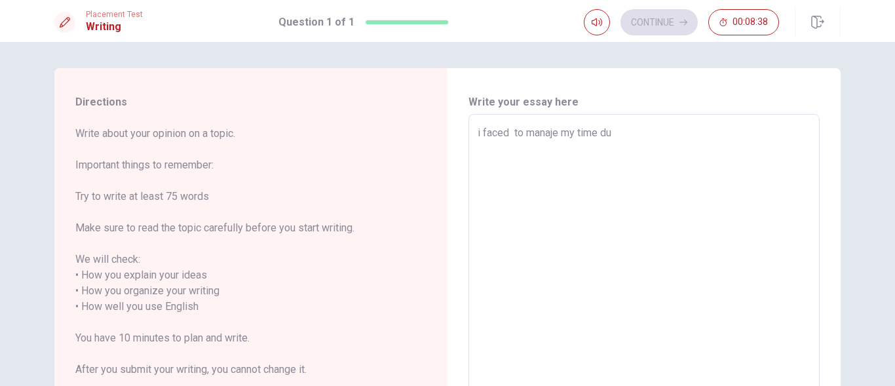
type textarea "i faced to manaje my time dur"
type textarea "x"
type textarea "i faced to manaje my time duri"
type textarea "x"
type textarea "i faced to manaje my time durin"
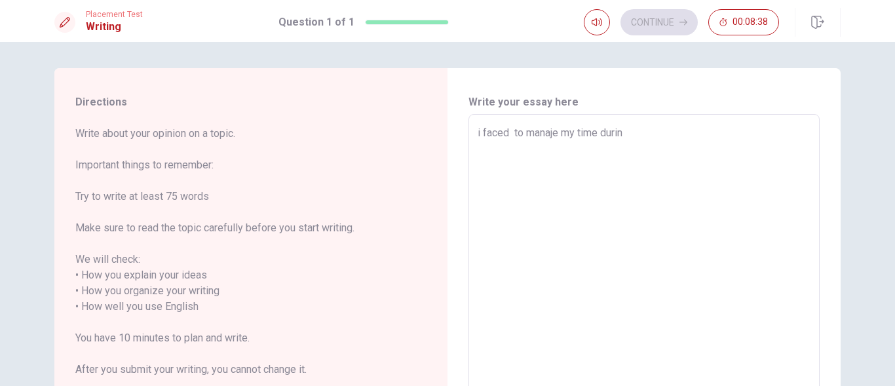
type textarea "x"
type textarea "i faced to manaje my time during"
type textarea "x"
type textarea "i faced to manaje my time during"
type textarea "x"
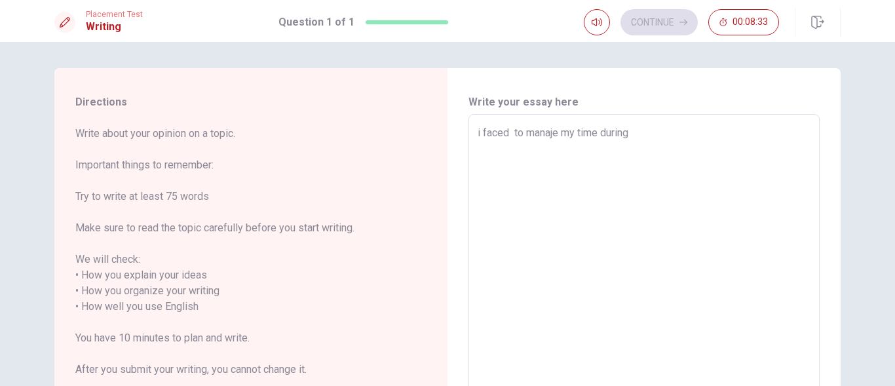
type textarea "i faced to manaje my time during m"
type textarea "x"
type textarea "i faced to manaje my time during my"
type textarea "x"
type textarea "i faced to manaje my time during my"
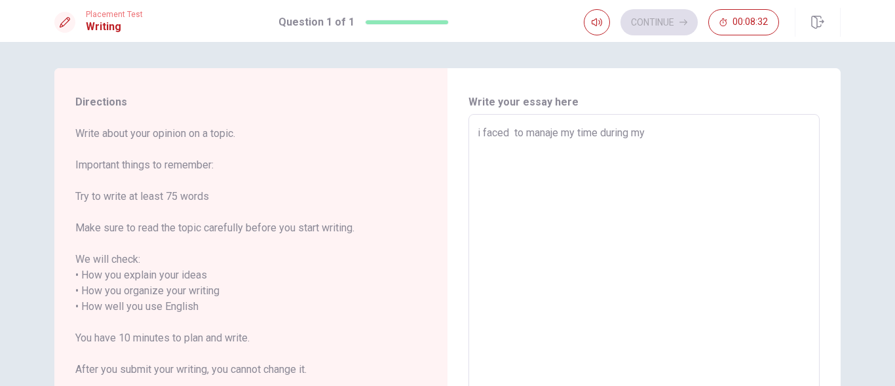
type textarea "x"
type textarea "i faced to manaje my time during my s"
type textarea "x"
type textarea "i faced to manaje my time during my sc"
type textarea "x"
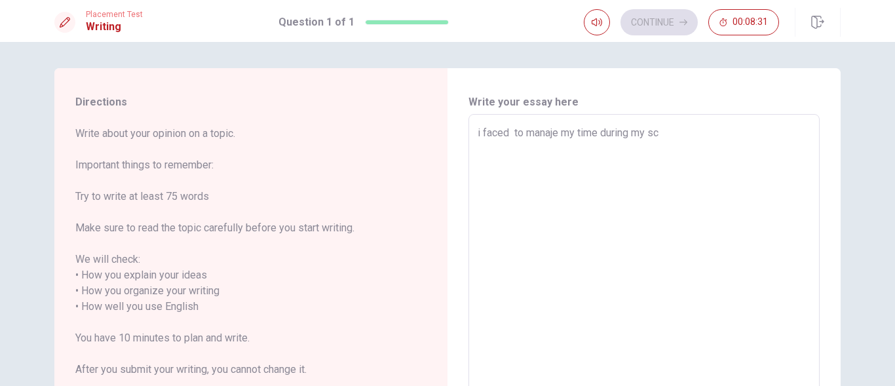
type textarea "i faced to manaje my time during my sch"
type textarea "x"
type textarea "i faced to manaje my time during my scho"
type textarea "x"
type textarea "i faced to manaje my time during my schoo"
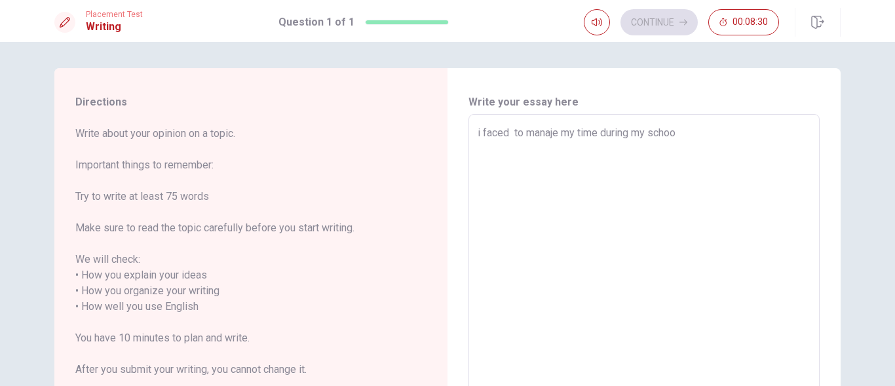
type textarea "x"
type textarea "i faced to manaje my time during my school"
type textarea "x"
type textarea "i faced to manaje my time during my school"
type textarea "x"
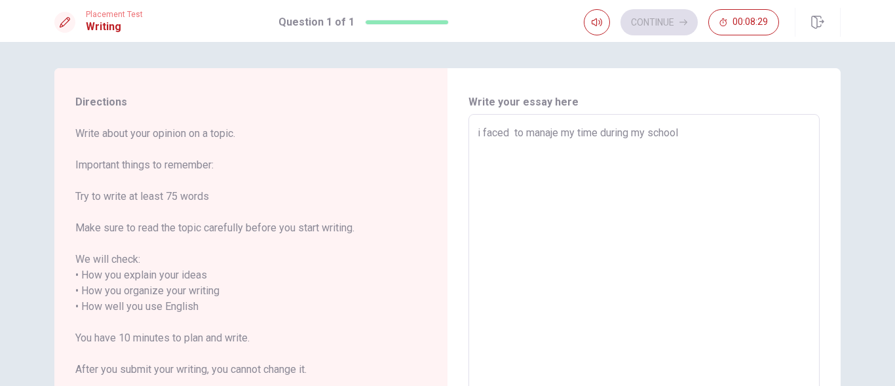
type textarea "i faced to manaje my time during my school t"
type textarea "x"
type textarea "i faced to manaje my time during my school te"
type textarea "x"
type textarea "i faced to manaje my time during my school tes"
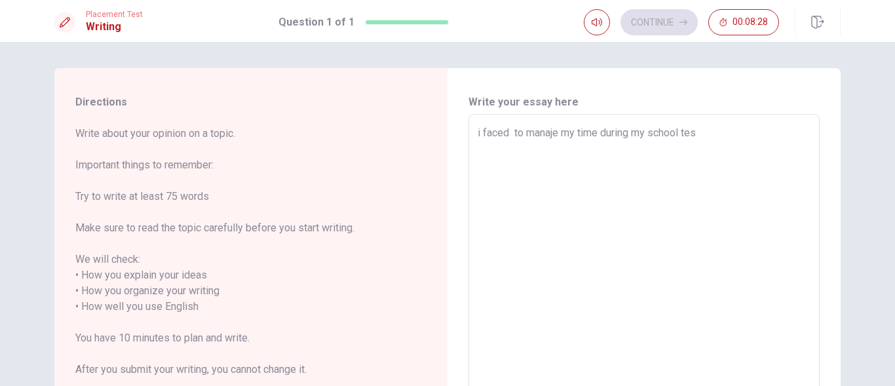
type textarea "x"
type textarea "i faced to manaje my time during my school test"
type textarea "x"
type textarea "i faced to manaje my time during my school test"
type textarea "x"
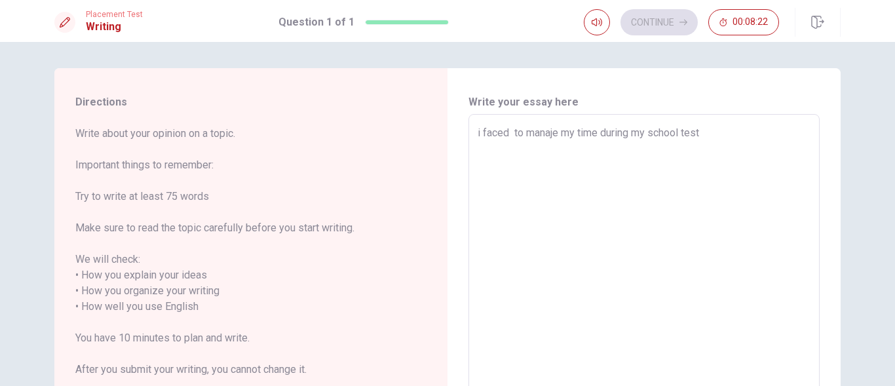
type textarea "i faced to manaje my time during my school test i"
type textarea "x"
type textarea "i faced to manaje my time during my school test i"
type textarea "x"
type textarea "i faced to manaje my time during my school test i s"
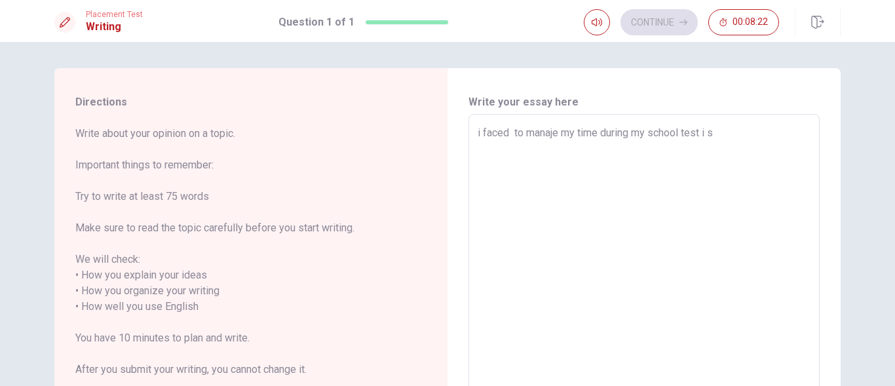
type textarea "x"
type textarea "i faced to manaje my time during my school test i st"
type textarea "x"
type textarea "i faced to manaje my time during my school test i str"
type textarea "x"
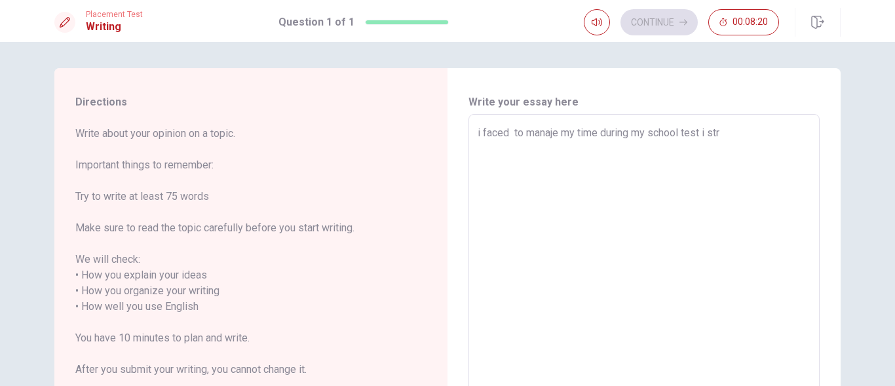
type textarea "i faced to manaje my time during my school test i stru"
type textarea "x"
type textarea "i faced to manaje my time during my school test i strug"
type textarea "x"
type textarea "i faced to manaje my time during my school test i strugl"
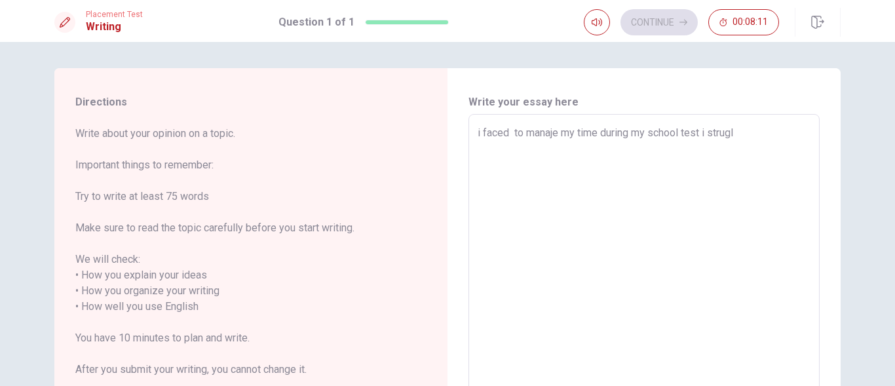
type textarea "x"
type textarea "i faced to manaje my time during my school test i strugle"
type textarea "x"
type textarea "i faced to manaje my time during my school test i struglet"
type textarea "x"
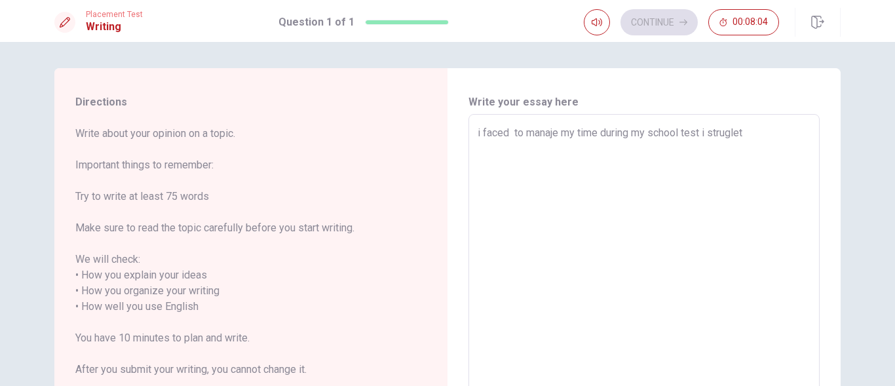
type textarea "i faced to manaje my time during my school test i strugle"
type textarea "x"
type textarea "i faced to manaje my time during my school test i strugle"
type textarea "x"
type textarea "i faced to manaje my time during my school test i strugle t"
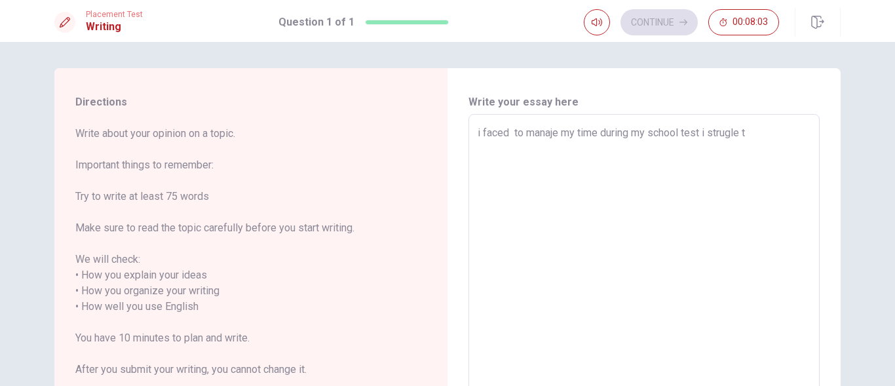
type textarea "x"
type textarea "i faced to manaje my time during my school test i strugle to"
type textarea "x"
type textarea "i faced to manaje my time during my school test i strugle to"
type textarea "x"
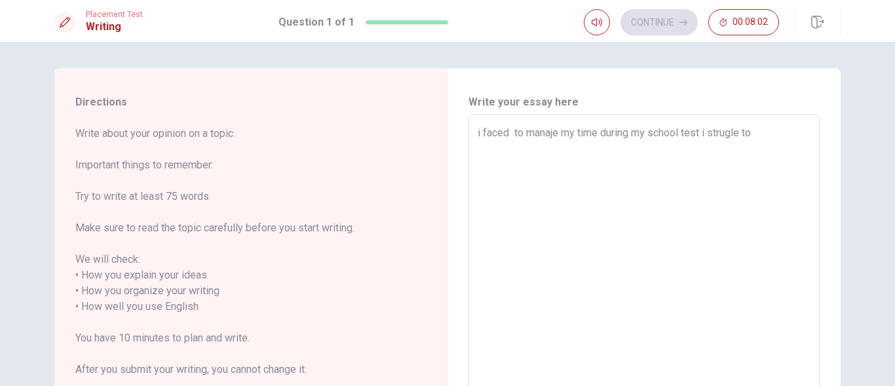
type textarea "i faced to manaje my time during my school test i strugle to v"
type textarea "x"
type textarea "i faced to manaje my time during my school test i strugle to va"
type textarea "x"
type textarea "i faced to manaje my time during my school test i strugle to val"
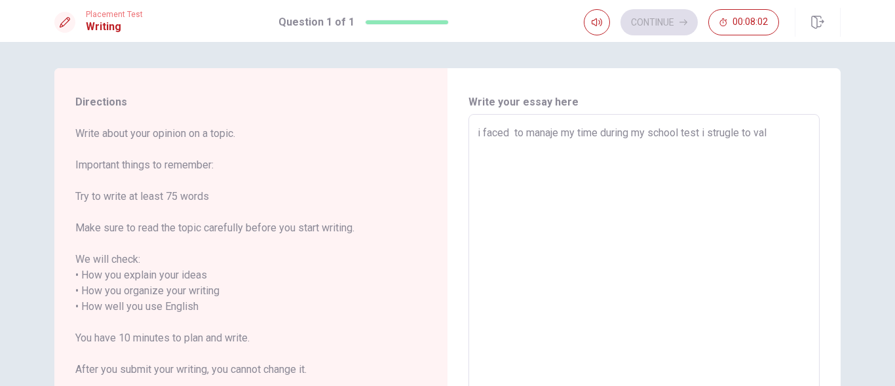
type textarea "x"
type textarea "i faced to manaje my time during my school test i strugle to vala"
type textarea "x"
type textarea "i faced to manaje my time during my school test i strugle to valan"
type textarea "x"
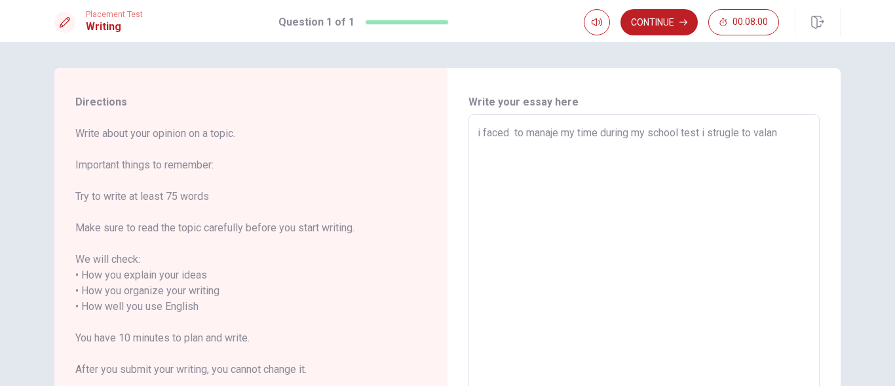
type textarea "i faced to manaje my time during my school test i strugle to valanc"
click at [499, 162] on textarea "i faced to manaje my time during my school test i strugle to valance cours work…" at bounding box center [643, 299] width 333 height 348
click at [784, 149] on textarea "i faced to manaje my time during my school test i strugle to valance cours work…" at bounding box center [643, 299] width 333 height 348
click at [559, 166] on textarea "i faced to manaje my time during my school test i strugle to valance cours work…" at bounding box center [643, 299] width 333 height 348
click at [484, 163] on textarea "i faced to manaje my time during my school test i strugle to valance cours work…" at bounding box center [643, 299] width 333 height 348
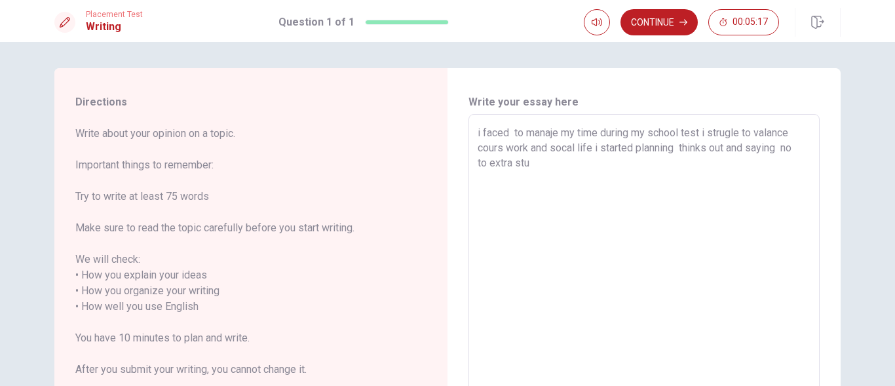
click at [536, 165] on textarea "i faced to manaje my time during my school test i strugle to valance cours work…" at bounding box center [643, 299] width 333 height 348
click at [527, 179] on textarea "i faced to manaje my time during my school test i strugle to valance cours work…" at bounding box center [643, 299] width 333 height 348
click at [544, 182] on textarea "i faced to manaje my time during my school test i strugle to valance cours work…" at bounding box center [643, 299] width 333 height 348
click at [504, 179] on textarea "i faced to manaje my time during my school test i strugle to valance cours work…" at bounding box center [643, 299] width 333 height 348
click at [557, 186] on textarea "i faced to manaje my time during my school test i strugle to valance cours work…" at bounding box center [643, 299] width 333 height 348
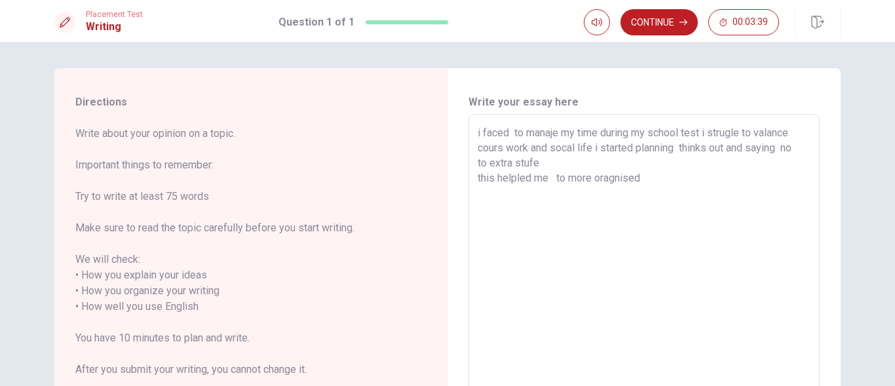
click at [542, 133] on textarea "i faced to manaje my time during my school test i strugle to valance cours work…" at bounding box center [643, 299] width 333 height 348
click at [548, 135] on textarea "i faced to manaje my time during my school test i strugle to valance cours work…" at bounding box center [643, 299] width 333 height 348
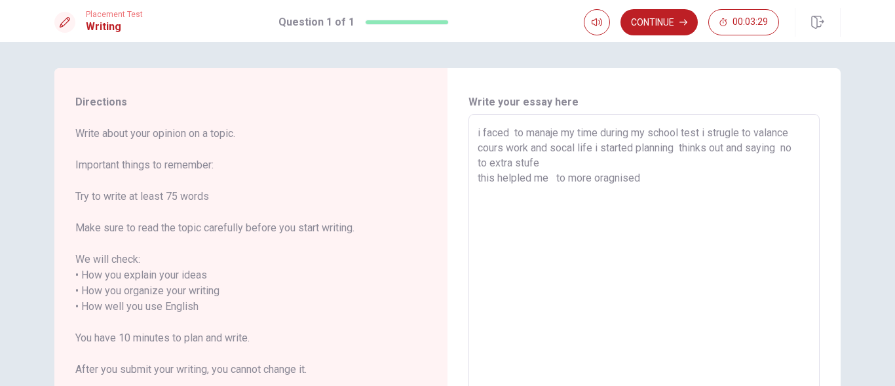
click at [548, 135] on textarea "i faced to manaje my time during my school test i strugle to valance cours work…" at bounding box center [643, 299] width 333 height 348
click at [725, 132] on textarea "i faced managing my time during my school test i strugle to valance cours work …" at bounding box center [643, 299] width 333 height 348
click at [784, 134] on textarea "i faced managing my time during my school test i struggled to valance cours wor…" at bounding box center [643, 299] width 333 height 348
click at [779, 137] on textarea "i faced managing my time during my school test i struggled to valance cours wor…" at bounding box center [643, 299] width 333 height 348
click at [775, 132] on textarea "i faced managing my time during my school test i struggled to valance cours wor…" at bounding box center [643, 299] width 333 height 348
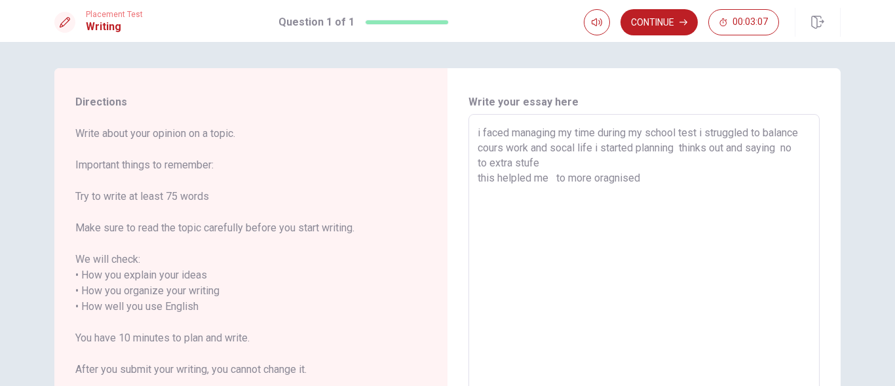
click at [494, 155] on textarea "i faced managing my time during my school test i struggled to balance cours wor…" at bounding box center [643, 299] width 333 height 348
click at [485, 155] on textarea "i faced managing my time during my school test i struggled to balance cours wor…" at bounding box center [643, 299] width 333 height 348
click at [571, 151] on textarea "i faced managing my time during my school test i struggled to balance coursewor…" at bounding box center [643, 299] width 333 height 348
click at [563, 149] on textarea "i faced managing my time during my school test i struggled to balance coursewor…" at bounding box center [643, 299] width 333 height 348
click at [703, 153] on textarea "i faced managing my time during my school test i struggled to balance coursewor…" at bounding box center [643, 299] width 333 height 348
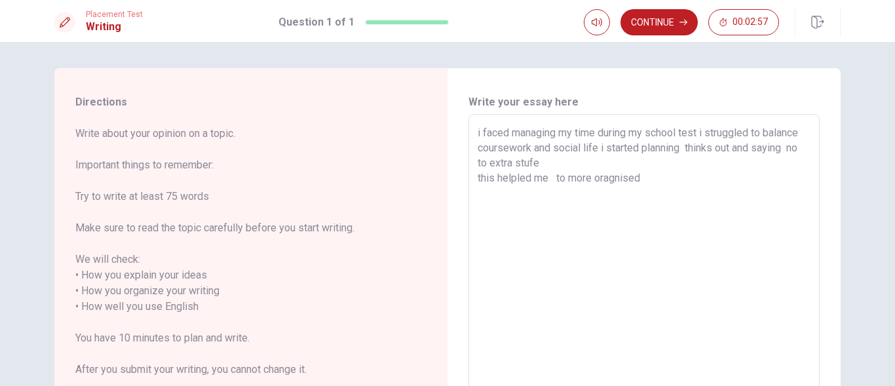
click at [695, 151] on textarea "i faced managing my time during my school test i struggled to balance coursewor…" at bounding box center [643, 299] width 333 height 348
click at [697, 151] on textarea "i faced managing my time during my school test i struggled to balance coursewor…" at bounding box center [643, 299] width 333 height 348
click at [699, 151] on textarea "i faced managing my time during my school test i struggled to balance coursewor…" at bounding box center [643, 299] width 333 height 348
click at [699, 153] on textarea "i faced managing my time during my school test i struggled to balance coursewor…" at bounding box center [643, 299] width 333 height 348
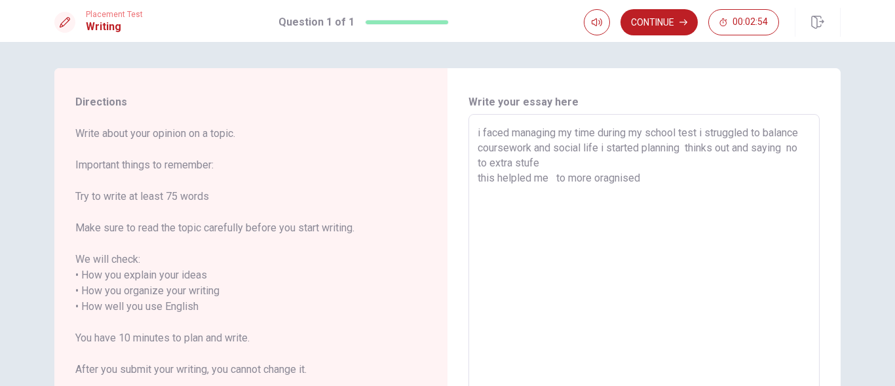
click at [699, 153] on textarea "i faced managing my time during my school test i struggled to balance coursewor…" at bounding box center [643, 299] width 333 height 348
click at [695, 152] on textarea "i faced managing my time during my school test i struggled to balance coursewor…" at bounding box center [643, 299] width 333 height 348
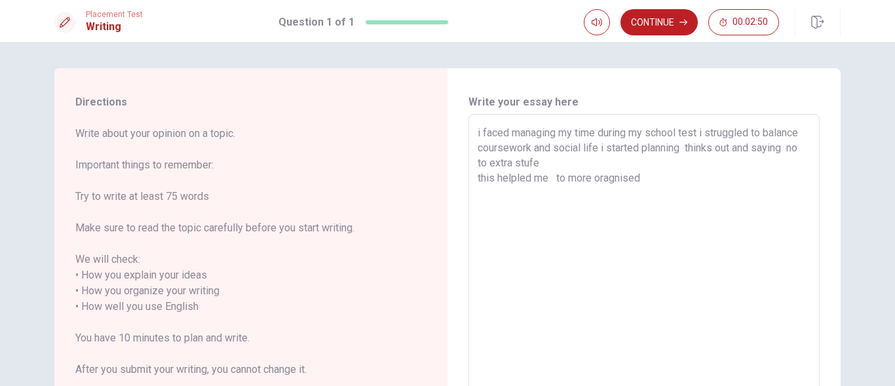
click at [695, 152] on textarea "i faced managing my time during my school test i struggled to balance coursewor…" at bounding box center [643, 299] width 333 height 348
click at [701, 153] on textarea "i faced managing my time during my school test i struggled to balance coursewor…" at bounding box center [643, 299] width 333 height 348
click at [543, 162] on textarea "i faced managing my time during my school test i struggled to balance coursewor…" at bounding box center [643, 299] width 333 height 348
click at [551, 162] on textarea "i faced managing my time during my school test i struggled to balance coursewor…" at bounding box center [643, 299] width 333 height 348
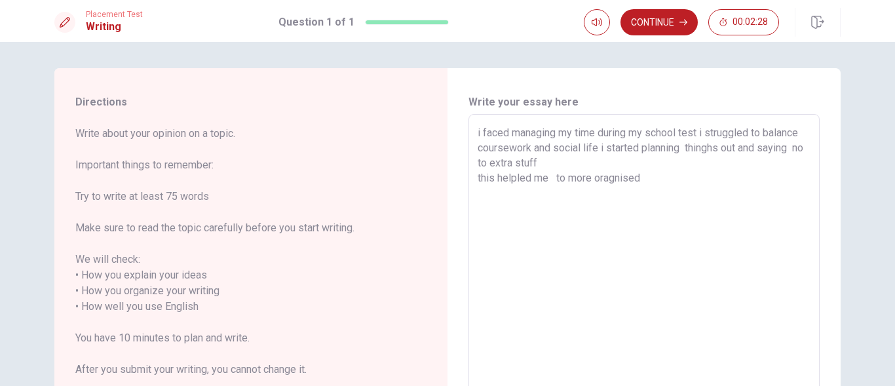
click at [514, 179] on textarea "i faced managing my time during my school test i struggled to balance coursewor…" at bounding box center [643, 299] width 333 height 348
click at [578, 179] on textarea "i faced managing my time during my school test i struggled to balance coursewor…" at bounding box center [643, 299] width 333 height 348
click at [622, 177] on textarea "i faced managing my time during my school test i struggled to balance coursewor…" at bounding box center [643, 299] width 333 height 348
click at [624, 185] on textarea "i faced managing my time during my school test i struggled to balance coursewor…" at bounding box center [643, 299] width 333 height 348
click at [707, 150] on textarea "i faced managing my time during my school test i struggled to balance coursewor…" at bounding box center [643, 299] width 333 height 348
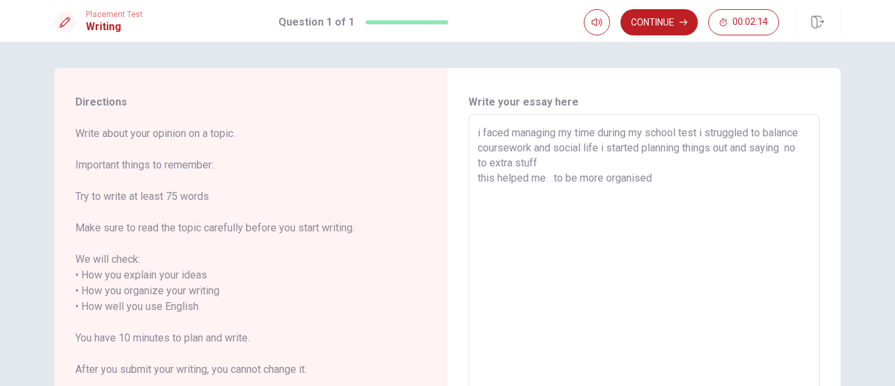
click at [665, 185] on textarea "i faced managing my time during my school test i struggled to balance coursewor…" at bounding box center [643, 299] width 333 height 348
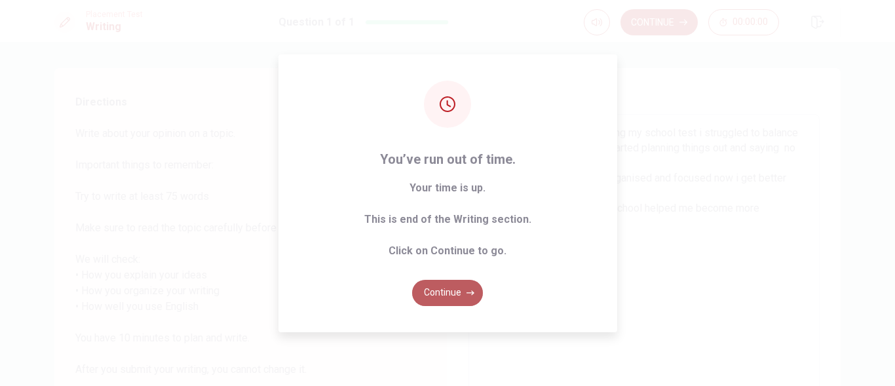
click at [443, 291] on button "Continue" at bounding box center [447, 293] width 71 height 26
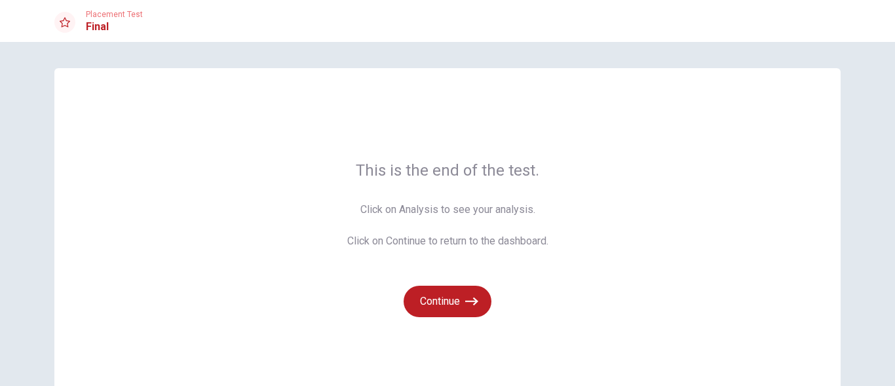
click at [443, 291] on button "Continue" at bounding box center [447, 301] width 88 height 31
